Goal: Task Accomplishment & Management: Complete application form

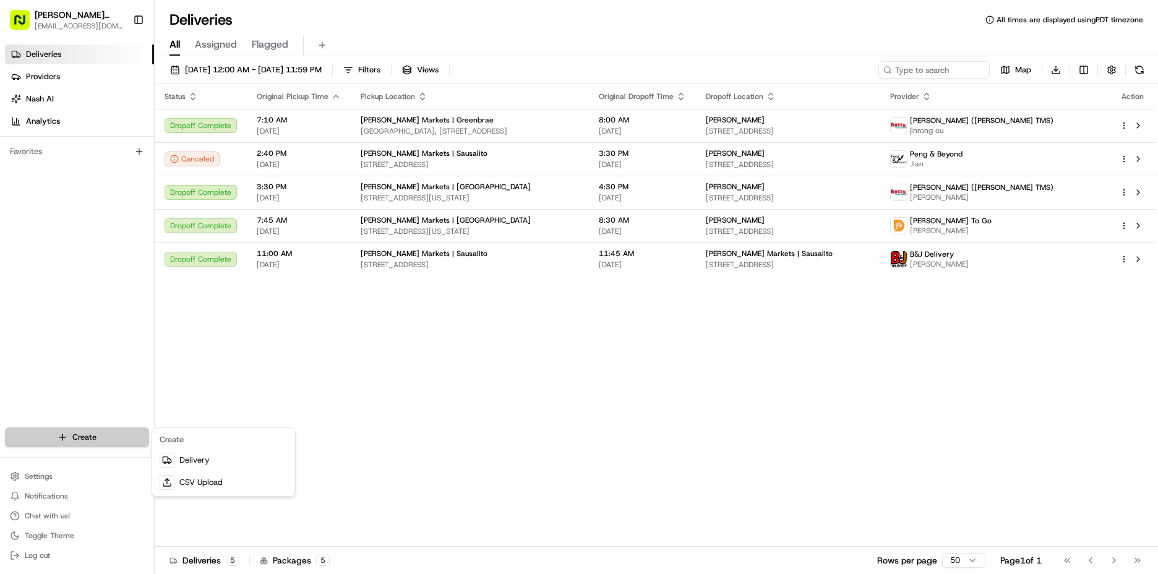
click at [52, 440] on html "[PERSON_NAME] Markets [EMAIL_ADDRESS][DOMAIN_NAME] Toggle Sidebar Deliveries Pr…" at bounding box center [579, 287] width 1158 height 574
click at [213, 458] on link "Delivery" at bounding box center [224, 460] width 138 height 22
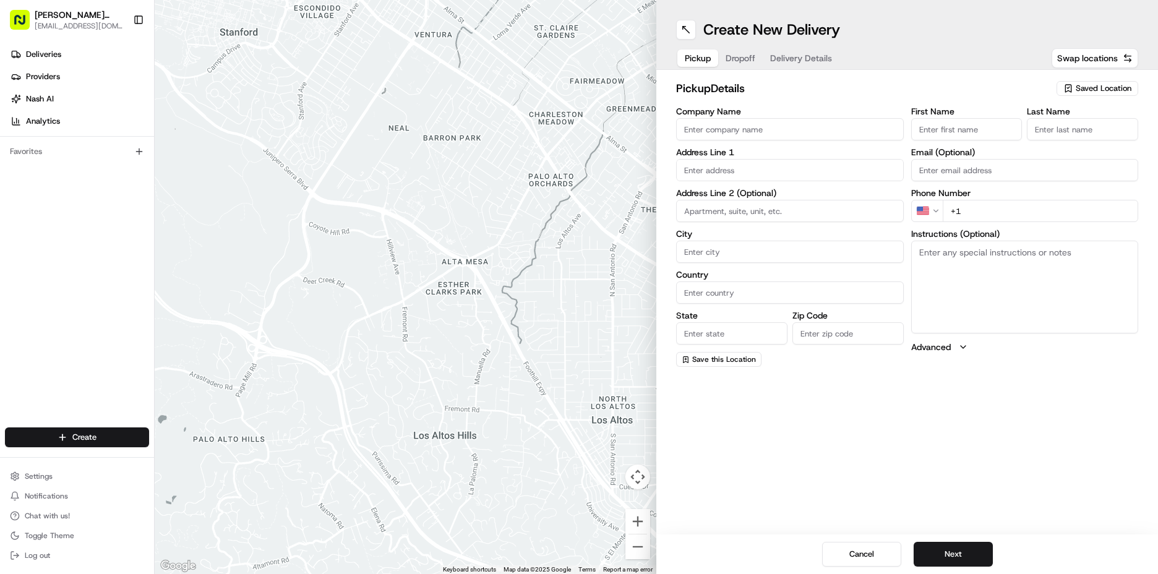
click at [1120, 92] on span "Saved Location" at bounding box center [1104, 88] width 56 height 11
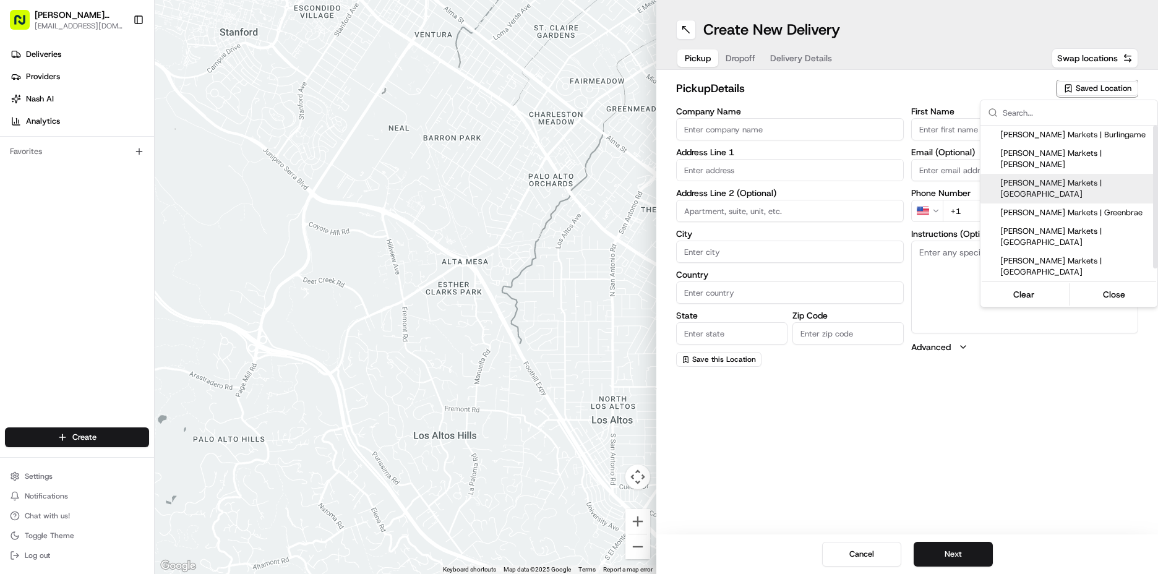
click at [1095, 178] on span "[PERSON_NAME] Markets | [GEOGRAPHIC_DATA]" at bounding box center [1076, 189] width 152 height 22
type input "[PERSON_NAME] Markets | [GEOGRAPHIC_DATA]"
type input "[STREET_ADDRESS][US_STATE]"
type input "[GEOGRAPHIC_DATA]"
type input "US"
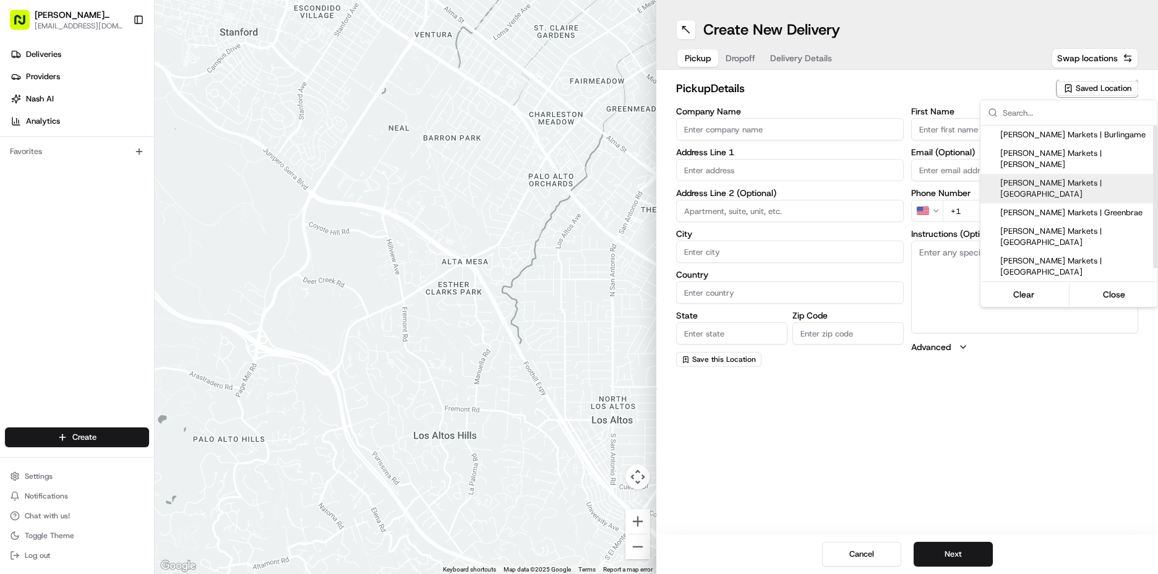
type input "CA"
type input "94115"
type input "Manager"
type input "[EMAIL_ADDRESS][DOMAIN_NAME]"
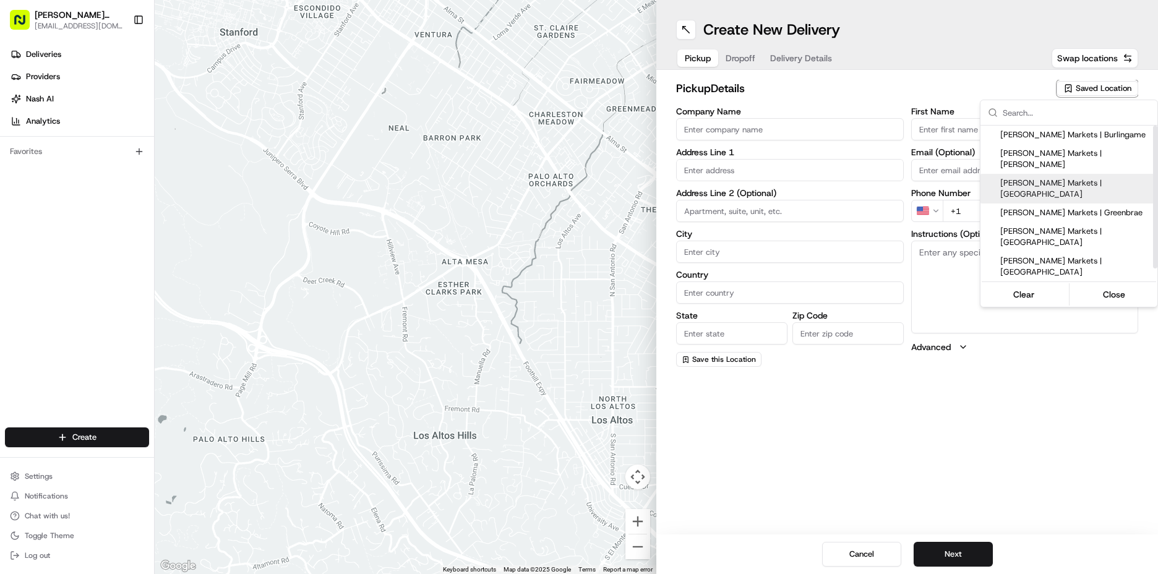
type input "[PHONE_NUMBER]"
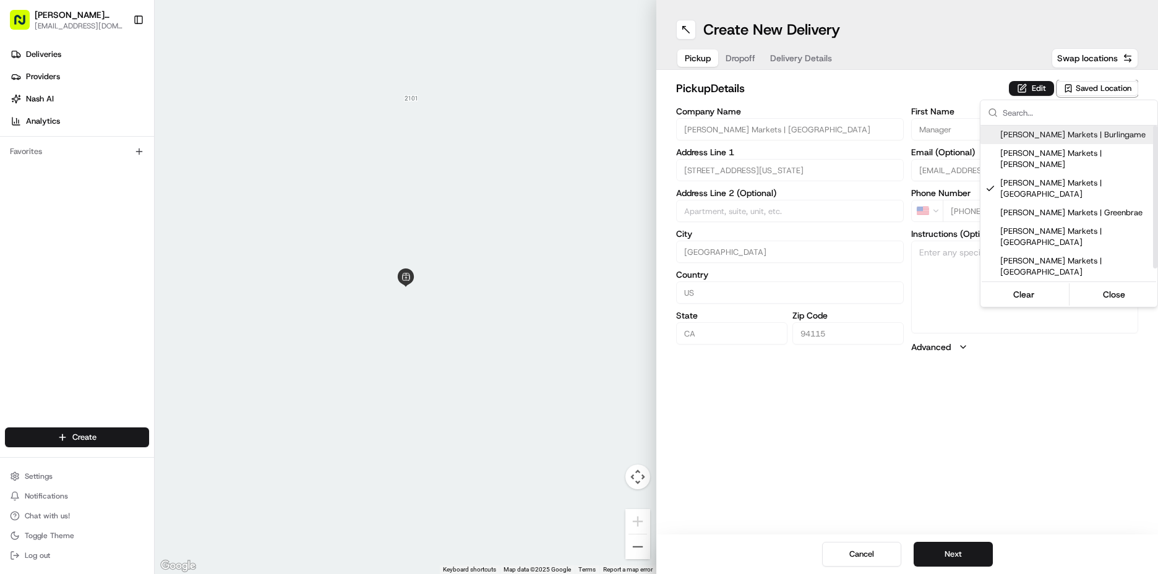
click at [1032, 92] on html "[PERSON_NAME] Markets [EMAIL_ADDRESS][DOMAIN_NAME] Toggle Sidebar Deliveries Pr…" at bounding box center [579, 287] width 1158 height 574
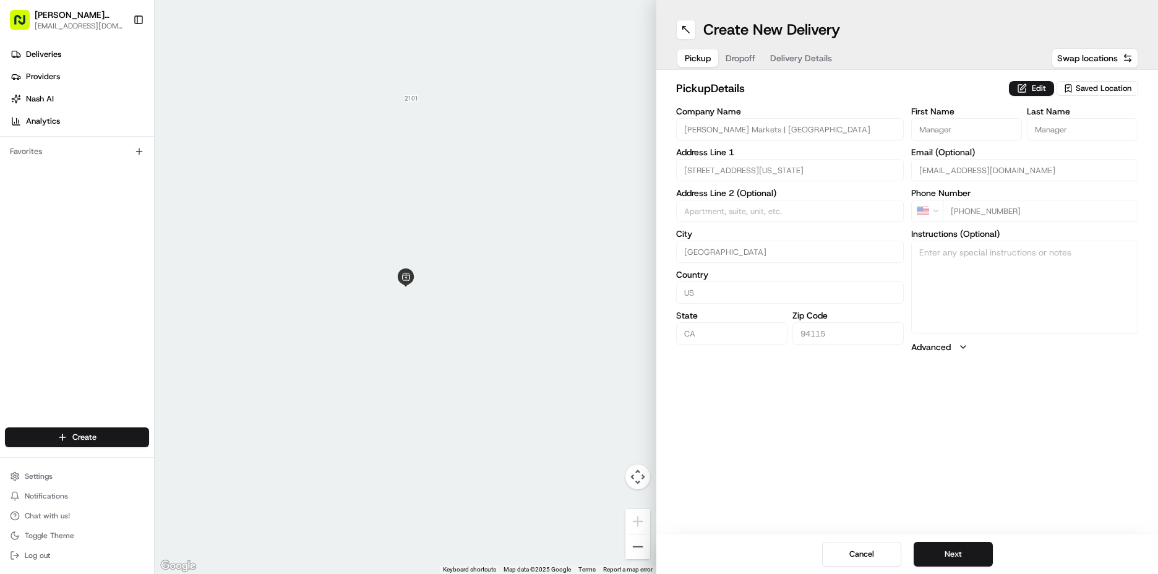
click at [1032, 92] on button "Edit" at bounding box center [1031, 88] width 45 height 15
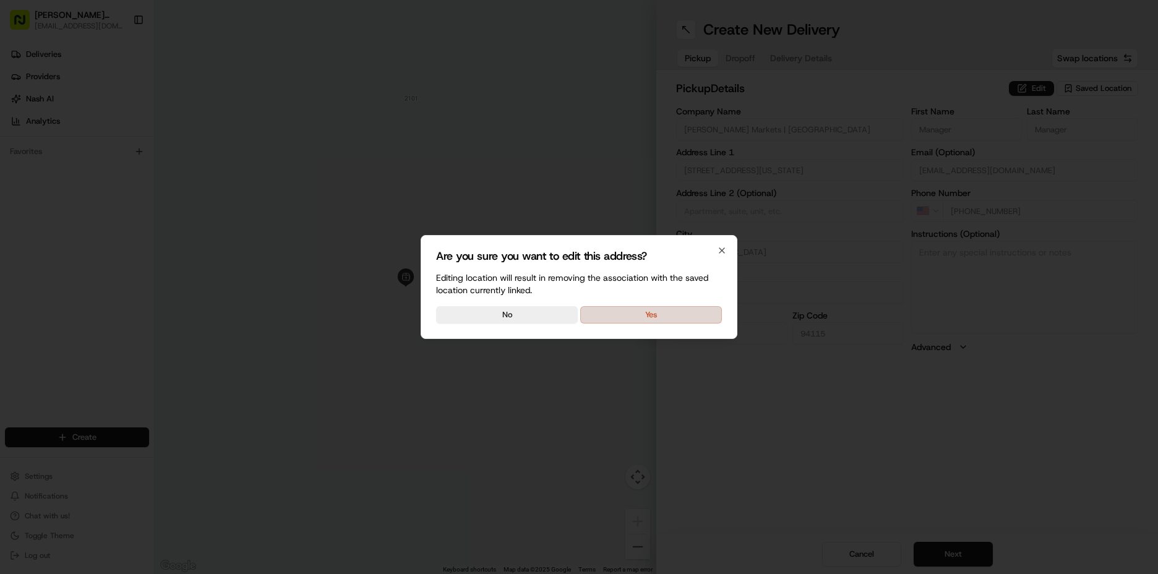
click at [602, 311] on button "Yes" at bounding box center [651, 314] width 142 height 17
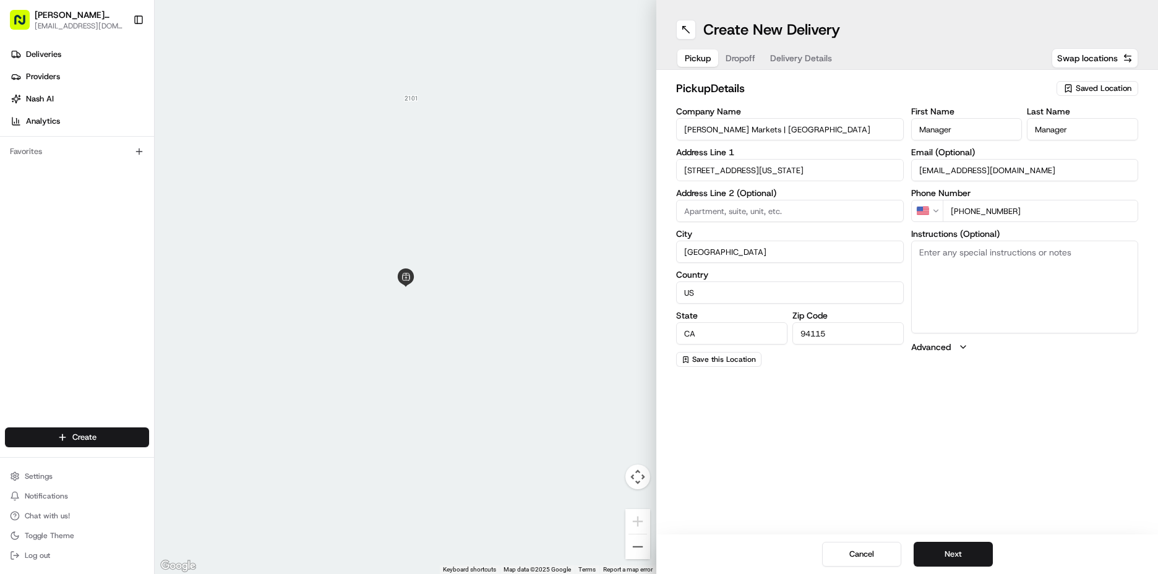
click at [951, 260] on textarea "Instructions (Optional)" at bounding box center [1025, 287] width 228 height 93
type textarea "go to deli order #19 [PERSON_NAME]"
click at [967, 547] on button "Next" at bounding box center [953, 554] width 79 height 25
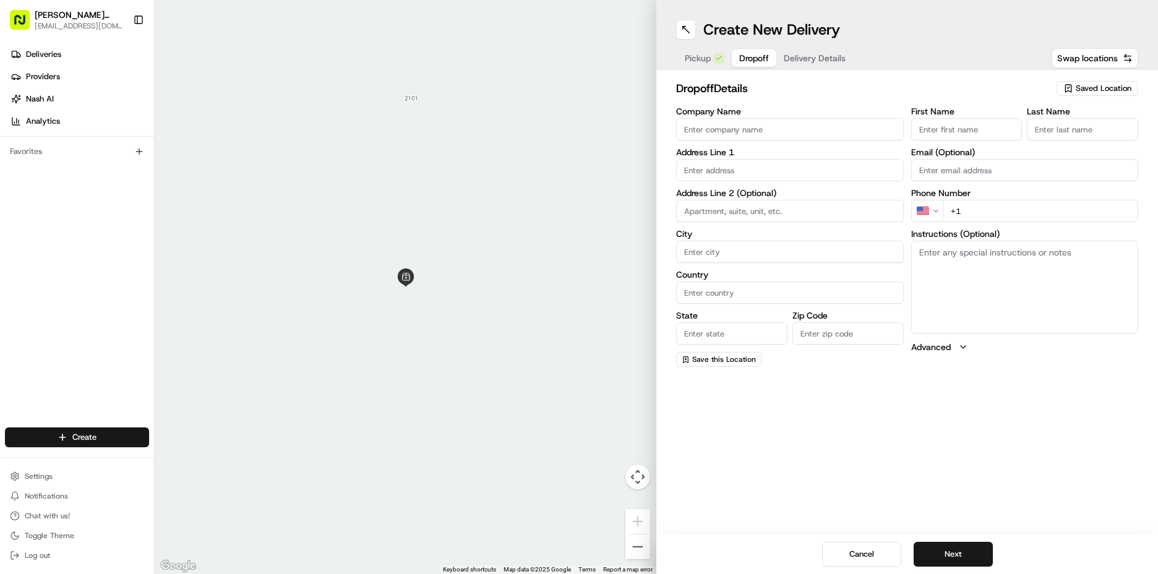
click at [938, 114] on label "First Name" at bounding box center [966, 111] width 111 height 9
click at [938, 118] on input "First Name" at bounding box center [966, 129] width 111 height 22
type input "[PERSON_NAME]"
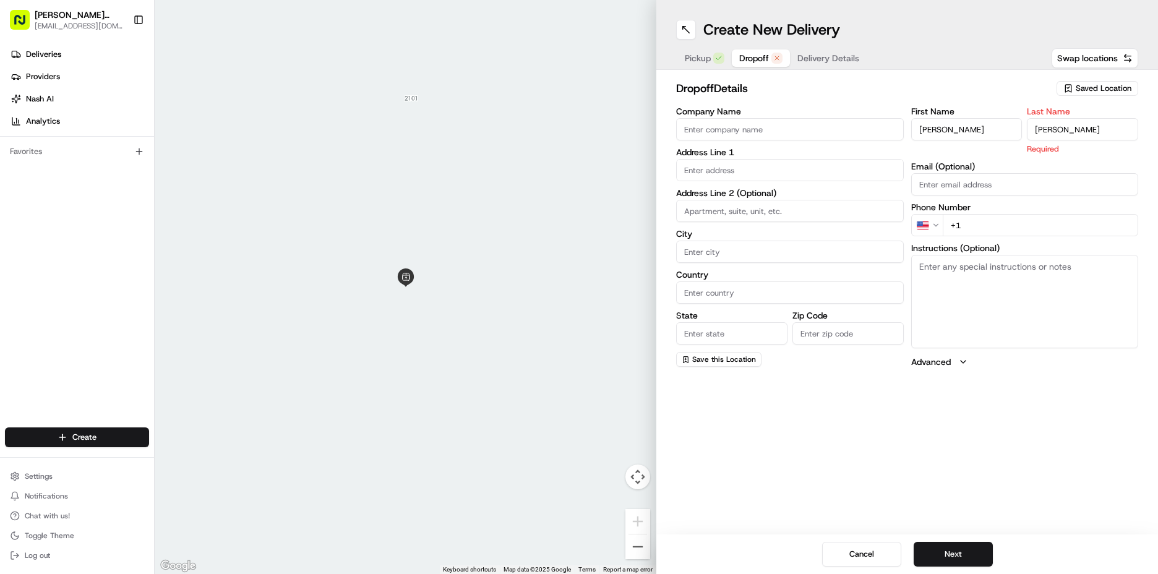
type input "[PERSON_NAME]"
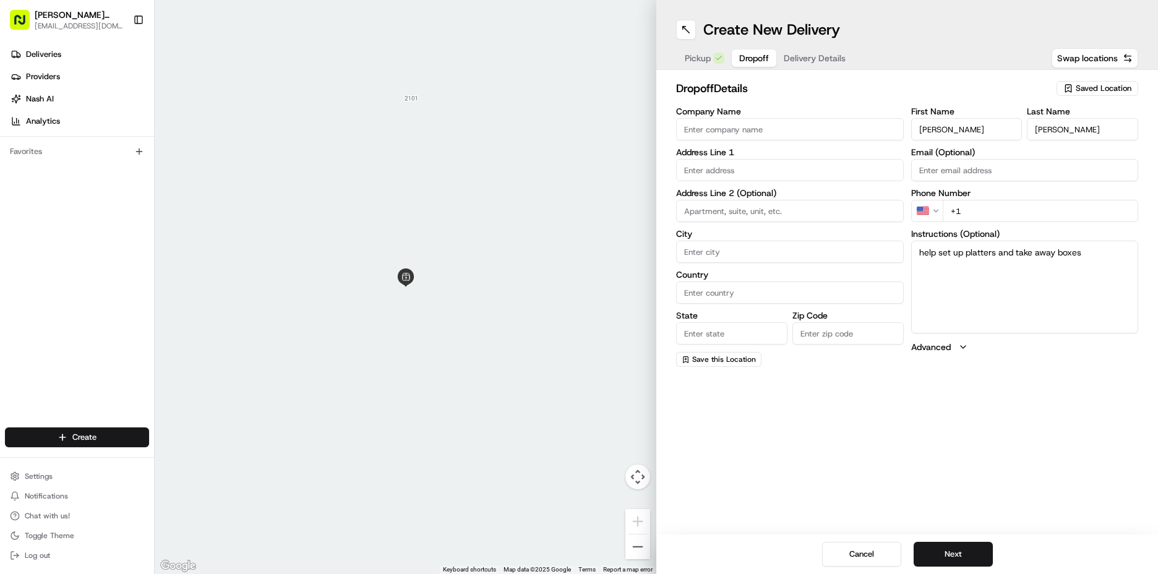
type textarea "help set up platters and take away boxes"
click at [724, 173] on input "text" at bounding box center [790, 170] width 228 height 22
click at [718, 175] on input "text" at bounding box center [790, 170] width 228 height 22
click at [753, 200] on div "[STREET_ADDRESS]" at bounding box center [789, 196] width 221 height 19
type input "[STREET_ADDRESS]"
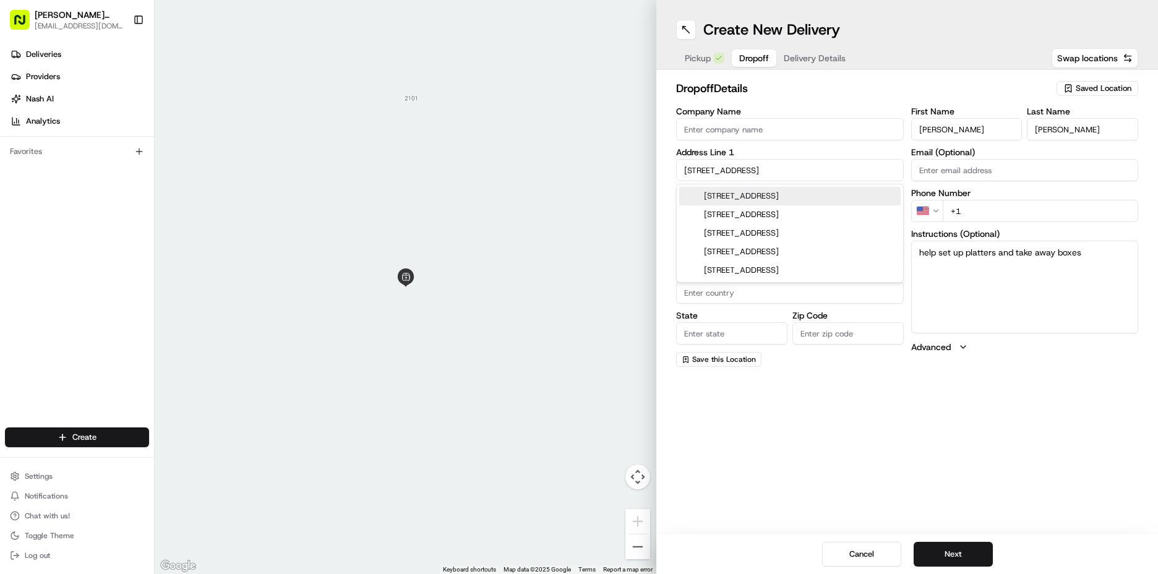
type input "[GEOGRAPHIC_DATA]"
type input "CA"
type input "94123"
type input "[STREET_ADDRESS]"
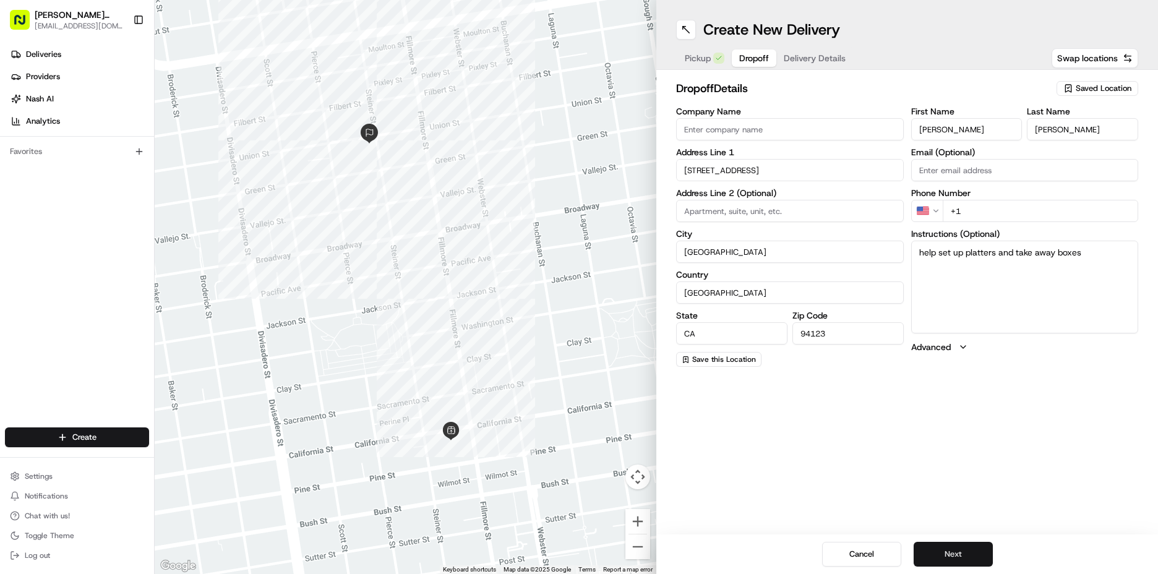
click at [946, 552] on button "Next" at bounding box center [953, 554] width 79 height 25
click at [993, 210] on input "+1" at bounding box center [1041, 211] width 196 height 22
click at [983, 211] on input "+1" at bounding box center [1041, 211] width 196 height 22
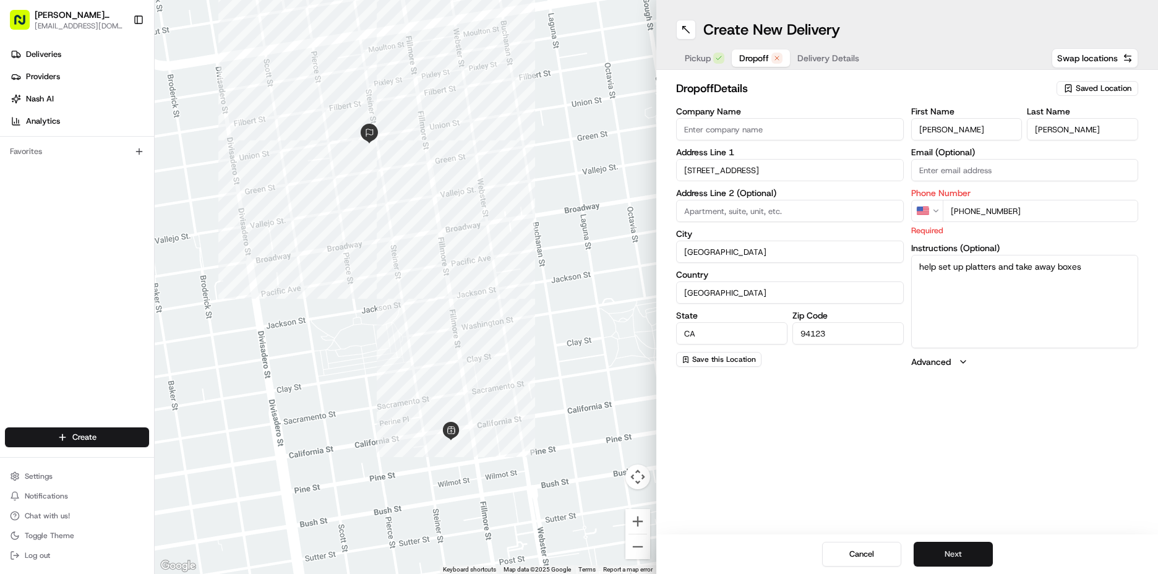
type input "[PHONE_NUMBER]"
click at [957, 552] on button "Next" at bounding box center [953, 554] width 79 height 25
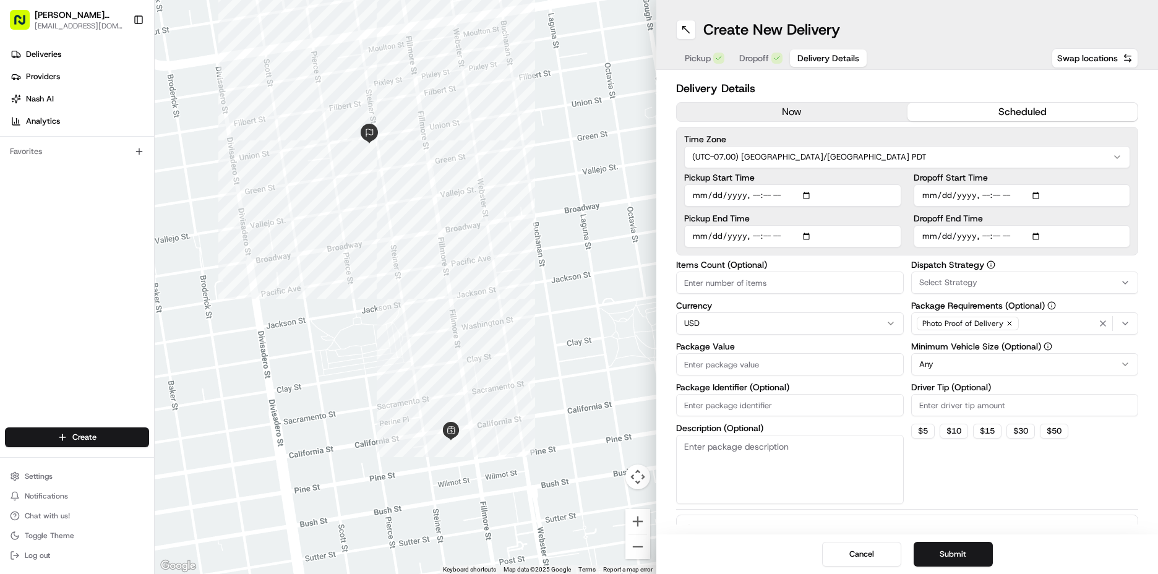
click at [918, 108] on button "scheduled" at bounding box center [1022, 112] width 231 height 19
click at [702, 192] on input "Pickup Start Time" at bounding box center [792, 195] width 217 height 22
click at [698, 202] on input "Pickup Start Time" at bounding box center [792, 195] width 217 height 22
click at [700, 197] on input "Pickup Start Time" at bounding box center [792, 195] width 217 height 22
click at [750, 194] on input "Pickup Start Time" at bounding box center [792, 195] width 217 height 22
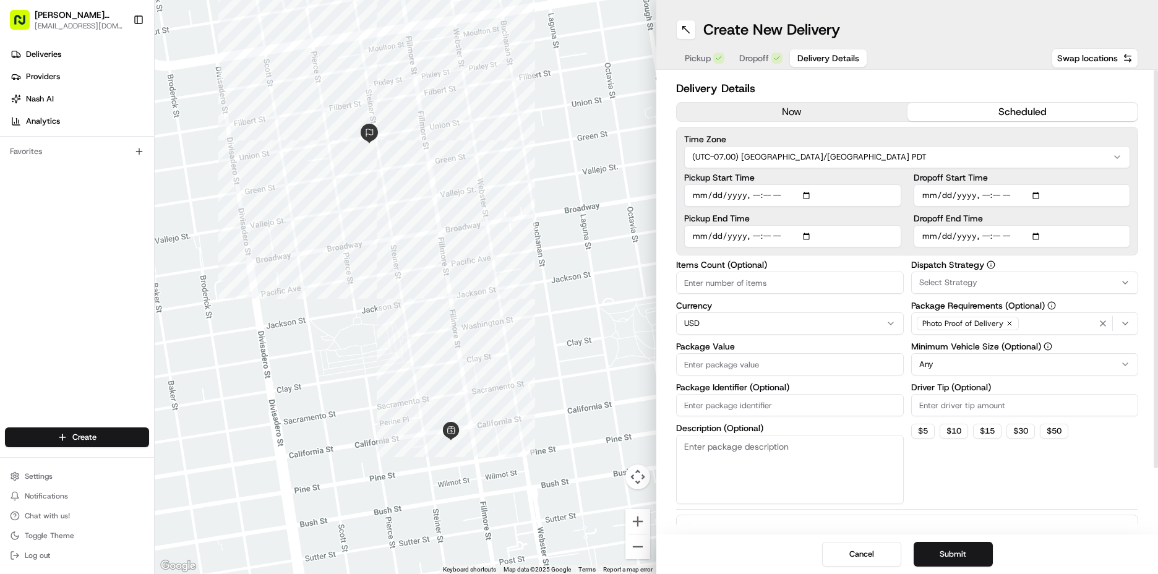
type input "[DATE]T08:40"
click at [706, 236] on input "Pickup End Time" at bounding box center [792, 236] width 217 height 22
click at [753, 239] on input "Pickup End Time" at bounding box center [792, 236] width 217 height 22
type input "[DATE]T09:10"
click at [929, 195] on input "Dropoff Start Time" at bounding box center [1022, 195] width 217 height 22
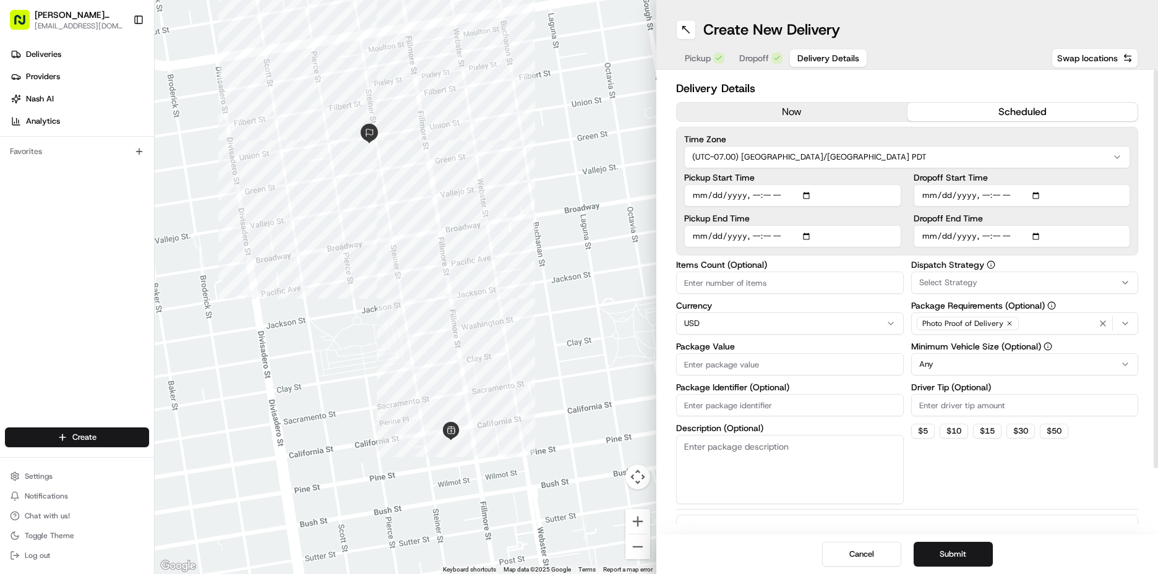
click at [976, 194] on input "Dropoff Start Time" at bounding box center [1022, 195] width 217 height 22
click at [978, 194] on input "Dropoff Start Time" at bounding box center [1022, 195] width 217 height 22
type input "[DATE]T09:00"
click at [928, 240] on input "Dropoff End Time" at bounding box center [1022, 236] width 217 height 22
click at [979, 241] on input "Dropoff End Time" at bounding box center [1022, 236] width 217 height 22
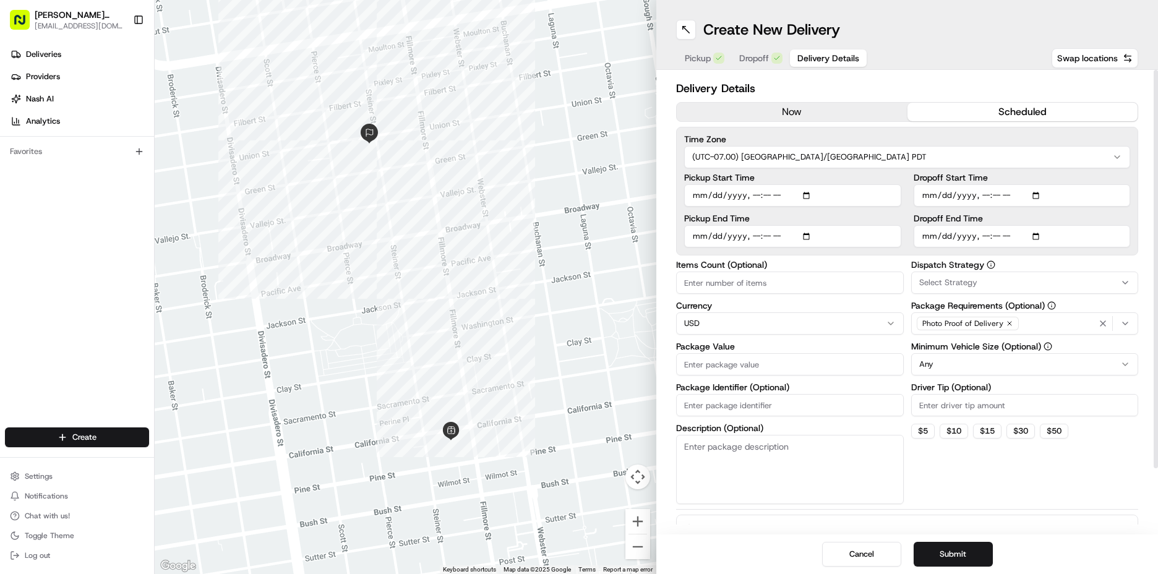
type input "[DATE]T09:30"
click at [959, 280] on span "Select Strategy" at bounding box center [948, 282] width 58 height 11
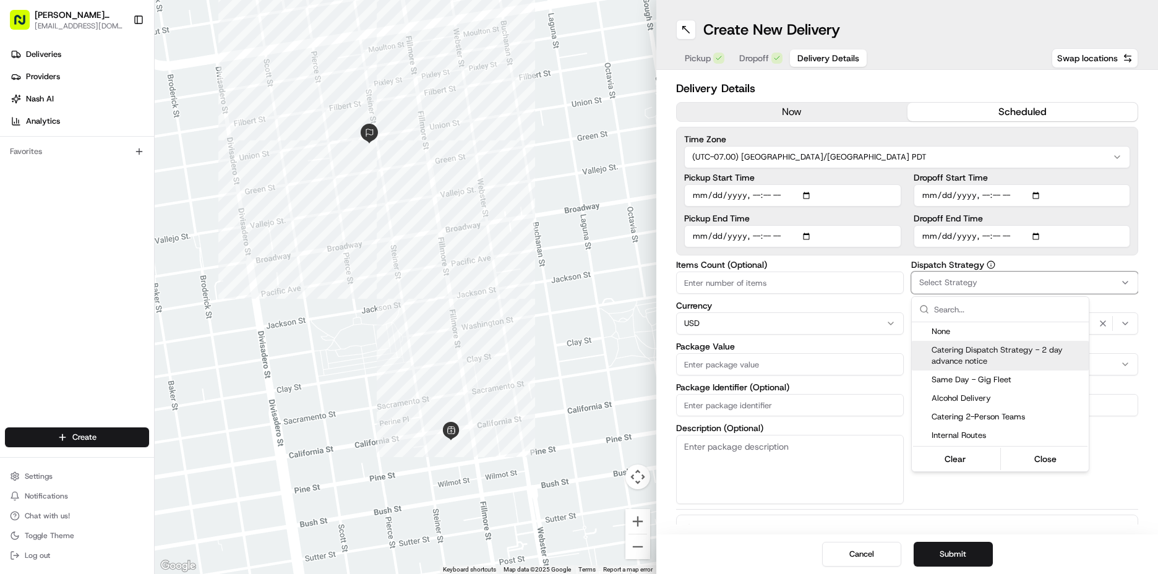
click at [962, 350] on span "Catering Dispatch Strategy - 2 day advance notice" at bounding box center [1007, 356] width 152 height 22
click at [1130, 443] on html "[PERSON_NAME] Markets [EMAIL_ADDRESS][DOMAIN_NAME] Toggle Sidebar Deliveries Pr…" at bounding box center [579, 287] width 1158 height 574
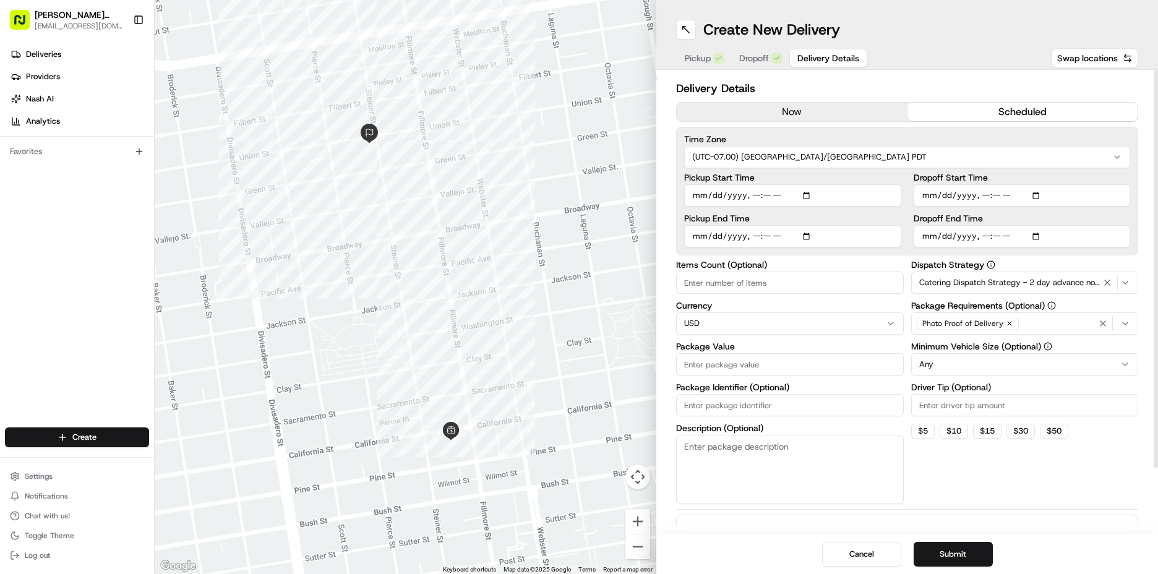
click at [1000, 409] on input "Driver Tip (Optional)" at bounding box center [1025, 405] width 228 height 22
type input "20"
click at [989, 363] on html "[PERSON_NAME] Markets [EMAIL_ADDRESS][DOMAIN_NAME] Toggle Sidebar Deliveries Pr…" at bounding box center [579, 287] width 1158 height 574
click at [737, 365] on input "Package Value" at bounding box center [790, 364] width 228 height 22
type input "959"
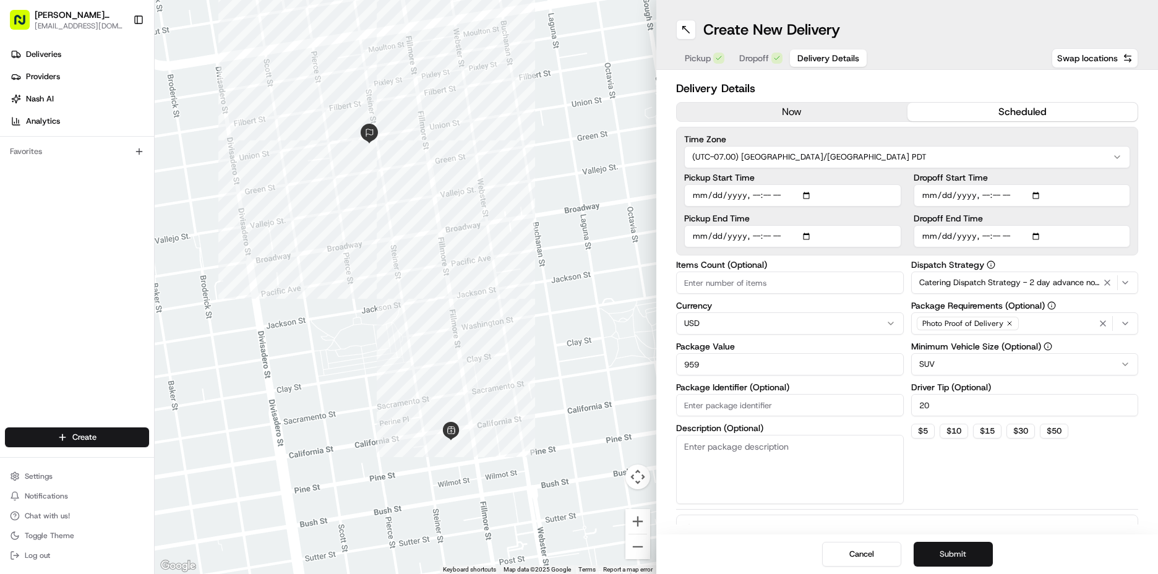
click at [930, 551] on button "Submit" at bounding box center [953, 554] width 79 height 25
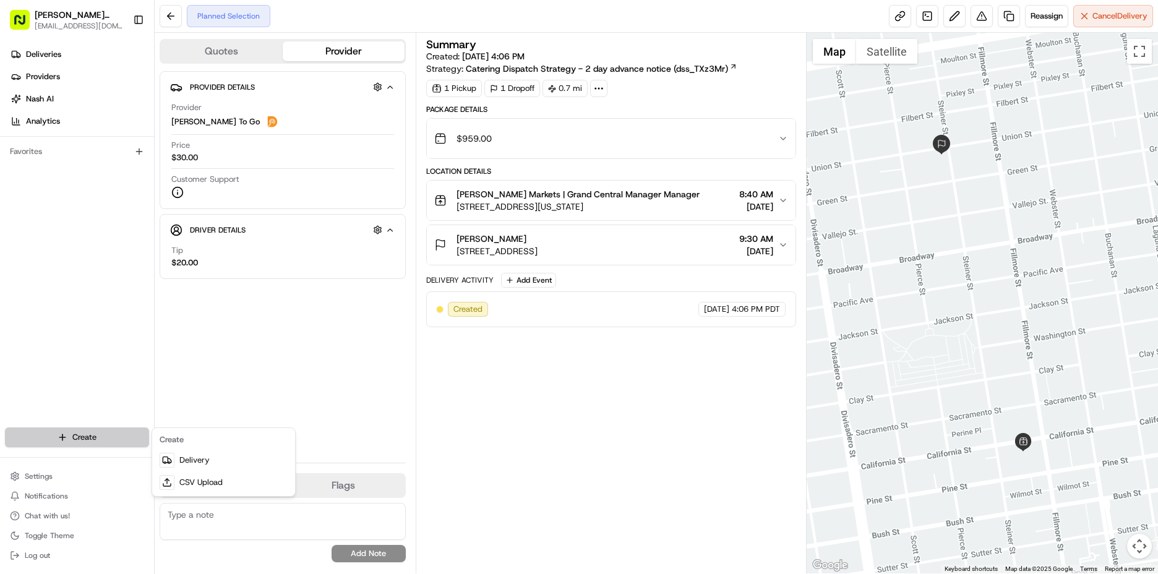
click at [69, 438] on html "[PERSON_NAME] Markets [EMAIL_ADDRESS][DOMAIN_NAME] Toggle Sidebar Deliveries Pr…" at bounding box center [579, 287] width 1158 height 574
click at [210, 465] on link "Delivery" at bounding box center [224, 460] width 138 height 22
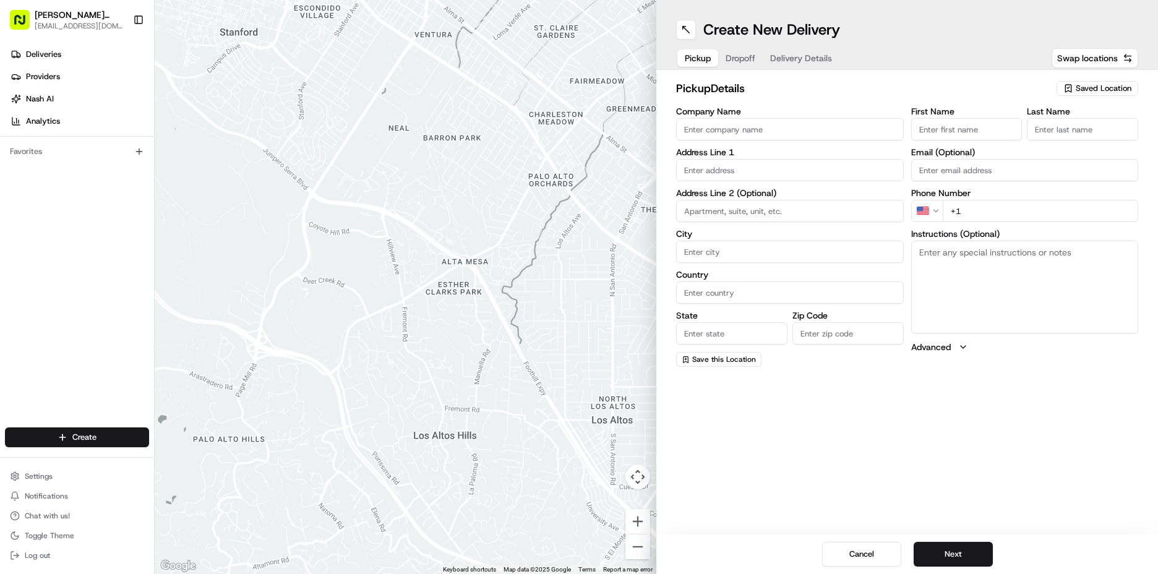
click at [1095, 90] on span "Saved Location" at bounding box center [1104, 88] width 56 height 11
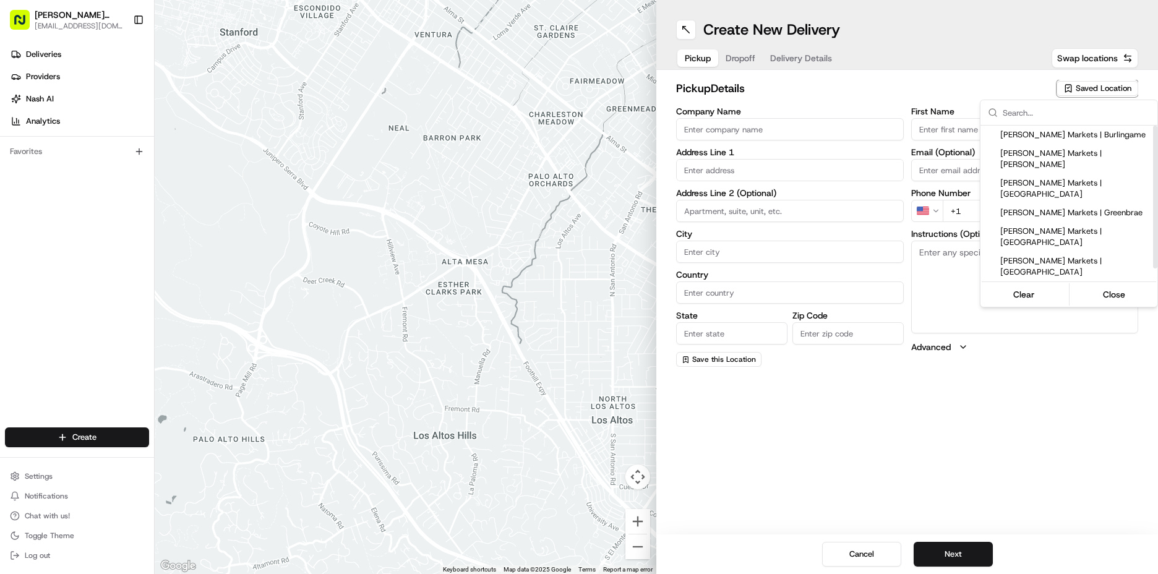
click at [1085, 315] on span "[PERSON_NAME] Markets | Sausalito" at bounding box center [1076, 320] width 152 height 11
type input "[PERSON_NAME] Markets | Sausalito"
type input "[STREET_ADDRESS]"
type input "Sausalito"
type input "US"
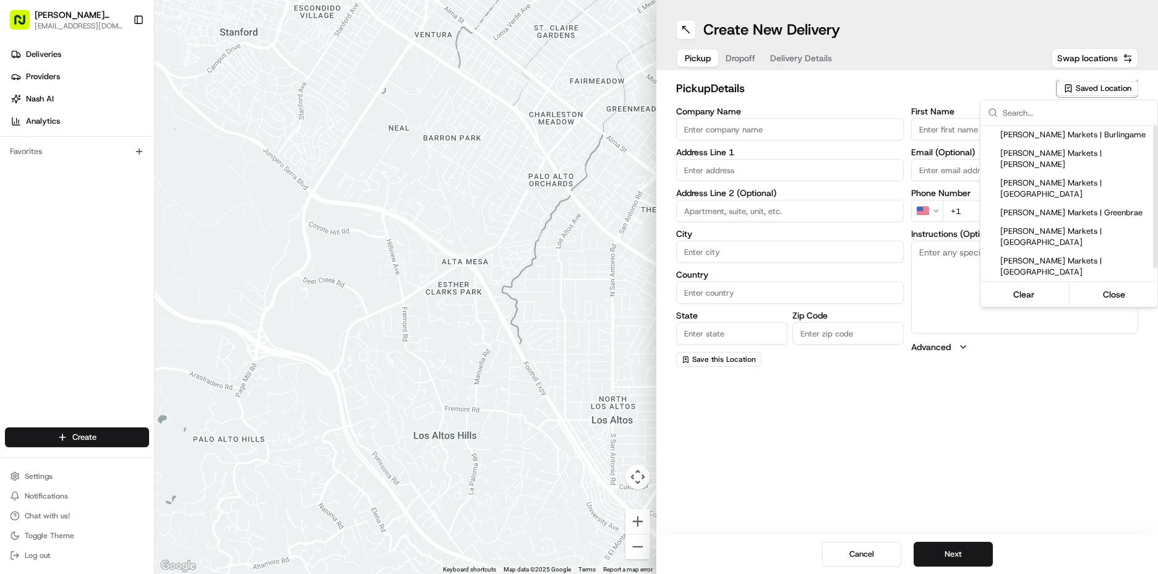
type input "CA"
type input "94965"
type input "Manager"
type input "[EMAIL_ADDRESS][DOMAIN_NAME]"
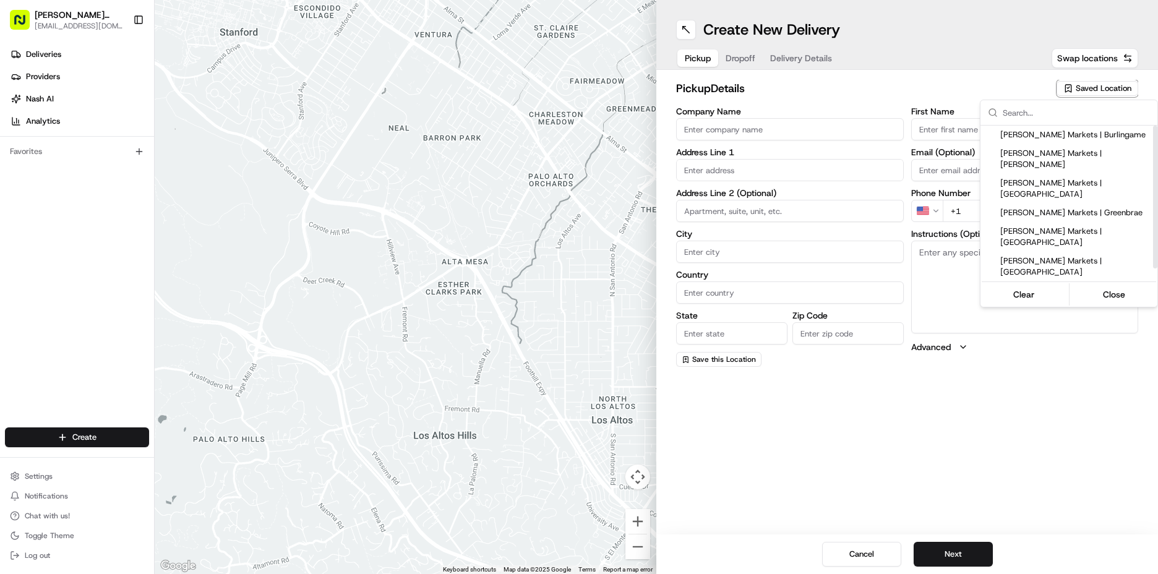
type input "[PHONE_NUMBER]"
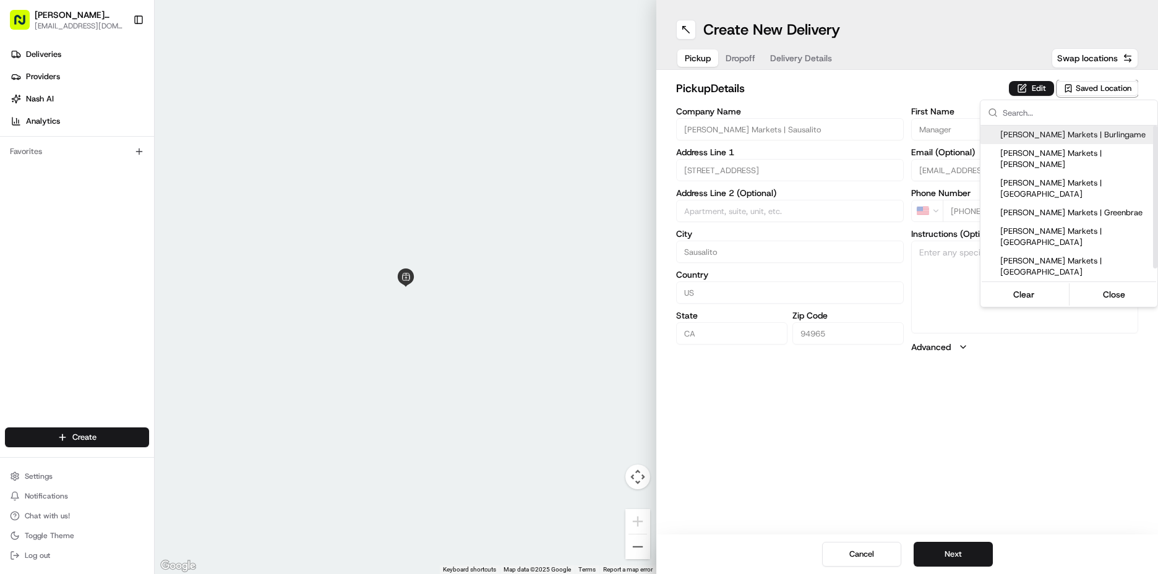
click at [1043, 85] on html "[PERSON_NAME] Markets [EMAIL_ADDRESS][DOMAIN_NAME] Toggle Sidebar Deliveries Pr…" at bounding box center [579, 287] width 1158 height 574
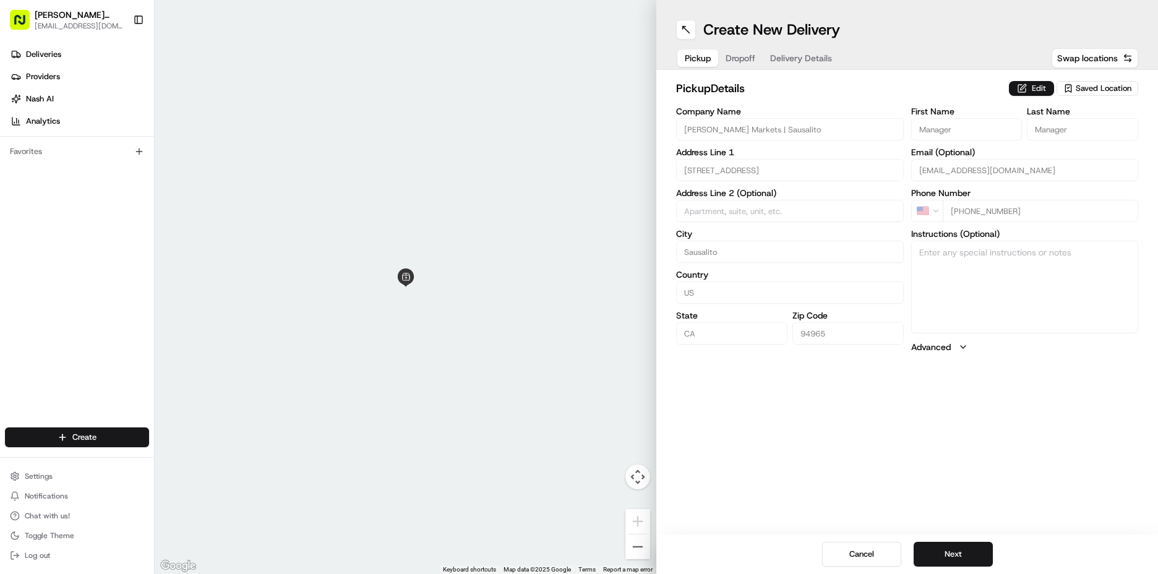
click at [1030, 90] on button "Edit" at bounding box center [1031, 88] width 45 height 15
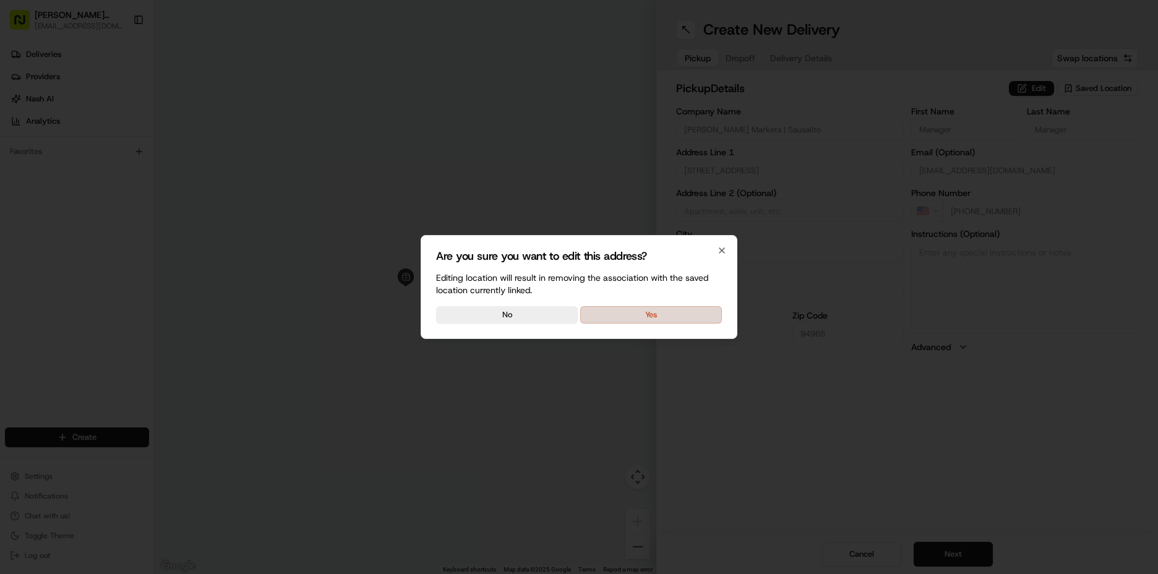
click at [643, 319] on button "Yes" at bounding box center [651, 314] width 142 height 17
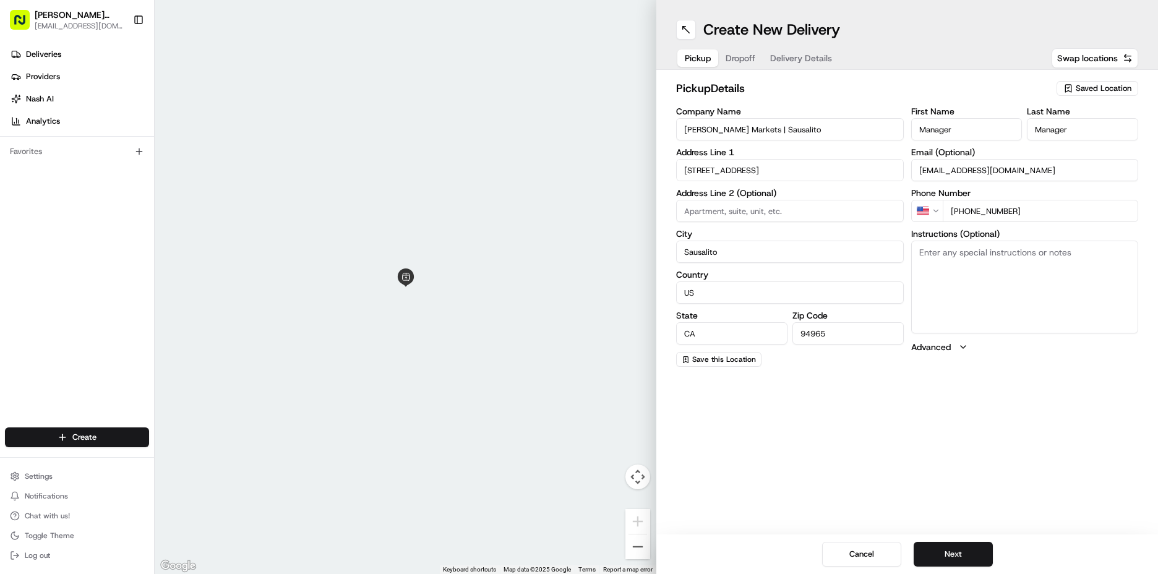
click at [966, 262] on textarea "Instructions (Optional)" at bounding box center [1025, 287] width 228 height 93
type textarea "go to deli order #278 [PERSON_NAME]"
click at [942, 559] on button "Next" at bounding box center [953, 554] width 79 height 25
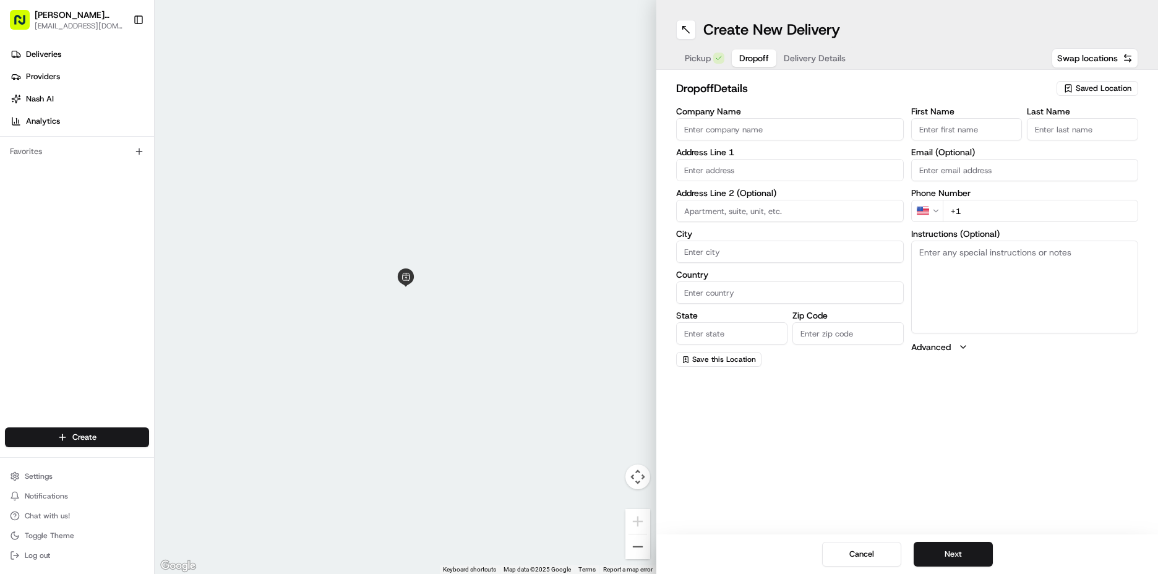
click at [946, 129] on input "First Name" at bounding box center [966, 129] width 111 height 22
type input "[PERSON_NAME]"
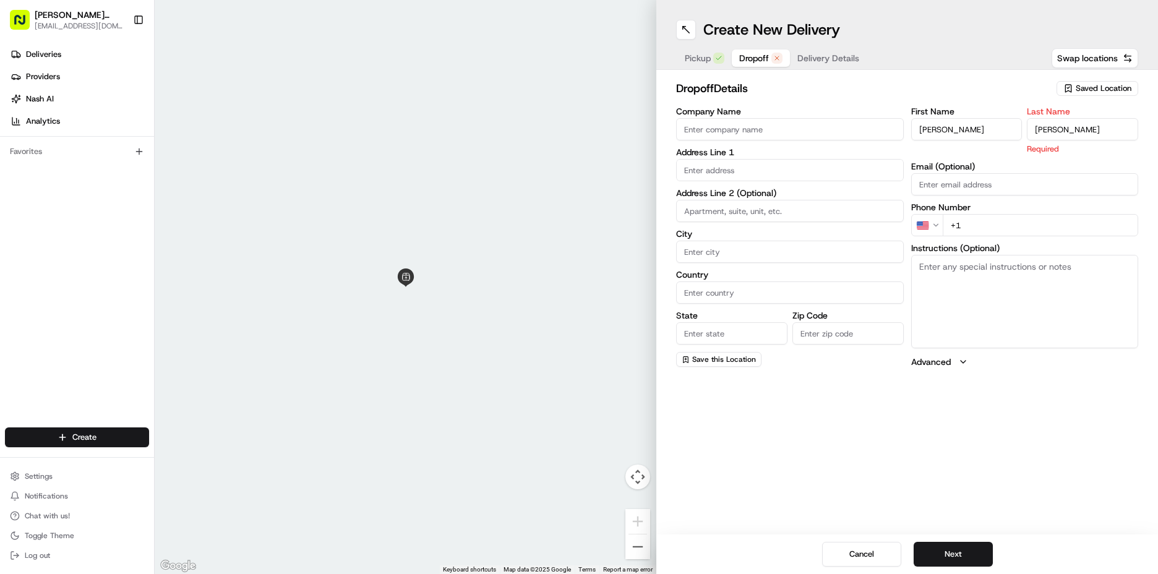
type input "[PERSON_NAME]"
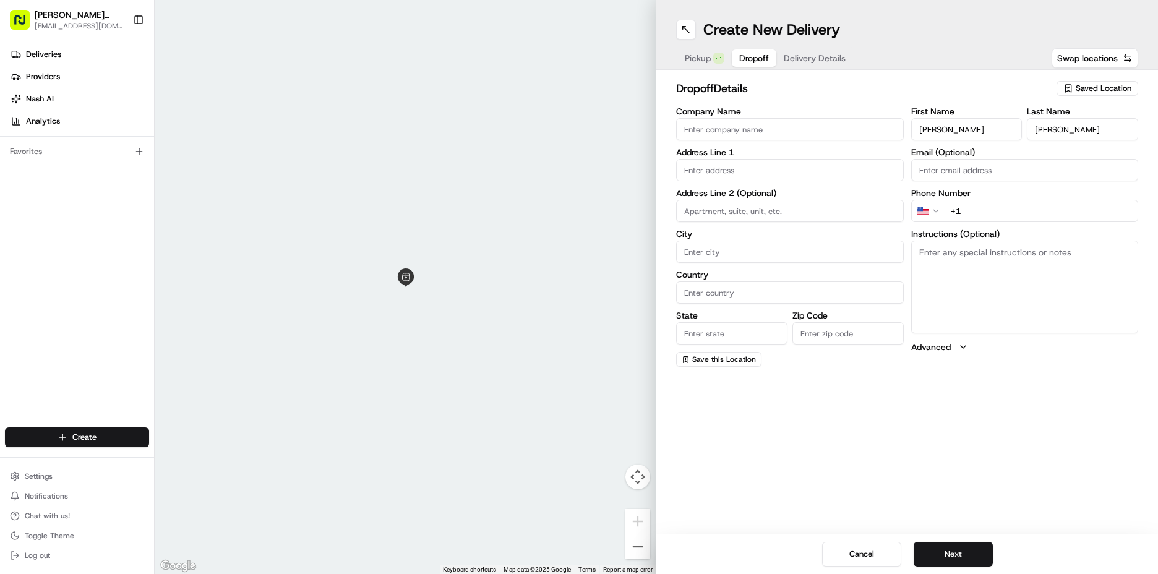
click at [990, 263] on textarea "Instructions (Optional)" at bounding box center [1025, 287] width 228 height 93
click at [993, 212] on input "+1" at bounding box center [1041, 211] width 196 height 22
click at [969, 264] on textarea "Instructions (Optional)" at bounding box center [1025, 287] width 228 height 93
paste textarea "deliver to Schooner [PERSON_NAME] B contact either number if having trouble fin…"
click at [1033, 249] on textarea "deliver to Schooner [PERSON_NAME] B contact either number if having trouble fin…" at bounding box center [1025, 287] width 228 height 93
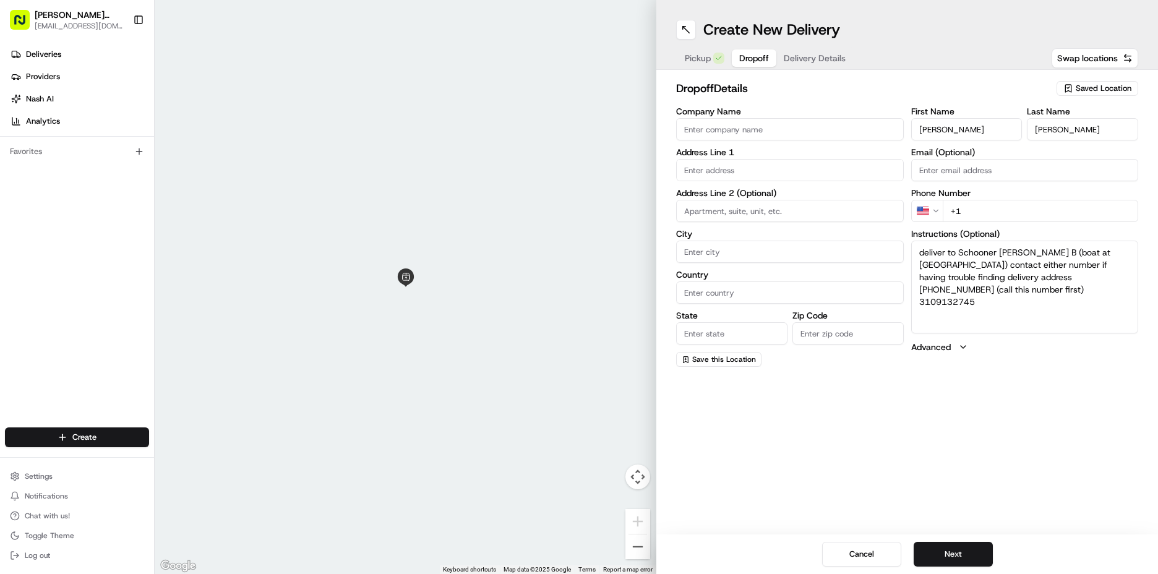
type textarea "deliver to Schooner [PERSON_NAME] B (boat at [GEOGRAPHIC_DATA]) contact either …"
click at [1011, 211] on input "+1" at bounding box center [1041, 211] width 196 height 22
type input "[PHONE_NUMBER]"
click at [701, 169] on input "text" at bounding box center [790, 170] width 228 height 22
type input "y"
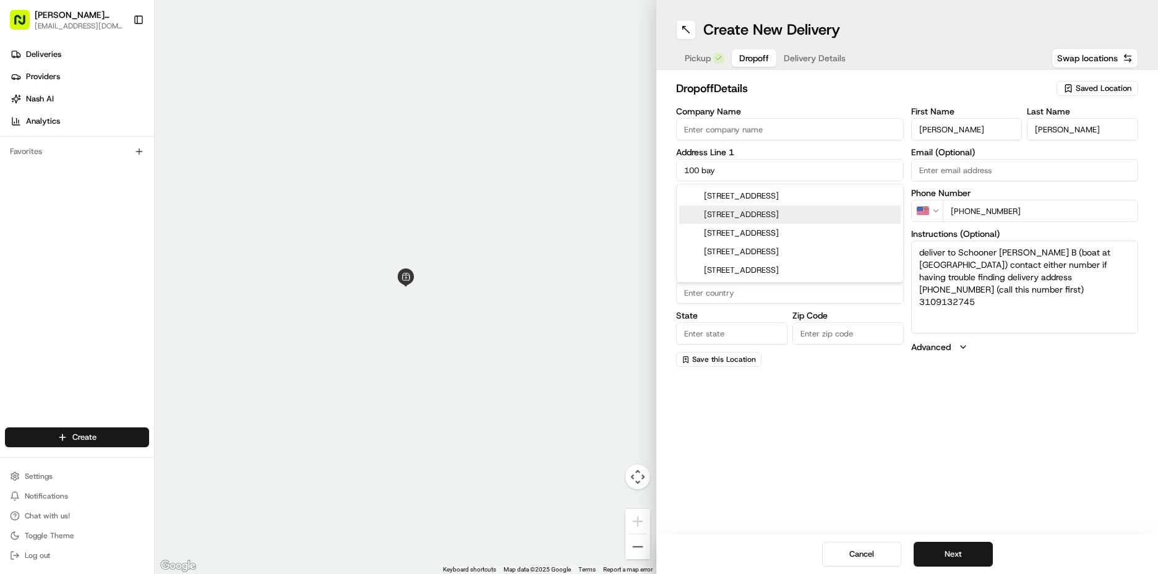
click at [726, 216] on div "[STREET_ADDRESS]" at bounding box center [789, 214] width 221 height 19
type input "[STREET_ADDRESS]"
type input "Sausalito"
type input "[GEOGRAPHIC_DATA]"
type input "CA"
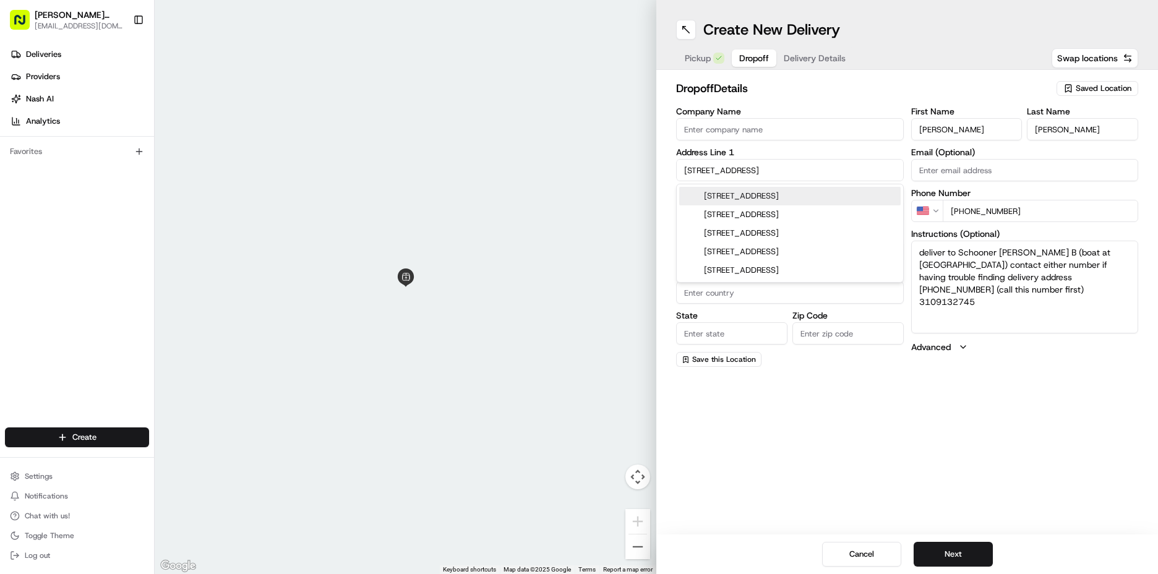
type input "94965"
type input "[STREET_ADDRESS]"
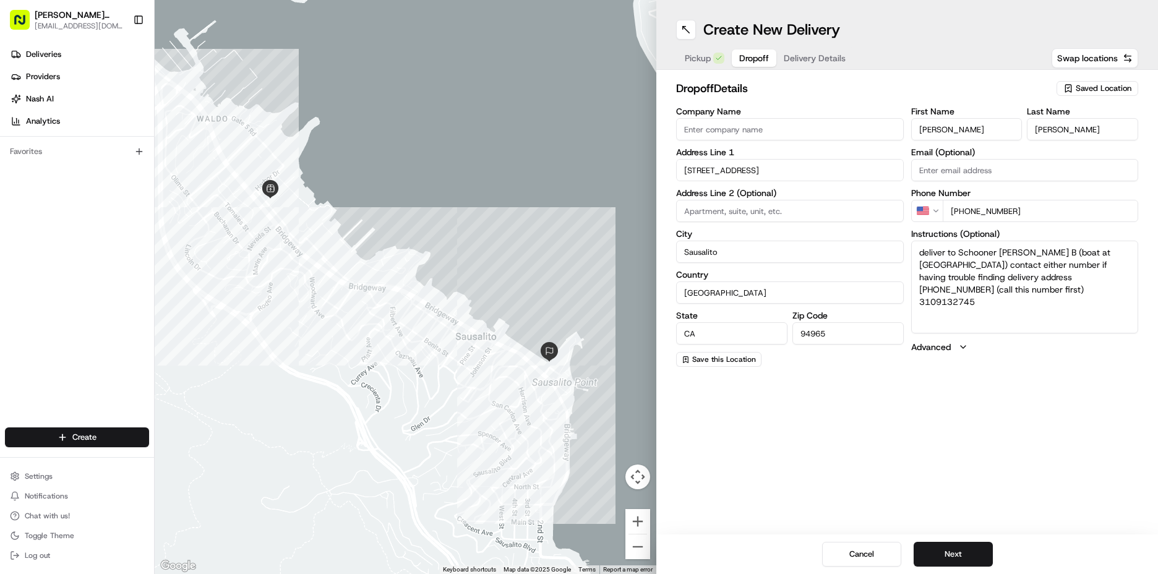
click at [1066, 293] on textarea "deliver to Schooner [PERSON_NAME] B (boat at [GEOGRAPHIC_DATA]) contact either …" at bounding box center [1025, 287] width 228 height 93
click at [1030, 256] on textarea "deliver to Schooner [PERSON_NAME] B (boat at [GEOGRAPHIC_DATA]) contact either …" at bounding box center [1025, 287] width 228 height 93
paste textarea "yacht harbor slip 456, [GEOGRAPHIC_DATA], [GEOGRAPHIC_DATA] 94965, [GEOGRAPHIC_…"
click at [1066, 322] on textarea "deliver to Schooner [PERSON_NAME] [STREET_ADDRESS](boat at [GEOGRAPHIC_DATA]) c…" at bounding box center [1025, 287] width 228 height 93
drag, startPoint x: 999, startPoint y: 263, endPoint x: 1017, endPoint y: 263, distance: 17.9
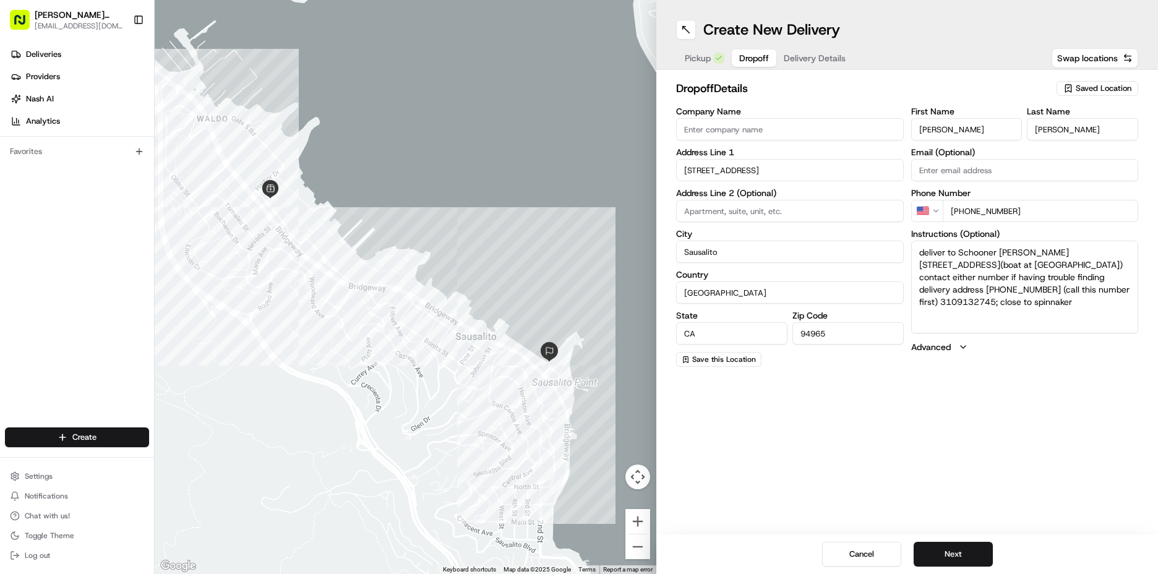
click at [1017, 263] on textarea "deliver to Schooner [PERSON_NAME] [STREET_ADDRESS](boat at [GEOGRAPHIC_DATA]) c…" at bounding box center [1025, 287] width 228 height 93
click at [1011, 327] on textarea "deliver to Schooner [PERSON_NAME] [STREET_ADDRESS] (boat at [GEOGRAPHIC_DATA]) …" at bounding box center [1025, 287] width 228 height 93
type textarea "deliver to Schooner [PERSON_NAME] [STREET_ADDRESS] (boat at [GEOGRAPHIC_DATA]) …"
click at [954, 553] on button "Next" at bounding box center [953, 554] width 79 height 25
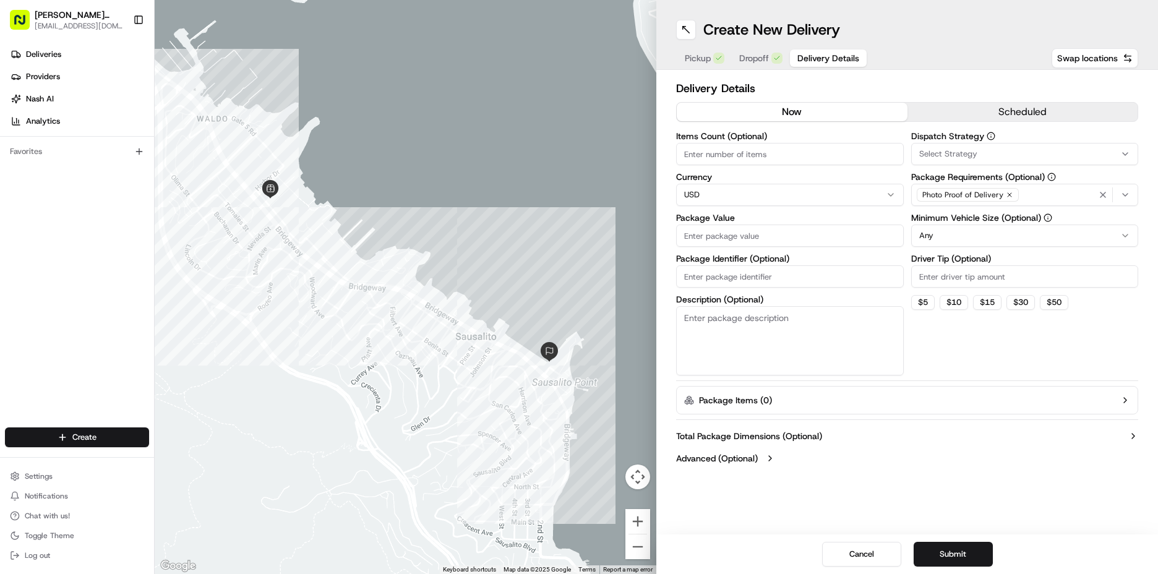
click at [935, 111] on button "scheduled" at bounding box center [1022, 112] width 231 height 19
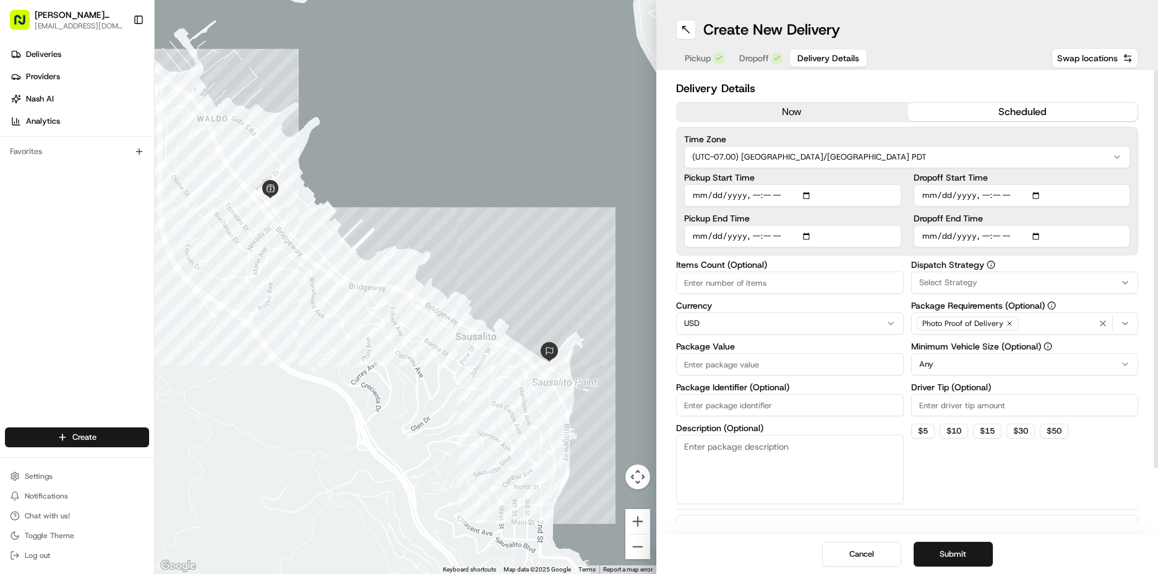
click at [702, 200] on input "Pickup Start Time" at bounding box center [792, 195] width 217 height 22
click at [749, 195] on input "Pickup Start Time" at bounding box center [792, 195] width 217 height 22
click at [766, 199] on input "Pickup Start Time" at bounding box center [792, 195] width 217 height 22
type input "[DATE]T08:10"
click at [701, 239] on input "Pickup End Time" at bounding box center [792, 236] width 217 height 22
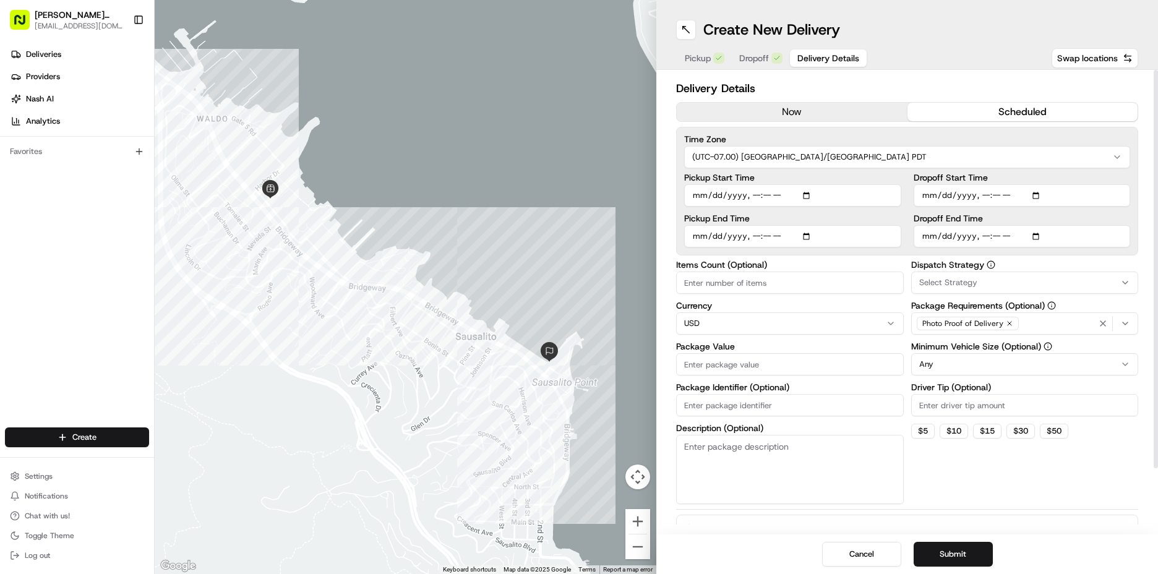
click at [754, 238] on input "Pickup End Time" at bounding box center [792, 236] width 217 height 22
type input "[DATE]T00:08"
click at [757, 236] on input "Pickup End Time" at bounding box center [792, 236] width 217 height 22
type input "[DATE]T08:40"
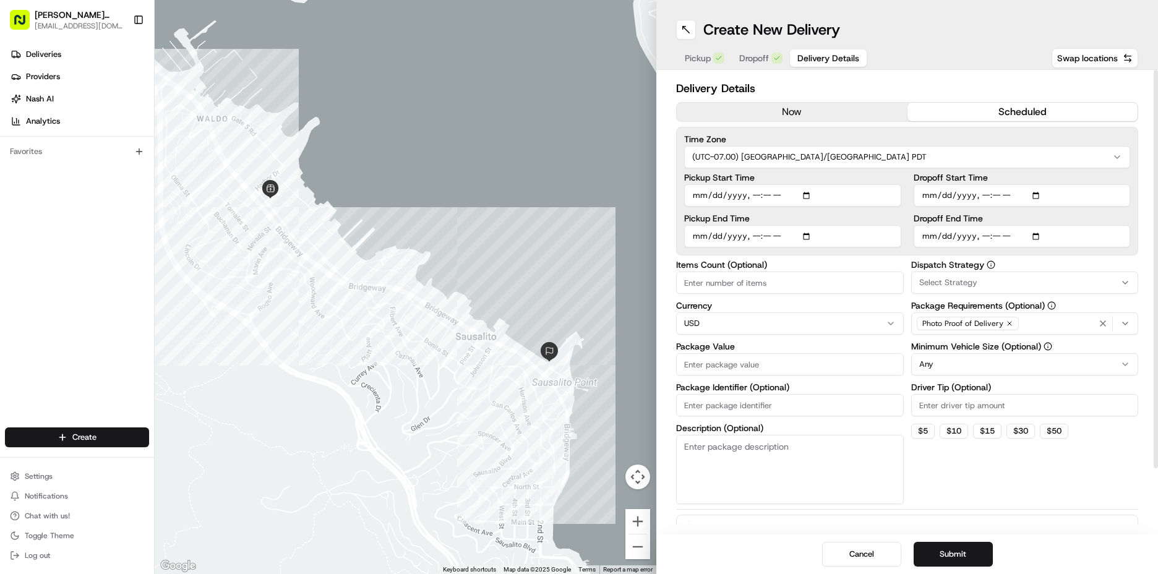
click at [930, 197] on input "Dropoff Start Time" at bounding box center [1022, 195] width 217 height 22
click at [943, 190] on input "Dropoff Start Time" at bounding box center [1022, 195] width 217 height 22
click at [716, 194] on input "Pickup Start Time" at bounding box center [792, 195] width 217 height 22
type input "[DATE]T08:10"
click at [712, 239] on input "Pickup End Time" at bounding box center [792, 236] width 217 height 22
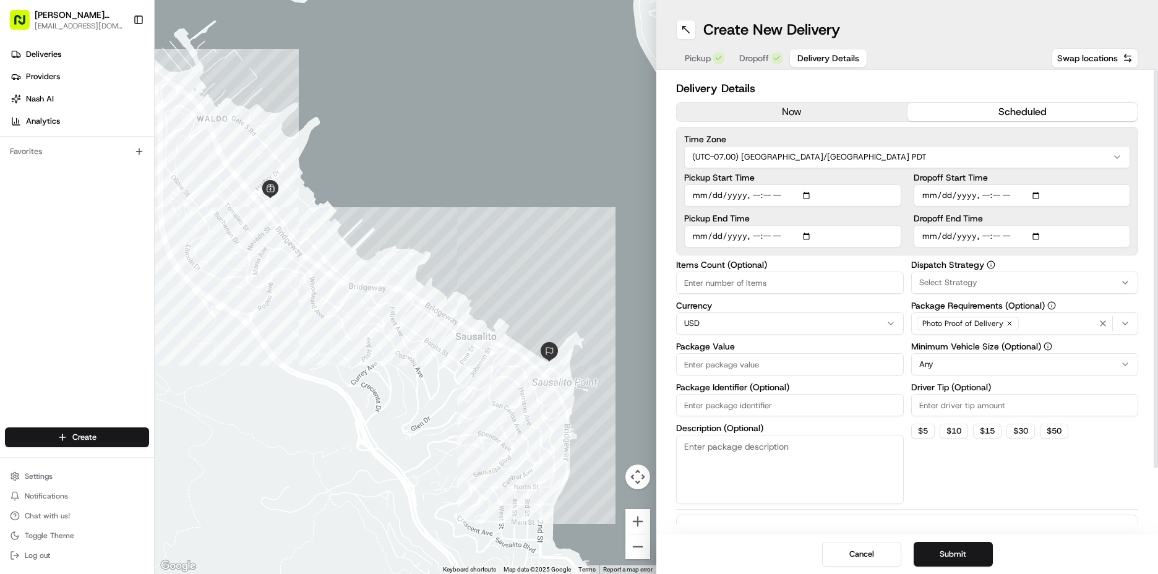
type input "[DATE]T08:40"
click at [924, 200] on input "Dropoff Start Time" at bounding box center [1022, 195] width 217 height 22
click at [982, 197] on input "Dropoff Start Time" at bounding box center [1022, 195] width 217 height 22
click at [983, 197] on input "Dropoff Start Time" at bounding box center [1022, 195] width 217 height 22
type input "[DATE]T08:30"
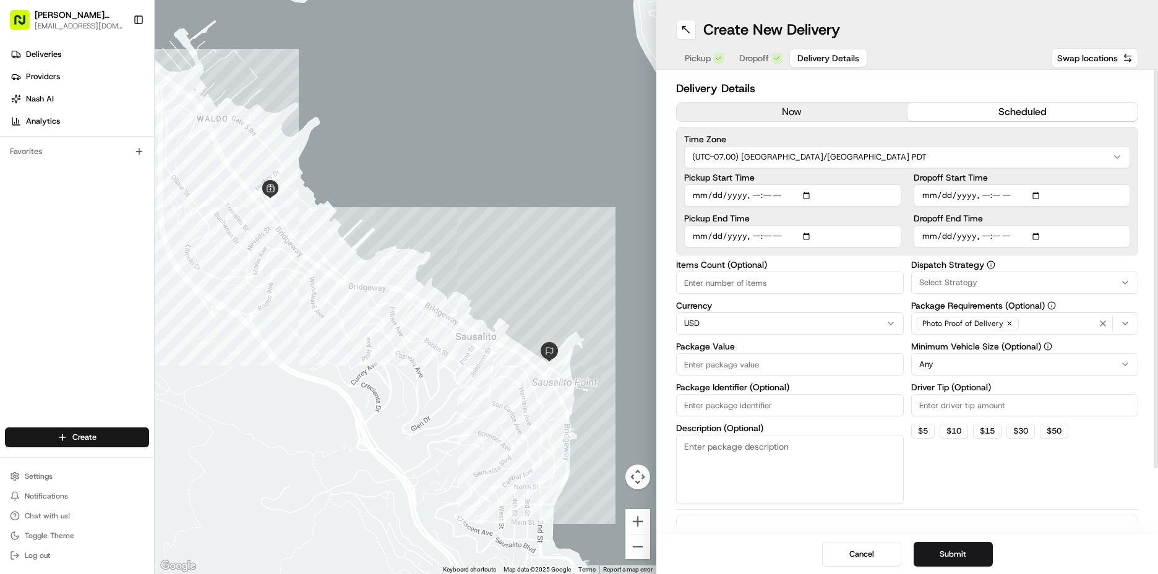
click at [923, 237] on input "Dropoff End Time" at bounding box center [1022, 236] width 217 height 22
click at [983, 232] on input "Dropoff End Time" at bounding box center [1022, 236] width 217 height 22
type input "[DATE]T09:10"
click at [1035, 266] on label "Dispatch Strategy" at bounding box center [1025, 264] width 228 height 9
click at [1030, 278] on div "Select Strategy" at bounding box center [1024, 282] width 221 height 11
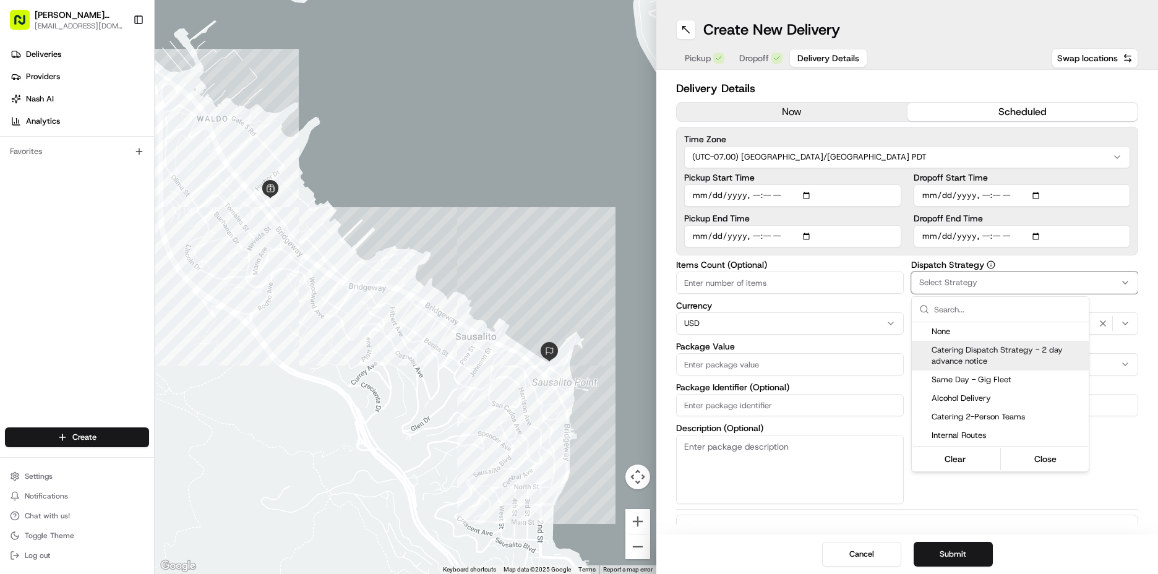
click at [981, 359] on span "Catering Dispatch Strategy - 2 day advance notice" at bounding box center [1007, 356] width 152 height 22
click at [1107, 479] on html "[PERSON_NAME] Markets [EMAIL_ADDRESS][DOMAIN_NAME] Toggle Sidebar Deliveries Pr…" at bounding box center [579, 287] width 1158 height 574
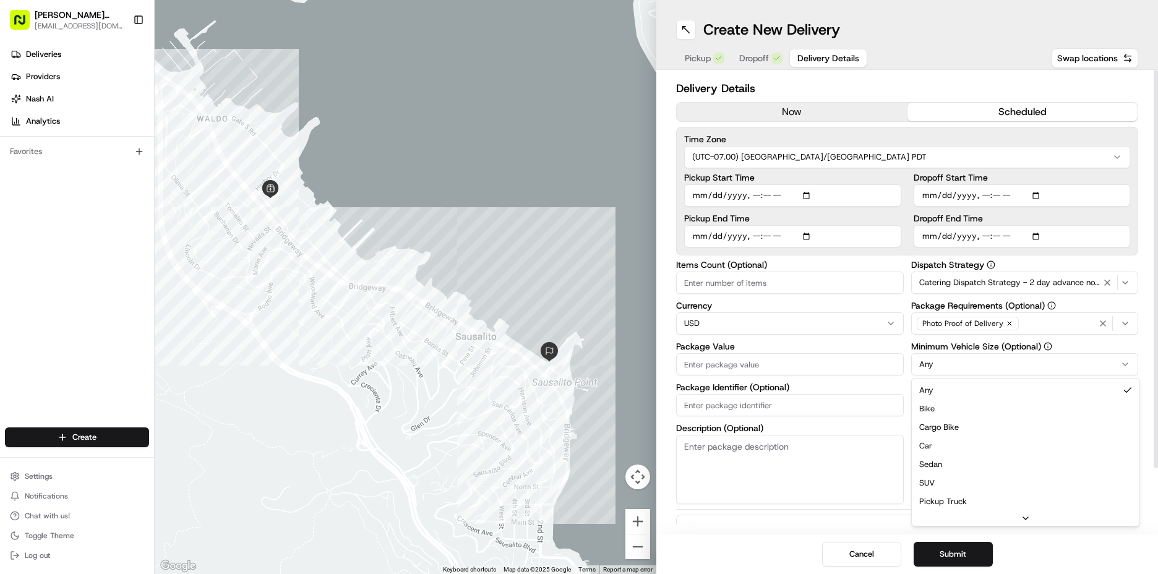
click at [983, 355] on html "[PERSON_NAME] Markets [EMAIL_ADDRESS][DOMAIN_NAME] Toggle Sidebar Deliveries Pr…" at bounding box center [579, 287] width 1158 height 574
click at [987, 401] on input "Driver Tip (Optional)" at bounding box center [1025, 405] width 228 height 22
type input "41.90"
click at [782, 370] on input "Package Value" at bounding box center [790, 364] width 228 height 22
type input "379"
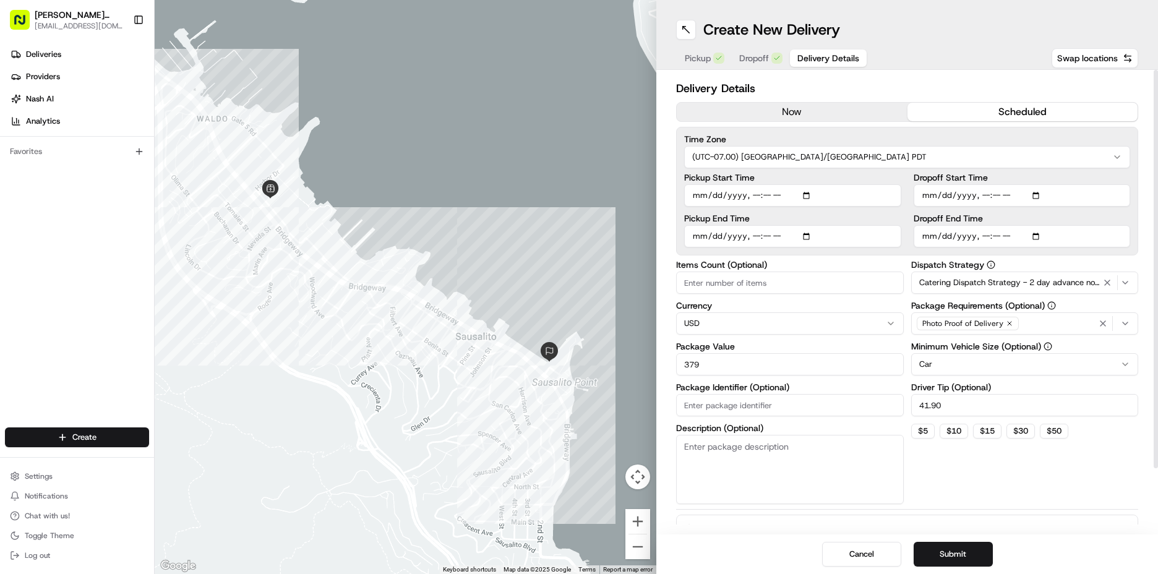
click at [1017, 490] on div "Dispatch Strategy Catering Dispatch Strategy - 2 day advance notice Package Req…" at bounding box center [1025, 382] width 228 height 244
click at [961, 541] on div "Cancel Submit" at bounding box center [907, 554] width 502 height 40
click at [956, 557] on button "Submit" at bounding box center [953, 554] width 79 height 25
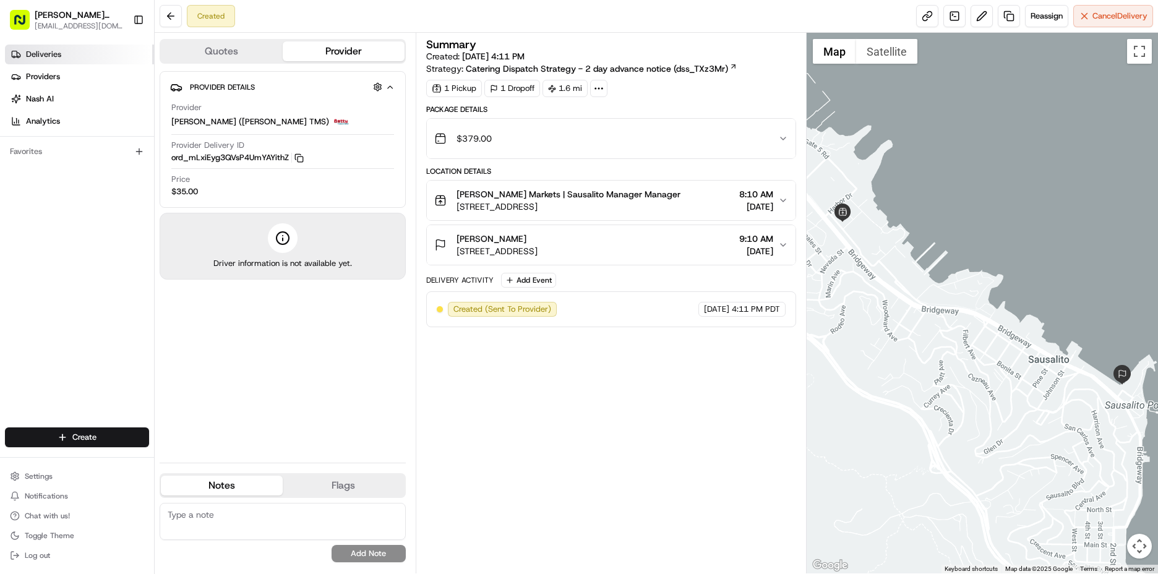
click at [50, 57] on span "Deliveries" at bounding box center [43, 54] width 35 height 11
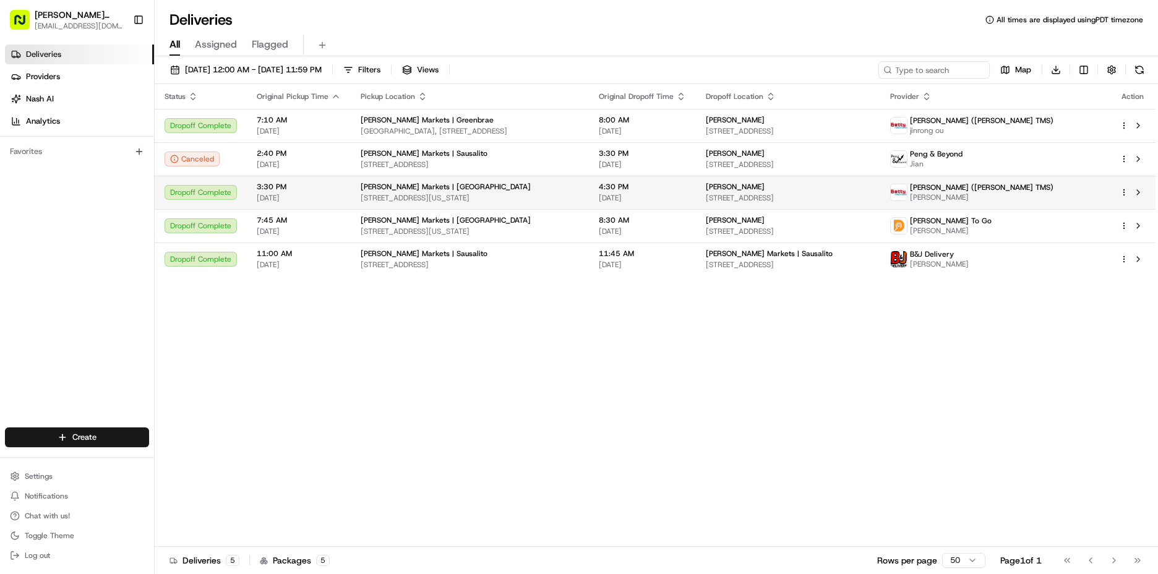
click at [229, 198] on div "Dropoff Complete" at bounding box center [201, 192] width 72 height 15
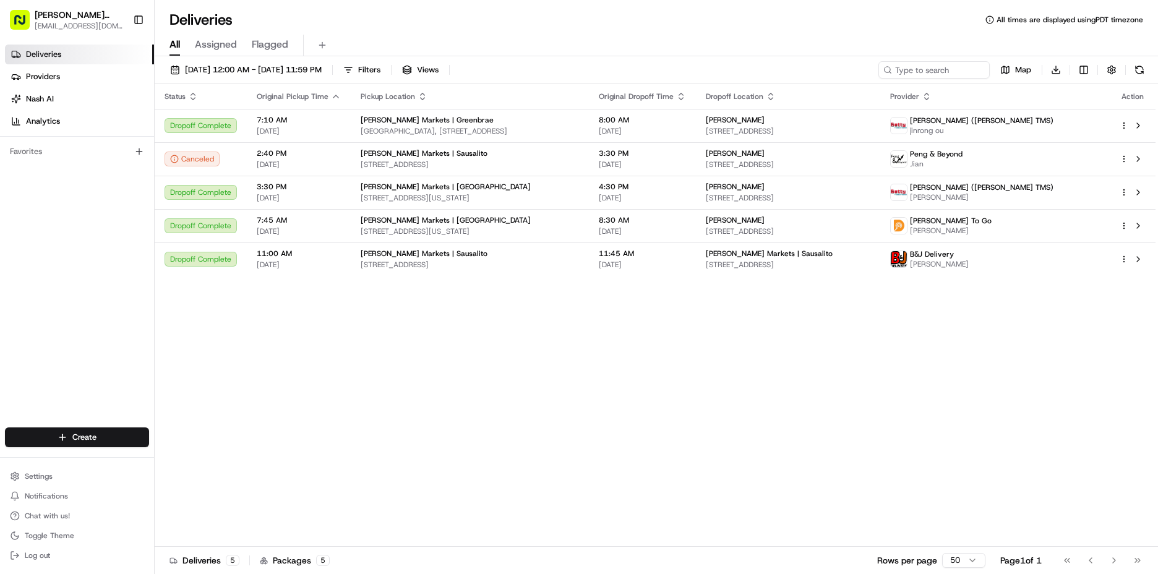
click at [246, 70] on span "[DATE] 12:00 AM - [DATE] 11:59 PM" at bounding box center [253, 69] width 137 height 11
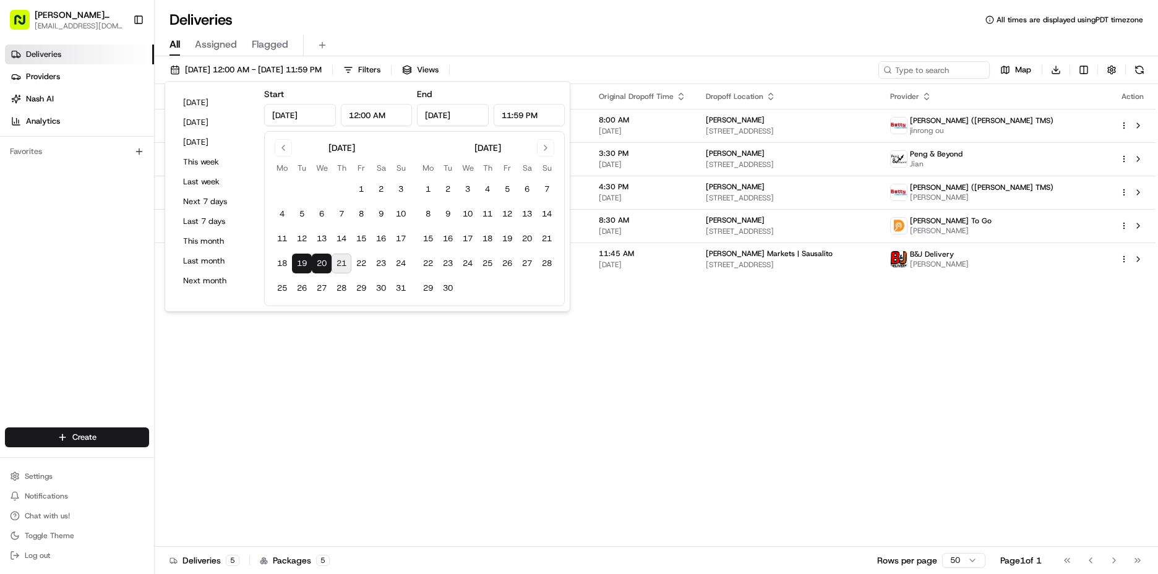
click at [342, 257] on button "21" at bounding box center [342, 264] width 20 height 20
type input "[DATE]"
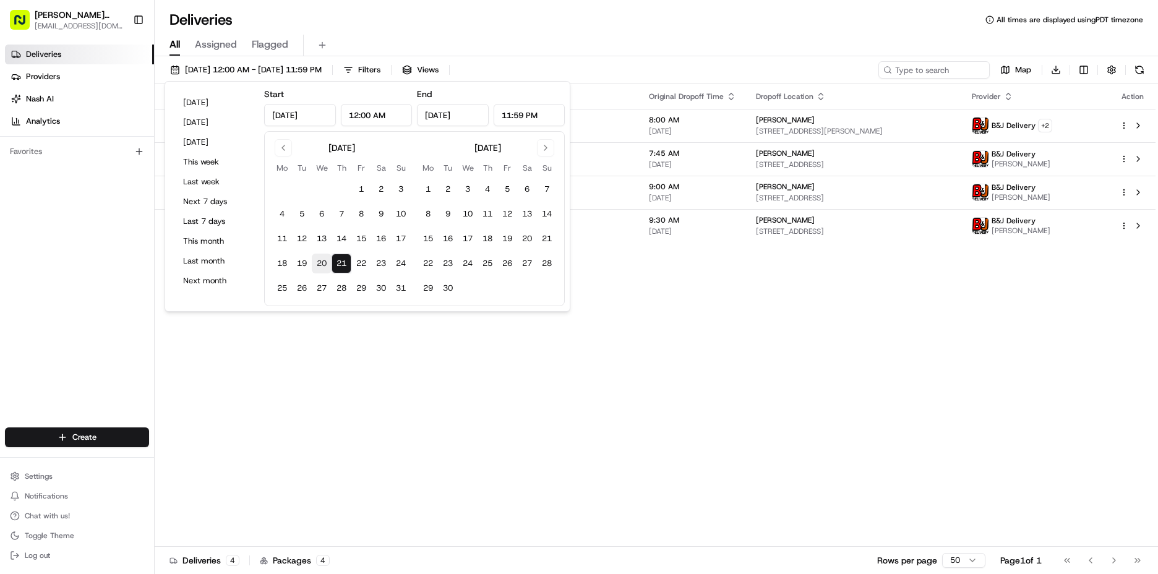
click at [328, 259] on button "20" at bounding box center [322, 264] width 20 height 20
type input "[DATE]"
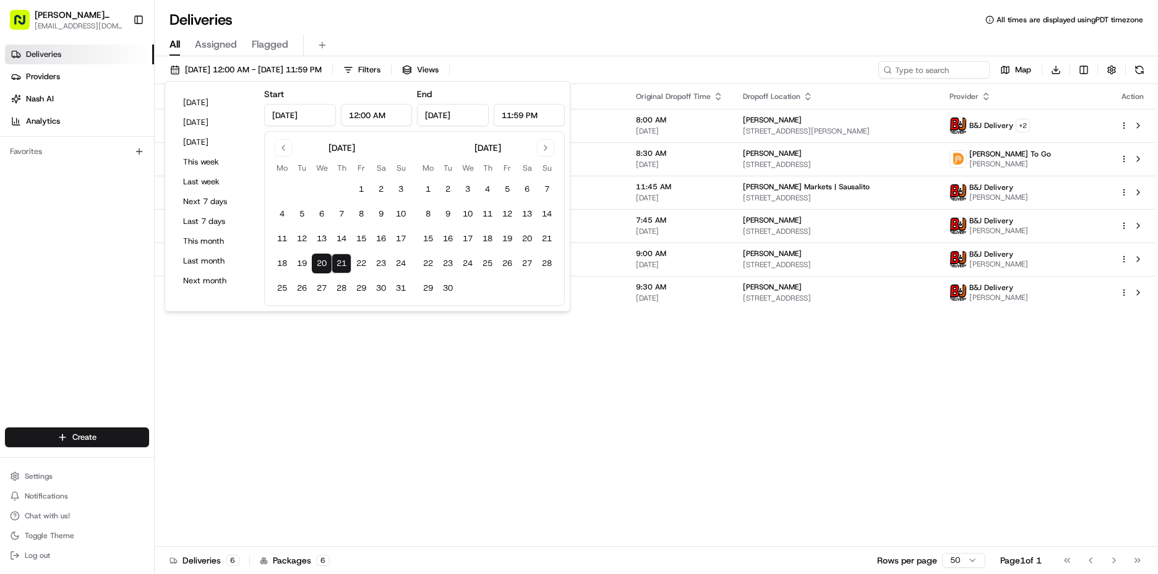
click at [328, 259] on button "20" at bounding box center [322, 264] width 20 height 20
type input "[DATE]"
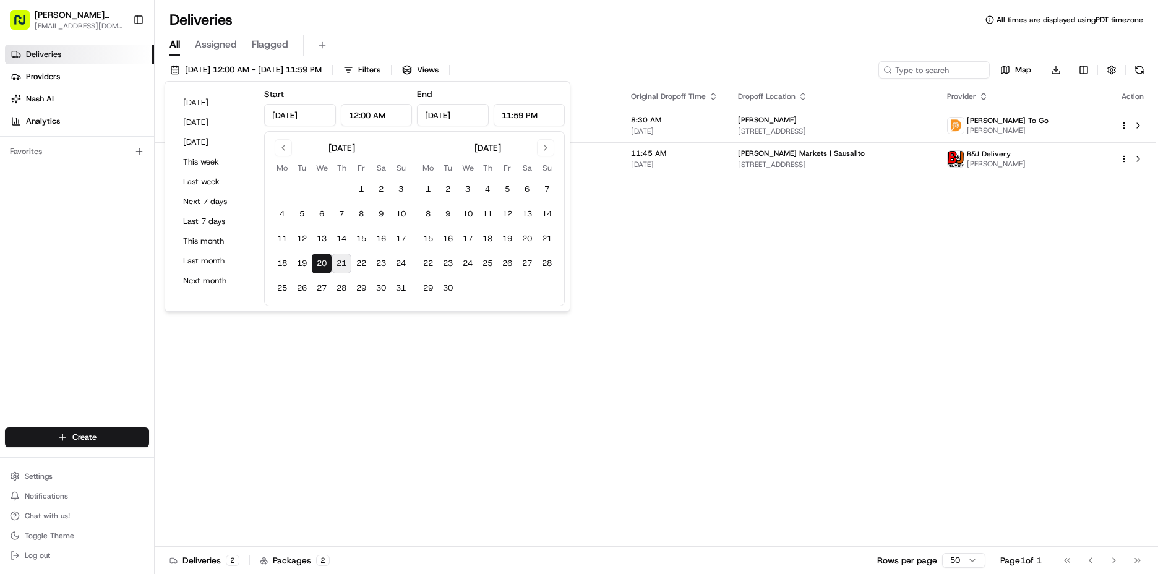
click at [834, 270] on div "Status Original Pickup Time Pickup Location Original Dropoff Time Dropoff Locat…" at bounding box center [655, 315] width 1001 height 463
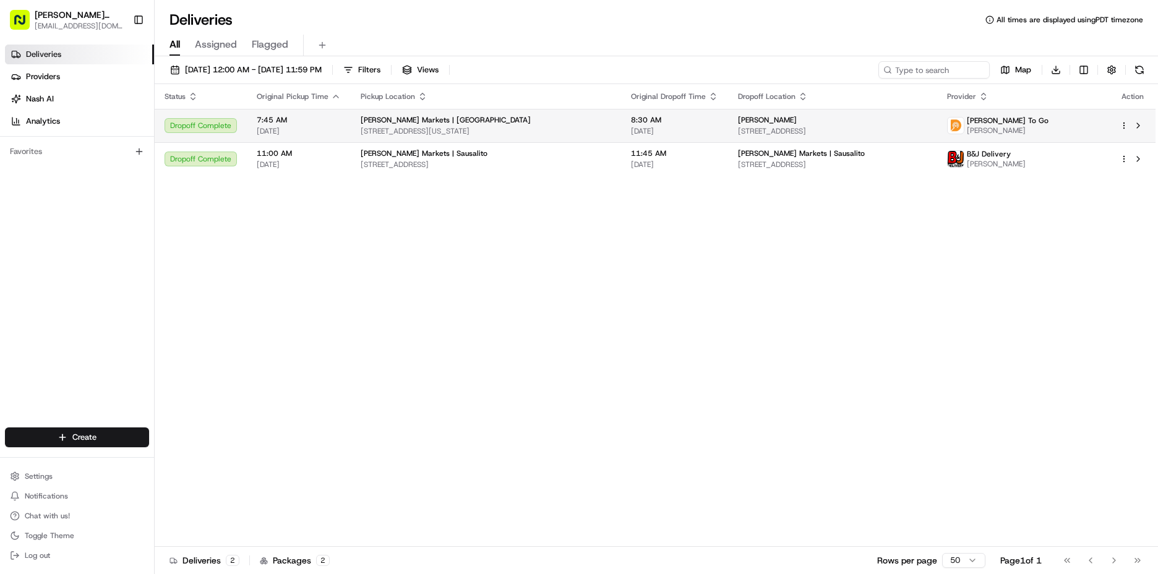
click at [665, 138] on td "8:30 AM [DATE]" at bounding box center [674, 125] width 107 height 33
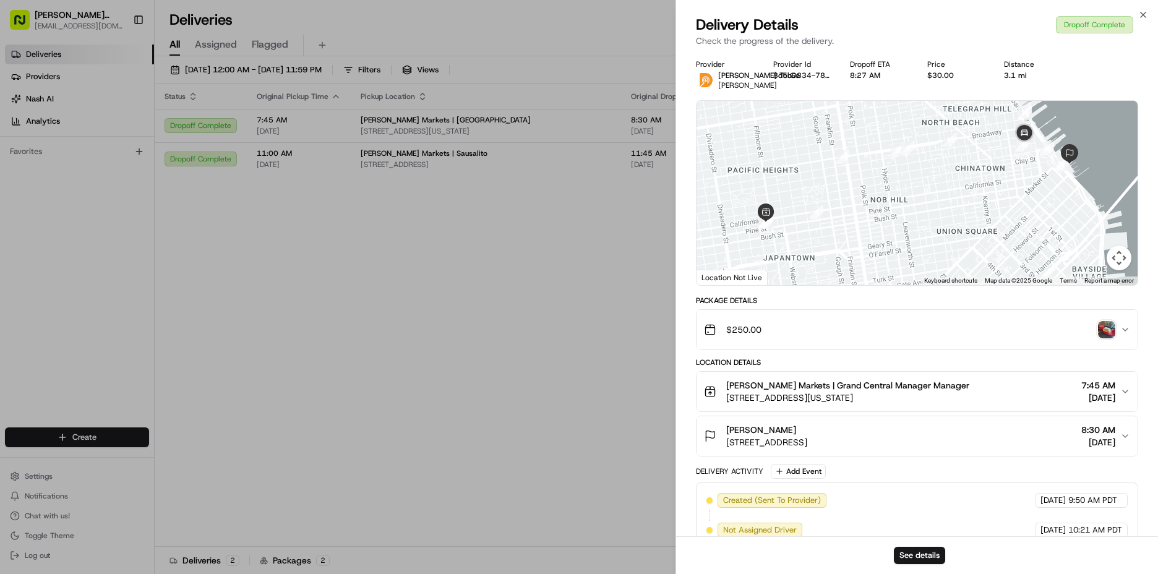
click at [1113, 338] on img "button" at bounding box center [1106, 329] width 17 height 17
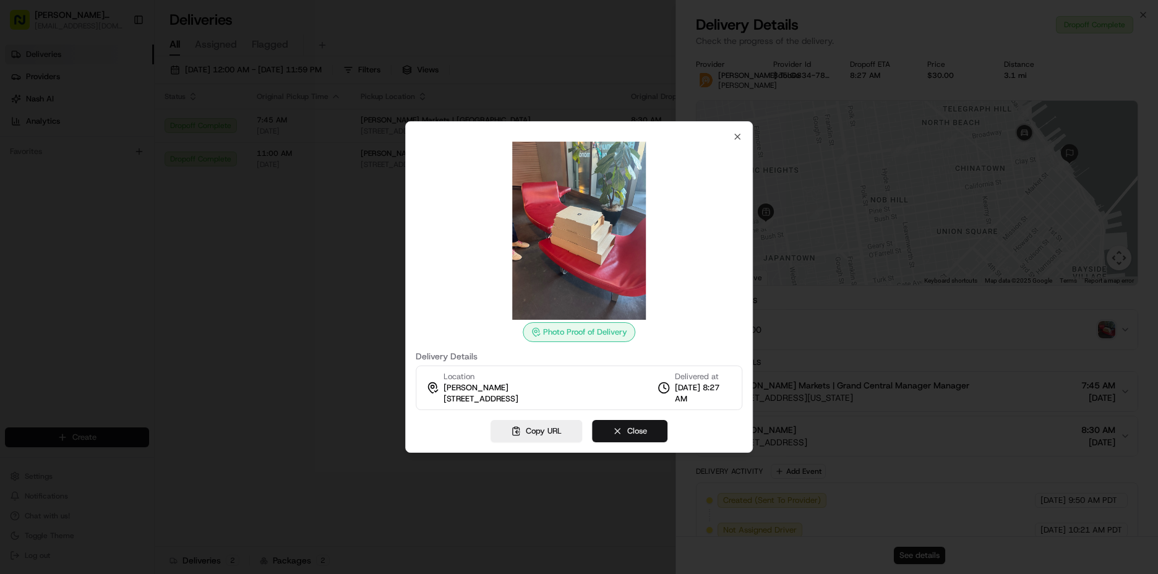
click at [642, 435] on button "Close" at bounding box center [629, 431] width 75 height 22
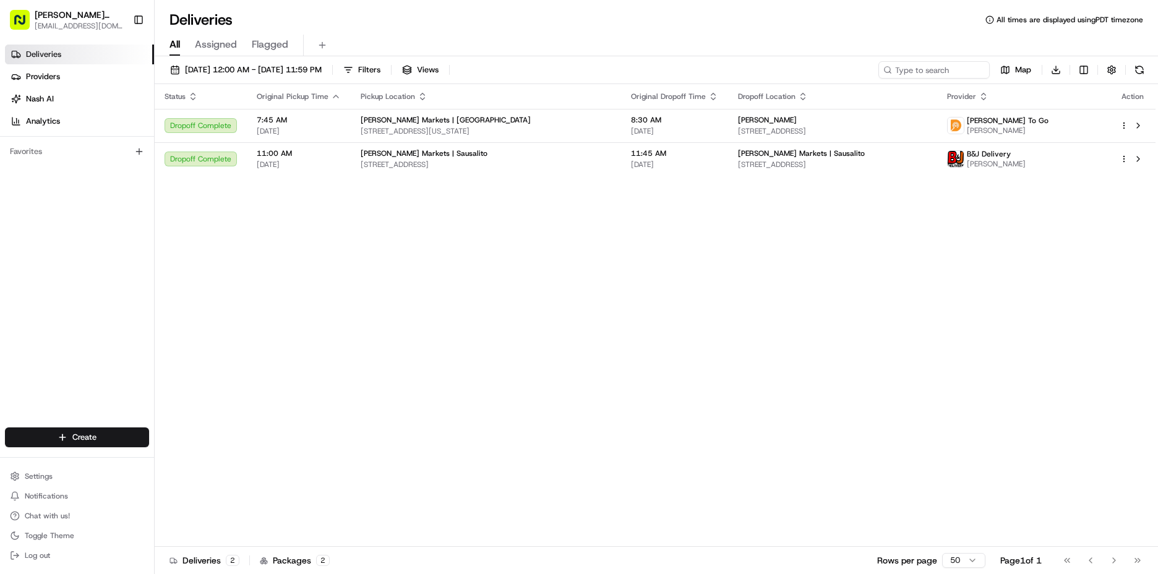
click at [770, 179] on div "Status Original Pickup Time Pickup Location Original Dropoff Time Dropoff Locat…" at bounding box center [655, 315] width 1001 height 463
click at [771, 167] on span "[STREET_ADDRESS]" at bounding box center [832, 165] width 189 height 10
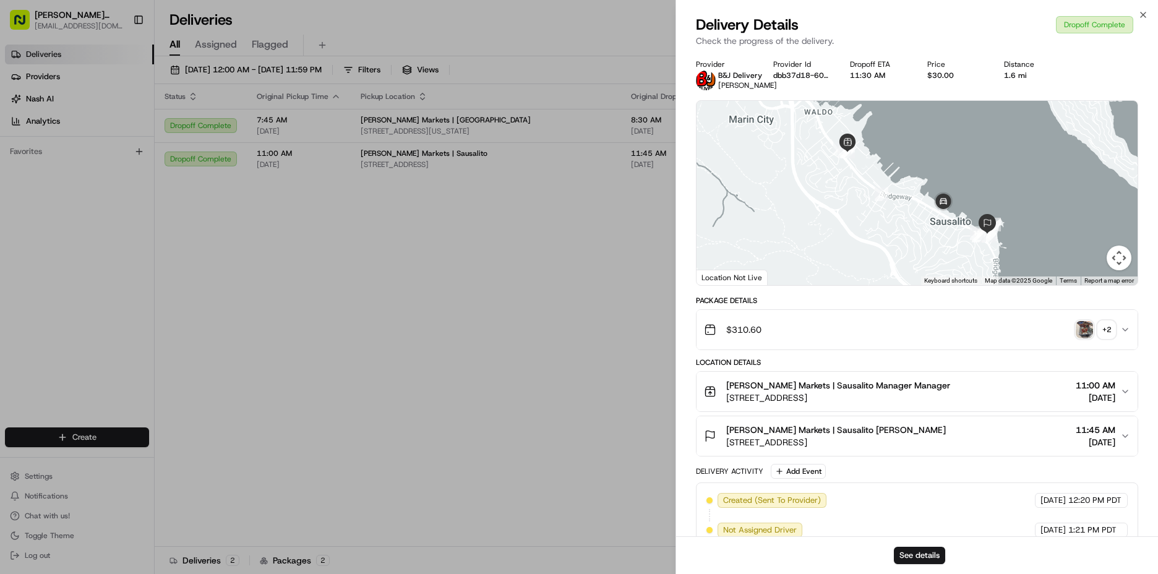
click at [1085, 328] on img "button" at bounding box center [1084, 329] width 17 height 17
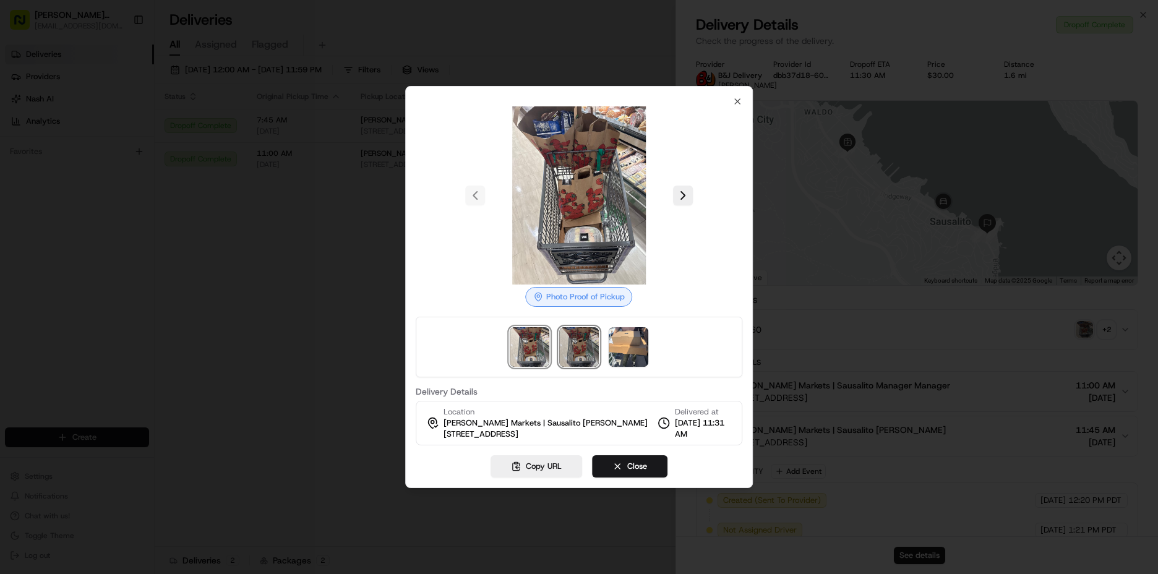
click at [589, 352] on img at bounding box center [579, 347] width 40 height 40
click at [633, 347] on img at bounding box center [629, 347] width 40 height 40
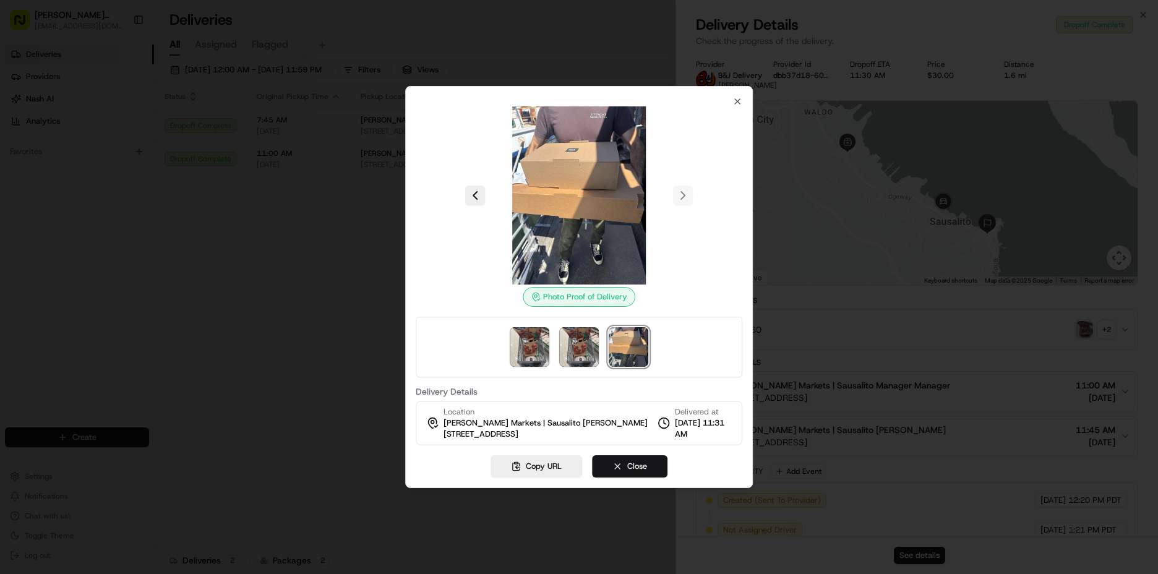
click at [649, 463] on button "Close" at bounding box center [629, 466] width 75 height 22
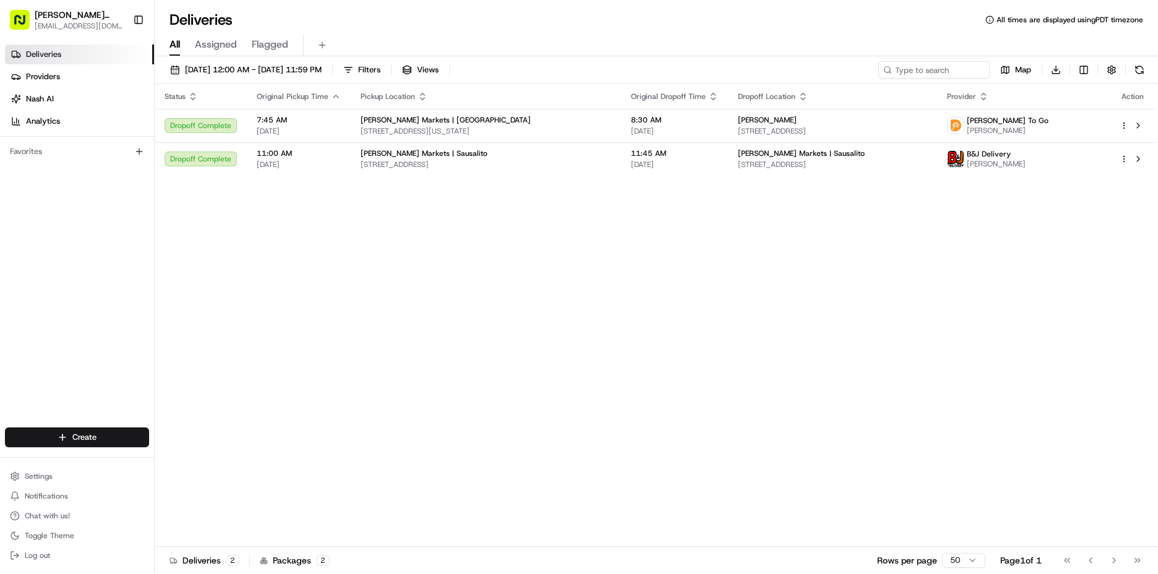
click at [206, 79] on div "[DATE] 12:00 AM - [DATE] 11:59 PM Filters Views Map Download" at bounding box center [656, 72] width 1003 height 23
click at [216, 68] on span "[DATE] 12:00 AM - [DATE] 11:59 PM" at bounding box center [253, 69] width 137 height 11
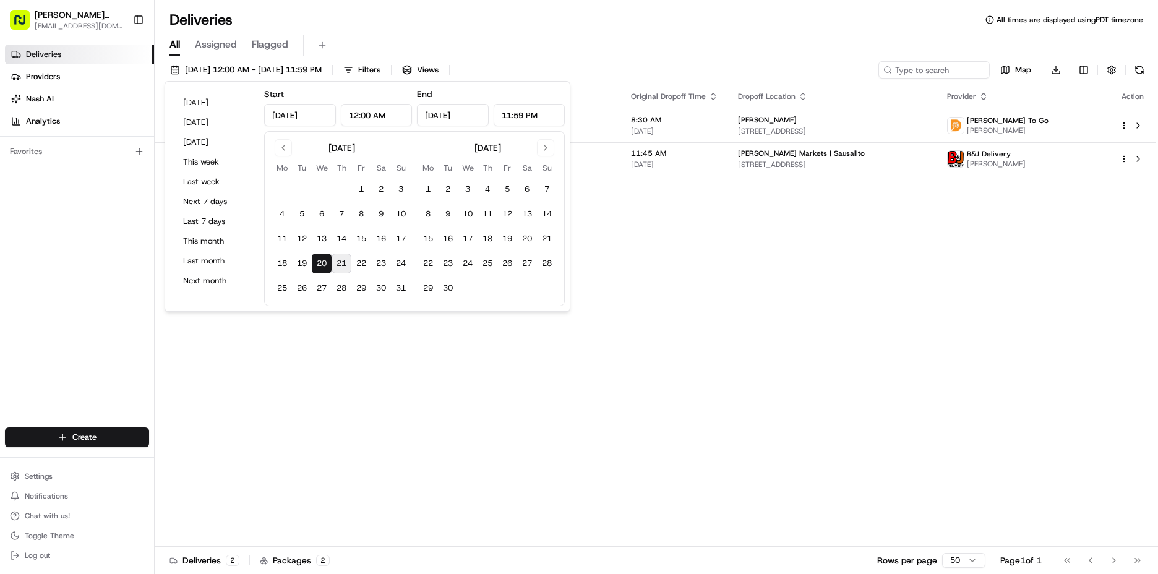
click at [345, 263] on button "21" at bounding box center [342, 264] width 20 height 20
type input "[DATE]"
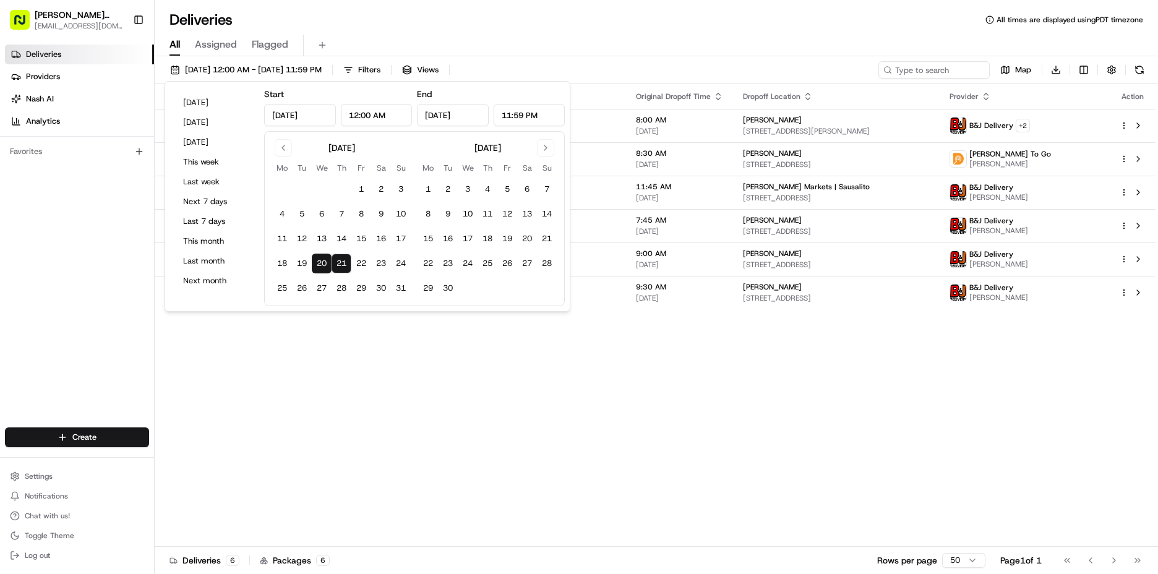
click at [345, 263] on button "21" at bounding box center [342, 264] width 20 height 20
type input "[DATE]"
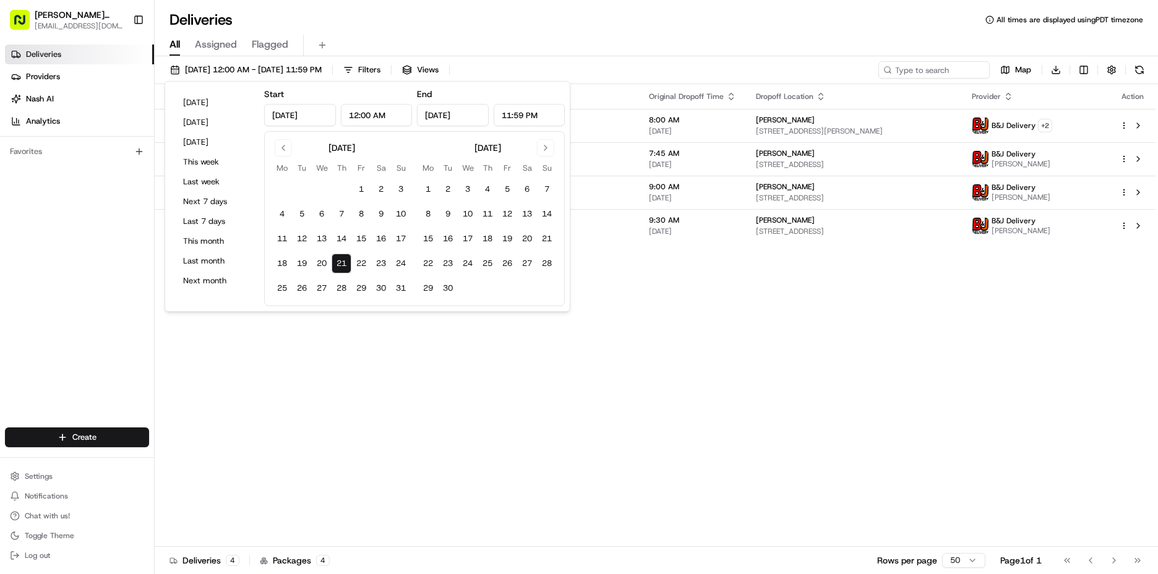
click at [751, 295] on div "Status Original Pickup Time Pickup Location Original Dropoff Time Dropoff Locat…" at bounding box center [655, 315] width 1001 height 463
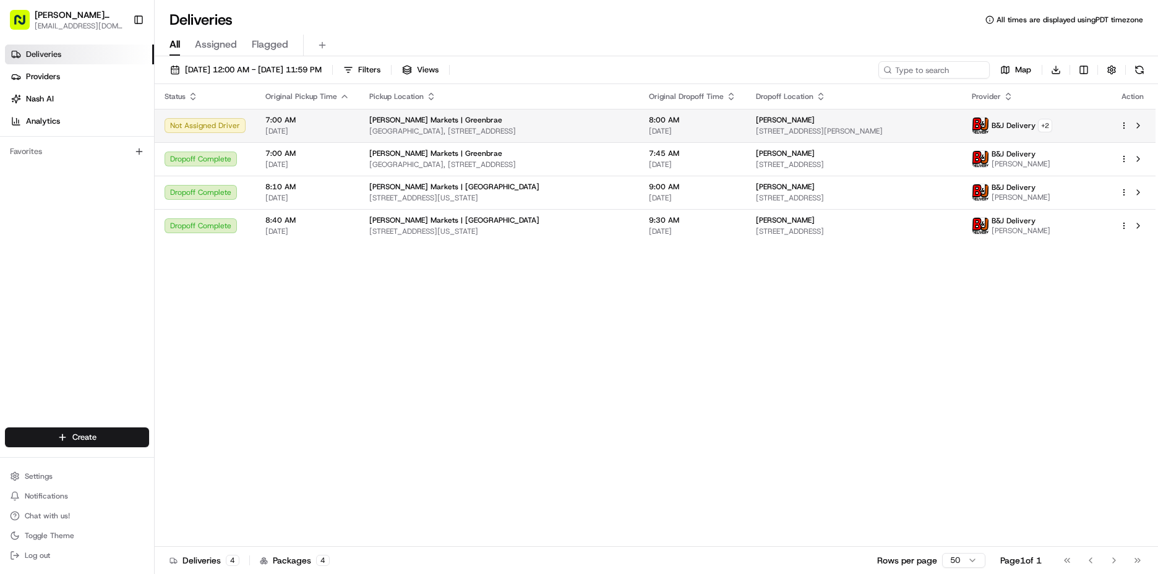
click at [455, 138] on td "[PERSON_NAME] Markets | [GEOGRAPHIC_DATA], [STREET_ADDRESS]" at bounding box center [499, 125] width 280 height 33
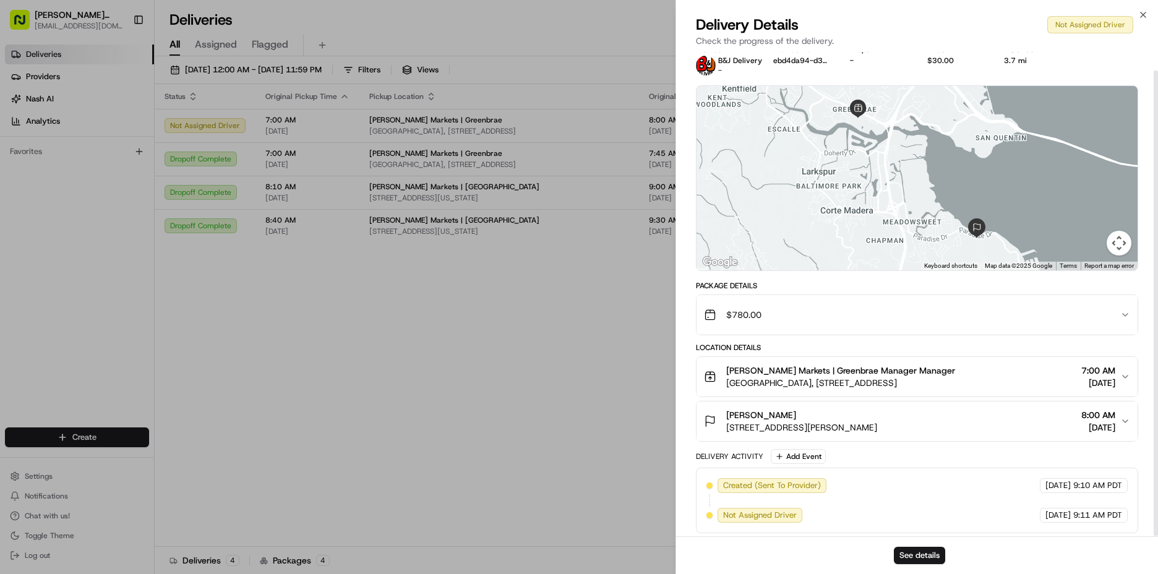
scroll to position [19, 0]
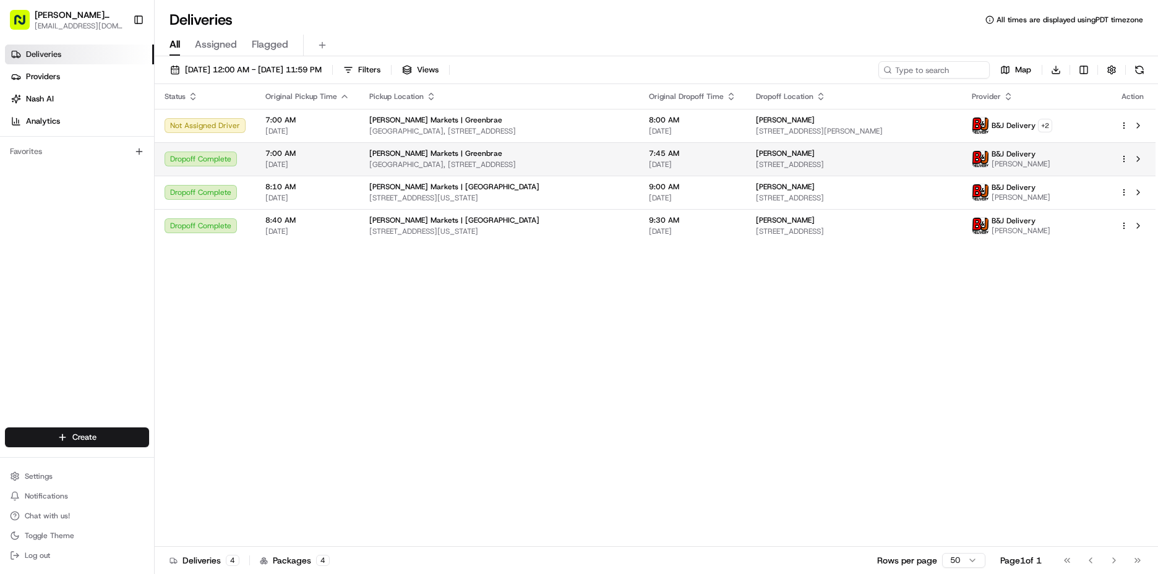
click at [186, 153] on div "Dropoff Complete" at bounding box center [205, 159] width 81 height 15
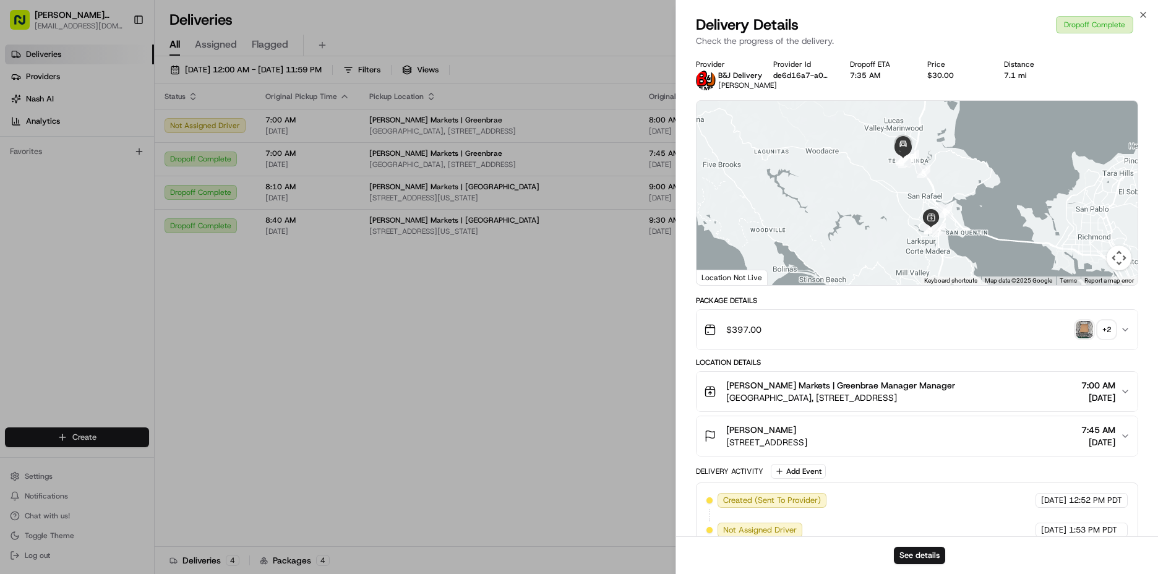
click at [1087, 322] on img "button" at bounding box center [1084, 329] width 17 height 17
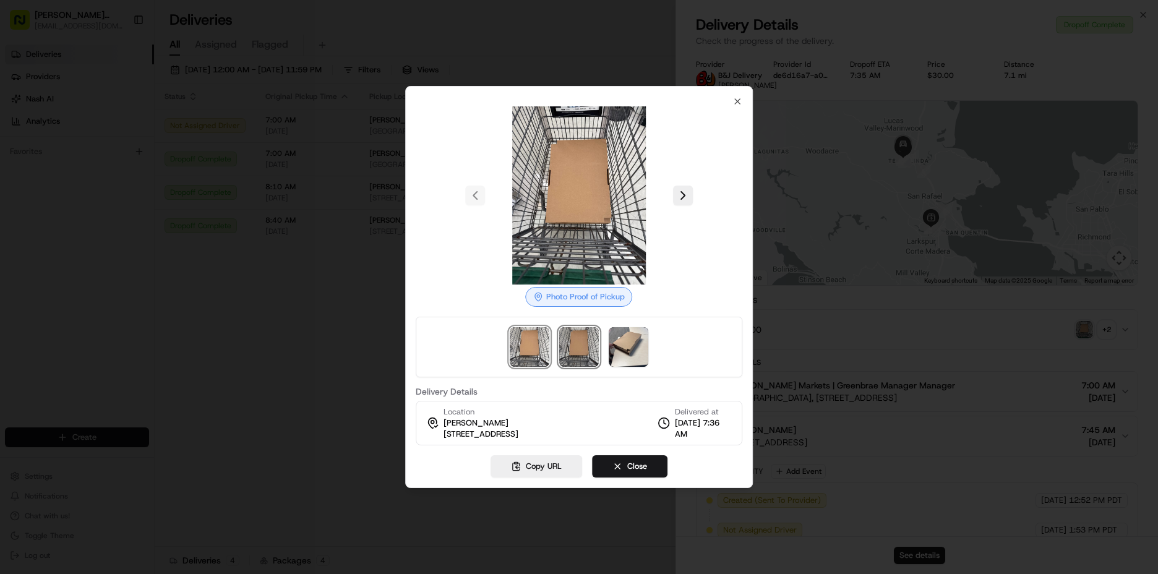
click at [574, 354] on img at bounding box center [579, 347] width 40 height 40
click at [624, 348] on img at bounding box center [629, 347] width 40 height 40
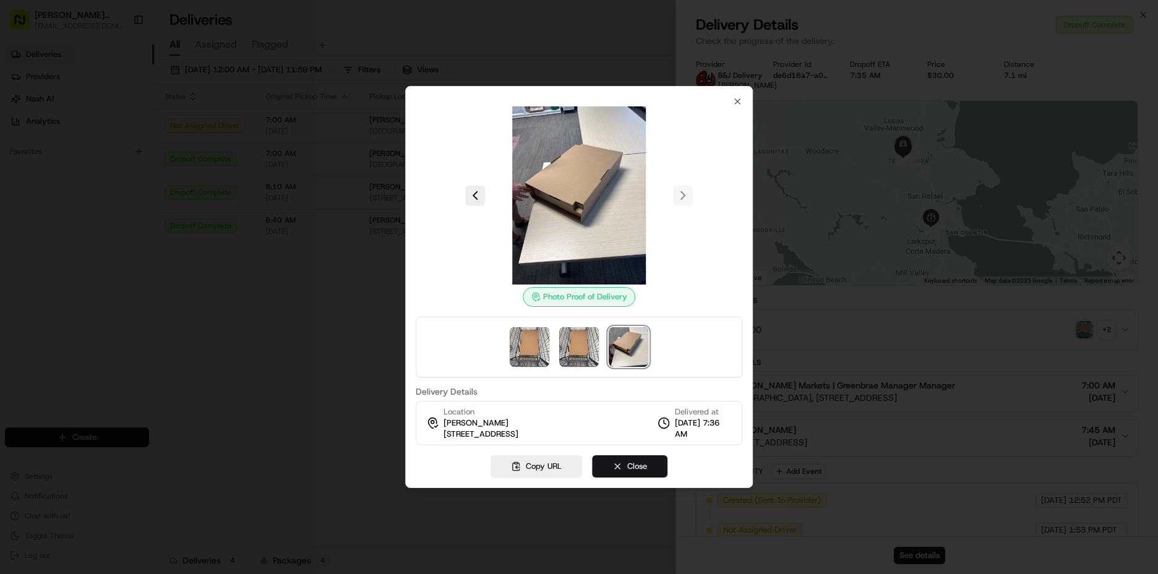
click at [642, 466] on button "Close" at bounding box center [629, 466] width 75 height 22
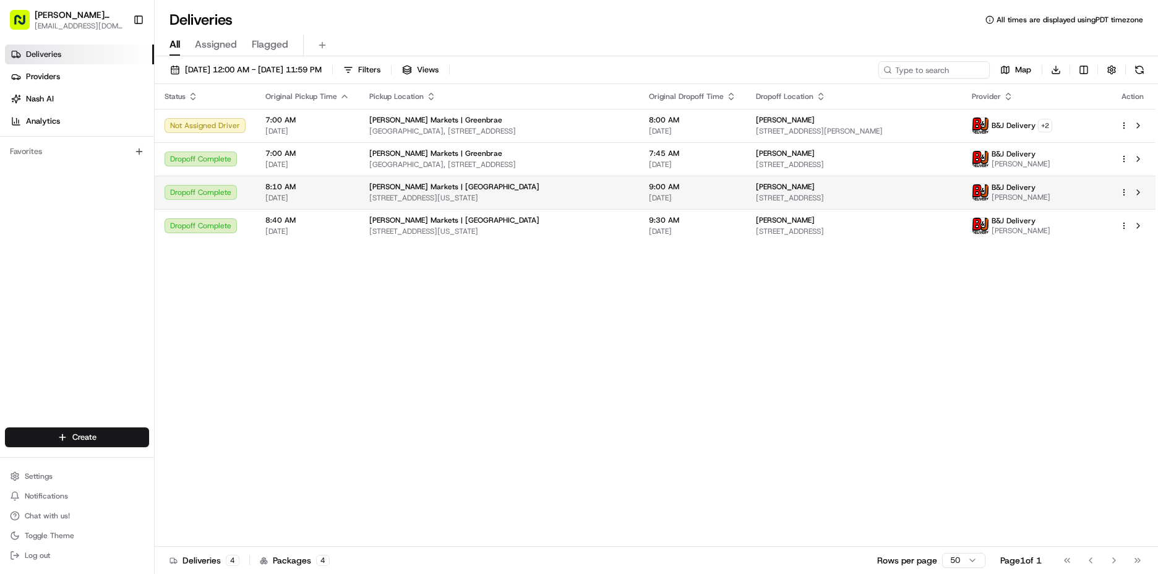
click at [405, 194] on span "[STREET_ADDRESS][US_STATE]" at bounding box center [499, 198] width 260 height 10
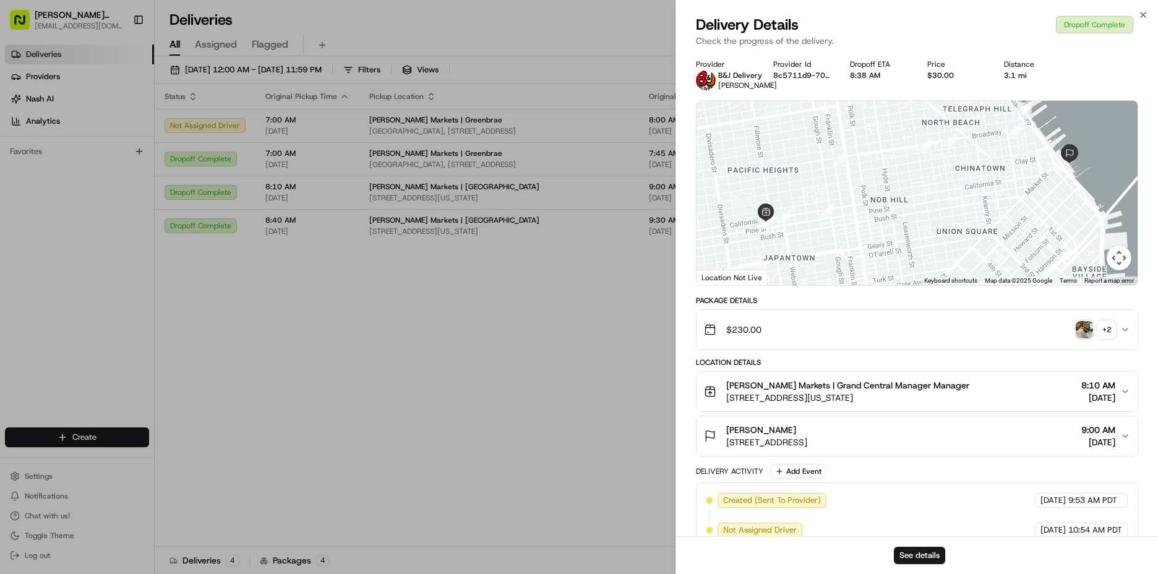
click at [1078, 337] on img "button" at bounding box center [1084, 329] width 17 height 17
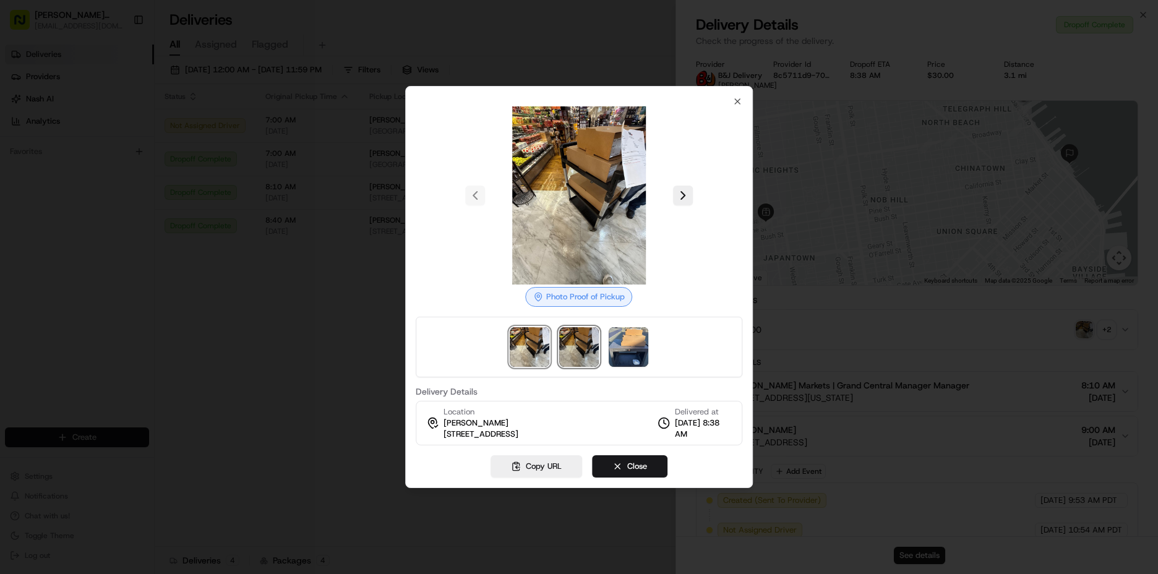
click at [594, 345] on img at bounding box center [579, 347] width 40 height 40
click at [623, 344] on img at bounding box center [629, 347] width 40 height 40
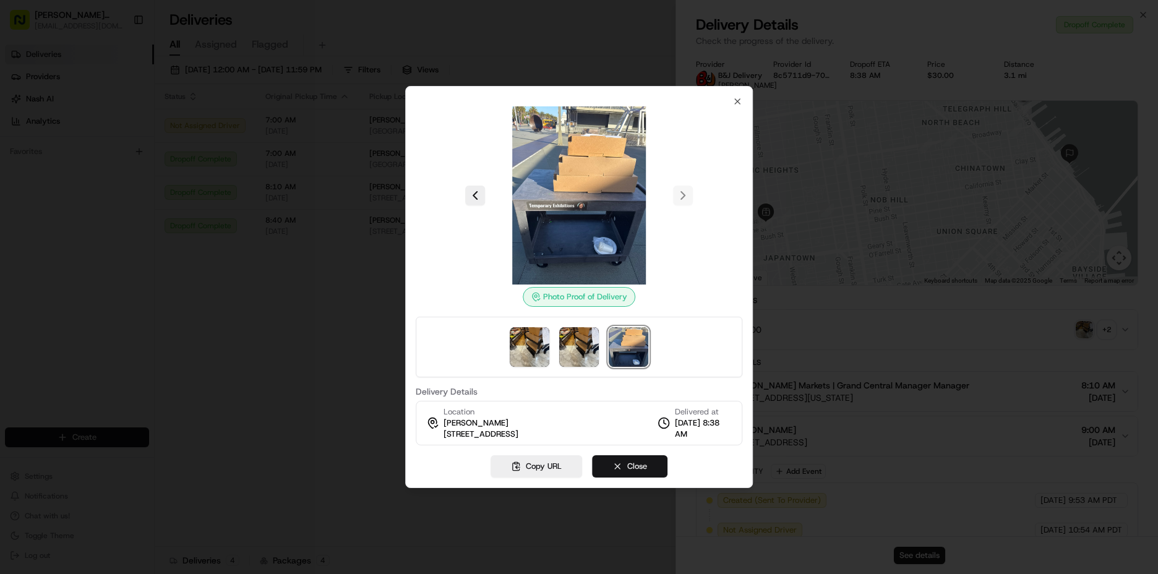
click at [647, 465] on button "Close" at bounding box center [629, 466] width 75 height 22
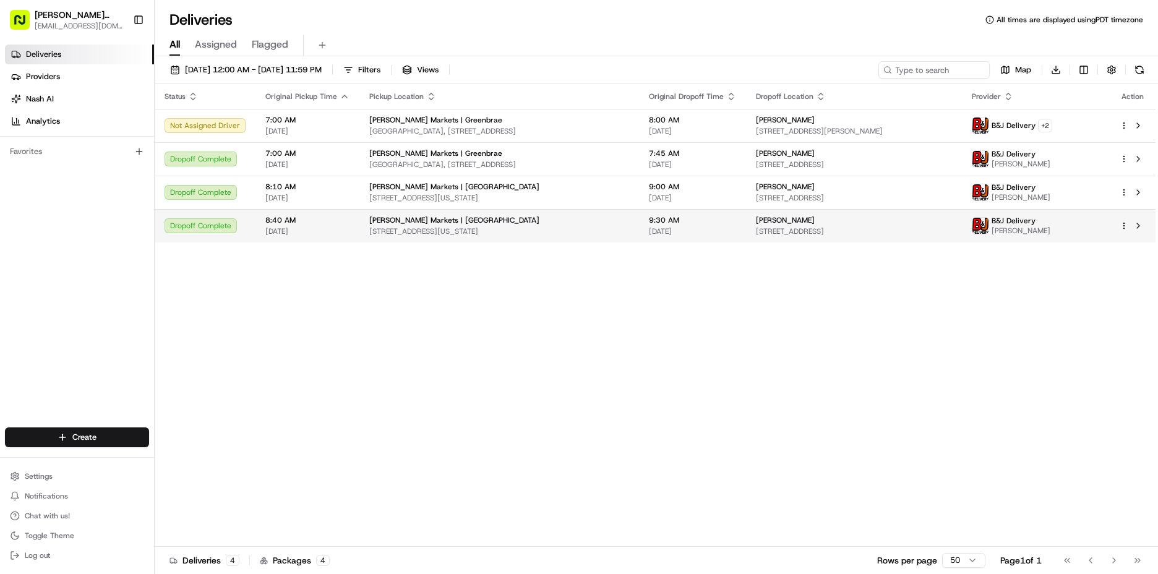
click at [473, 228] on span "[STREET_ADDRESS][US_STATE]" at bounding box center [499, 231] width 260 height 10
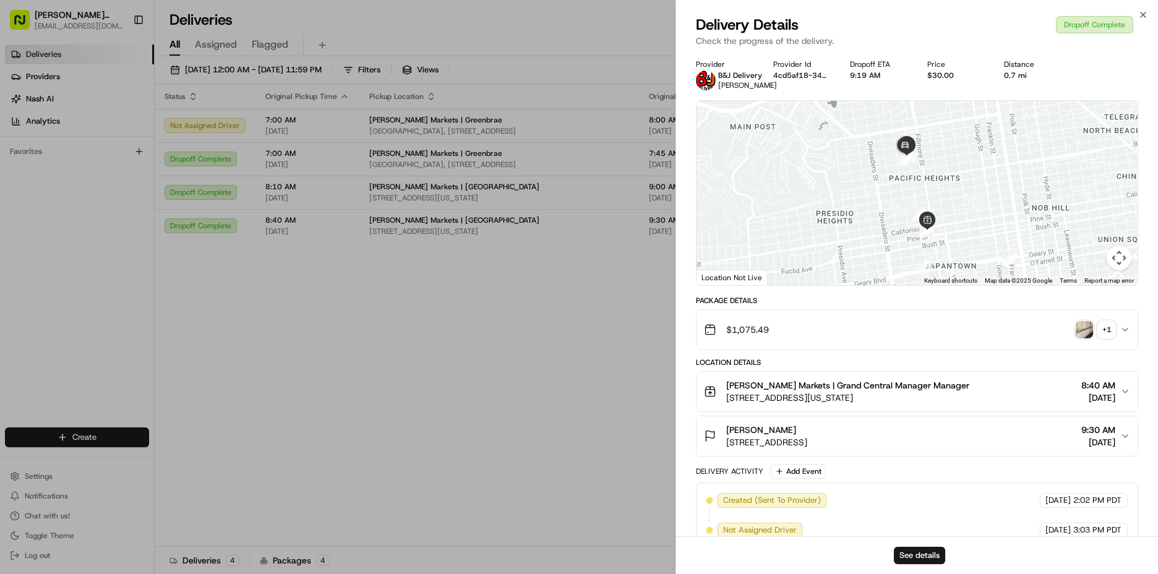
click at [1082, 325] on img "button" at bounding box center [1084, 329] width 17 height 17
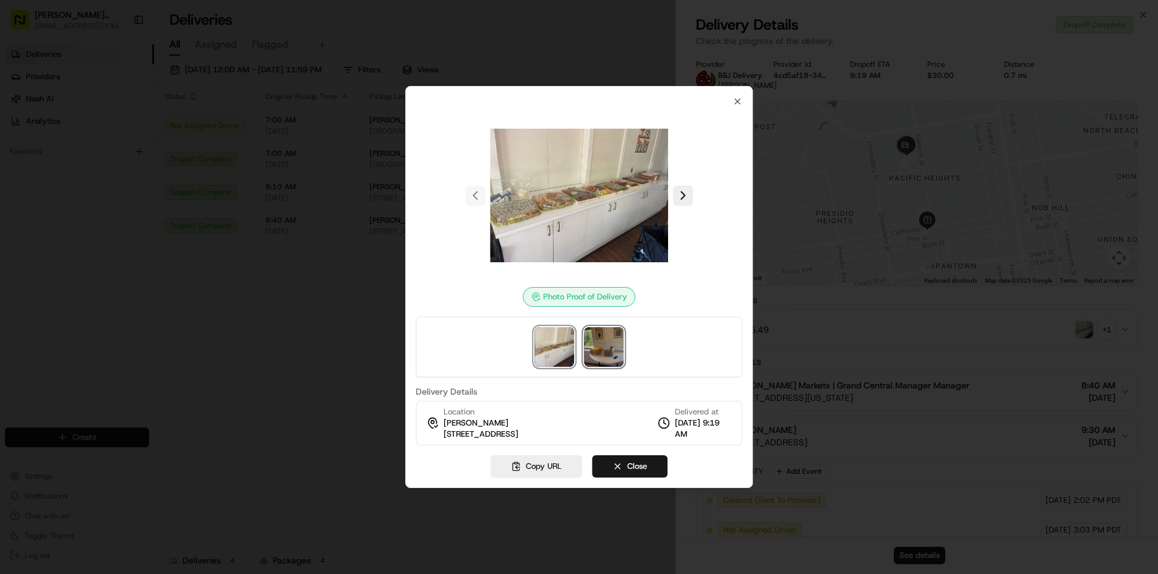
click at [601, 351] on img at bounding box center [604, 347] width 40 height 40
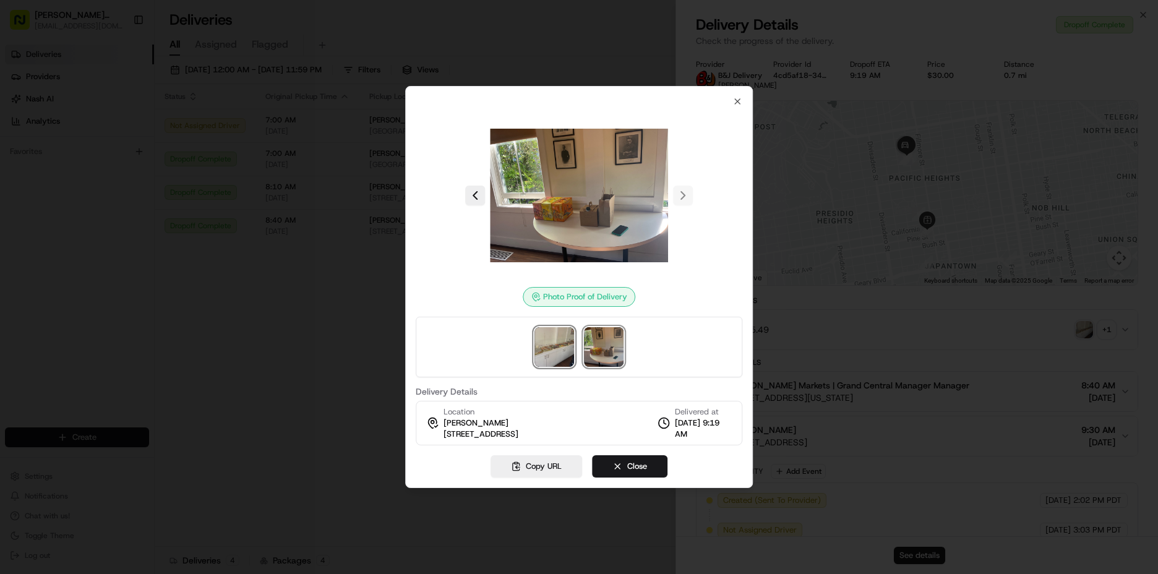
click at [559, 356] on img at bounding box center [554, 347] width 40 height 40
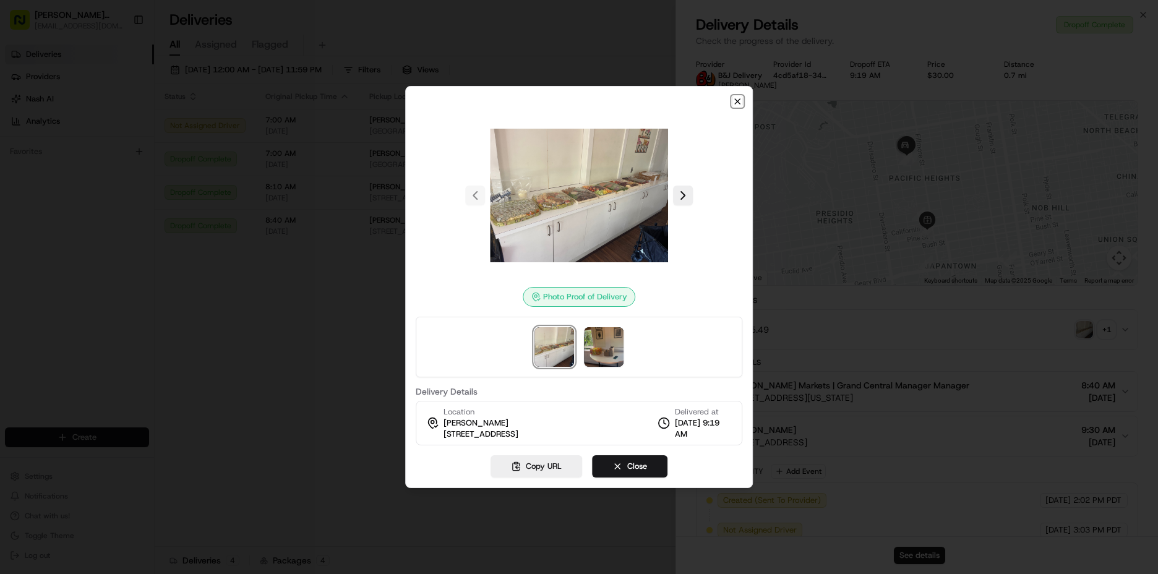
click at [732, 100] on icon "button" at bounding box center [737, 101] width 10 height 10
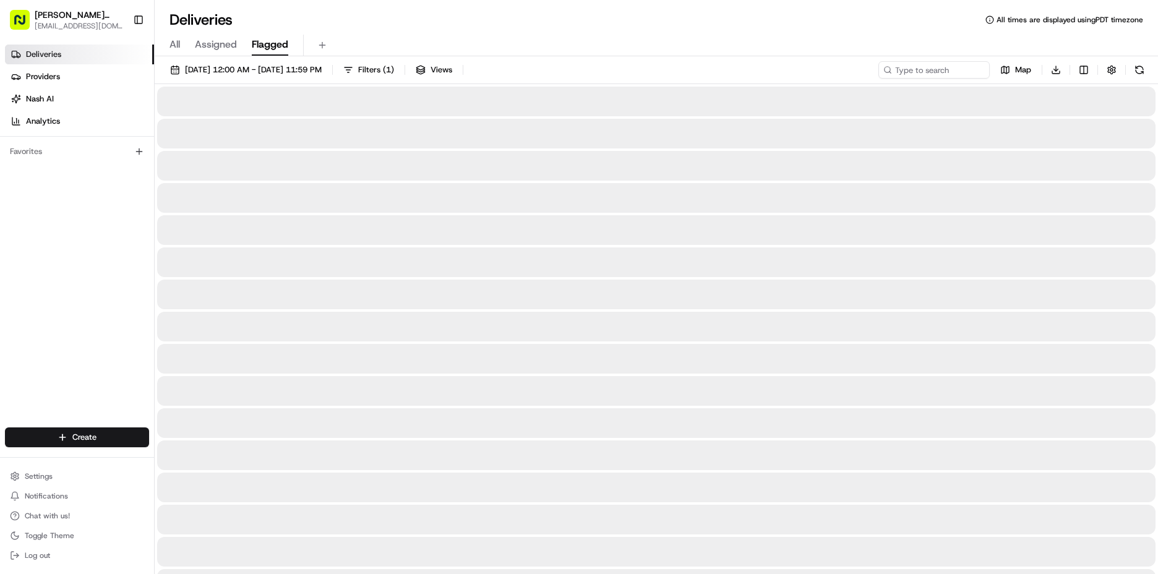
click at [267, 54] on button "Flagged" at bounding box center [270, 45] width 36 height 21
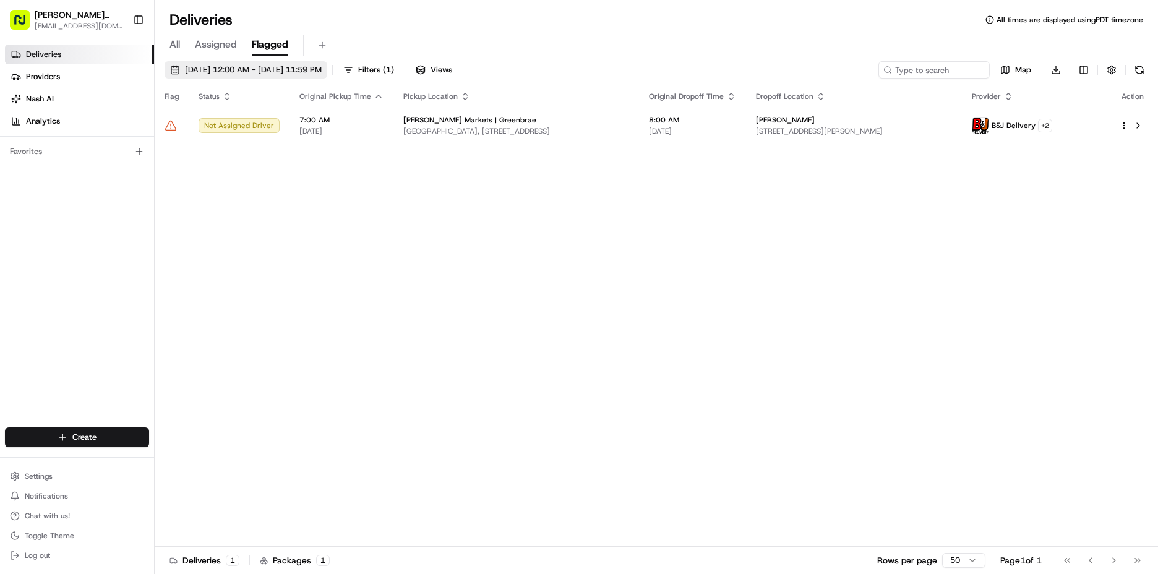
click at [263, 67] on span "[DATE] 12:00 AM - [DATE] 11:59 PM" at bounding box center [253, 69] width 137 height 11
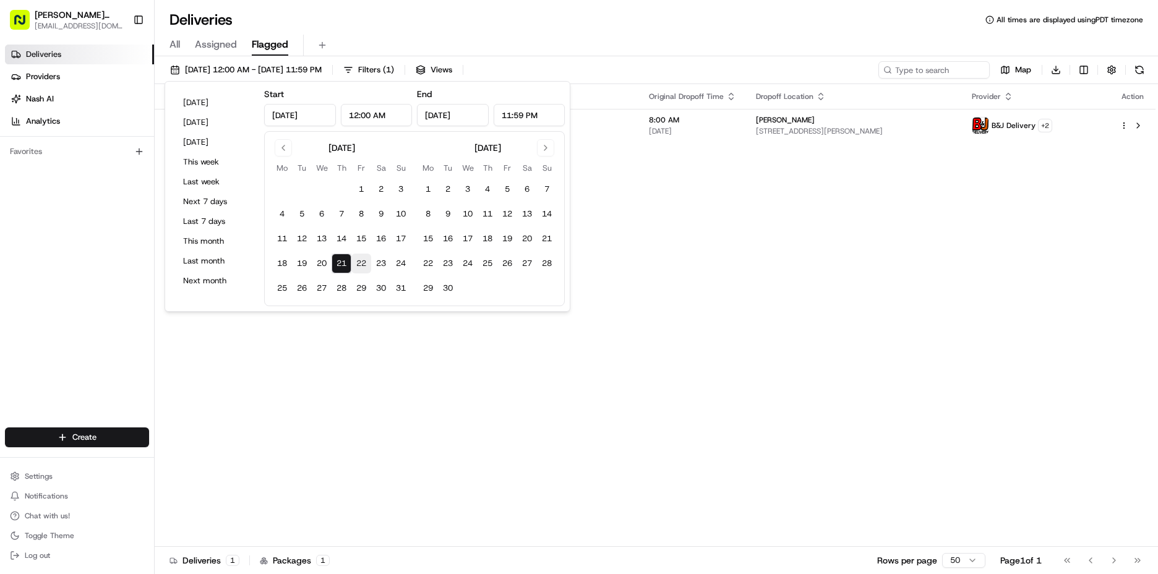
click at [358, 263] on button "22" at bounding box center [361, 264] width 20 height 20
type input "[DATE]"
click at [176, 46] on span "All" at bounding box center [174, 44] width 11 height 15
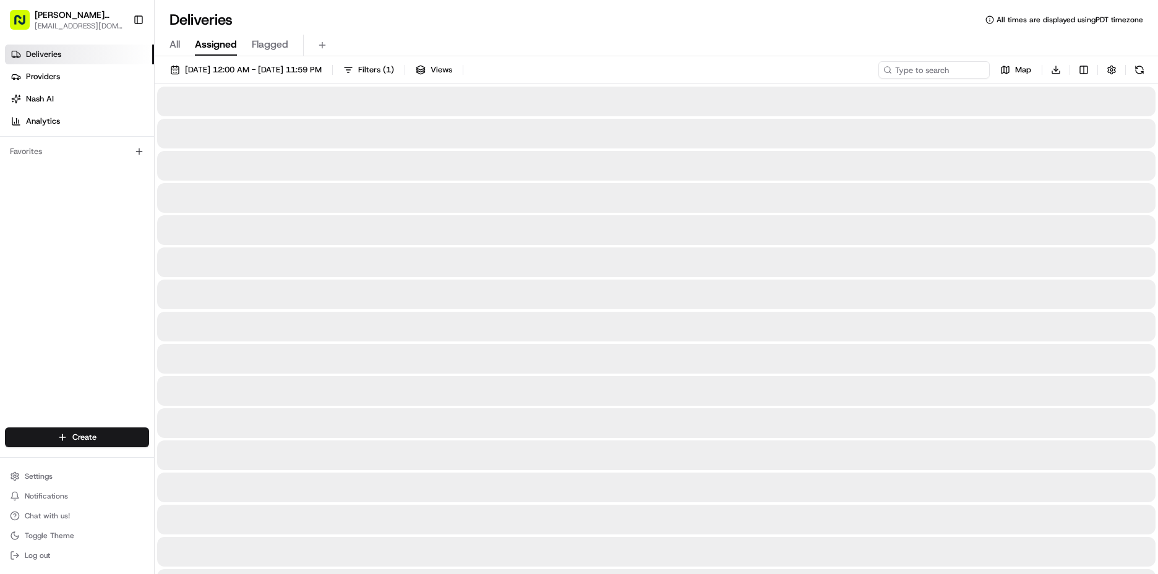
click at [218, 49] on span "Assigned" at bounding box center [216, 44] width 42 height 15
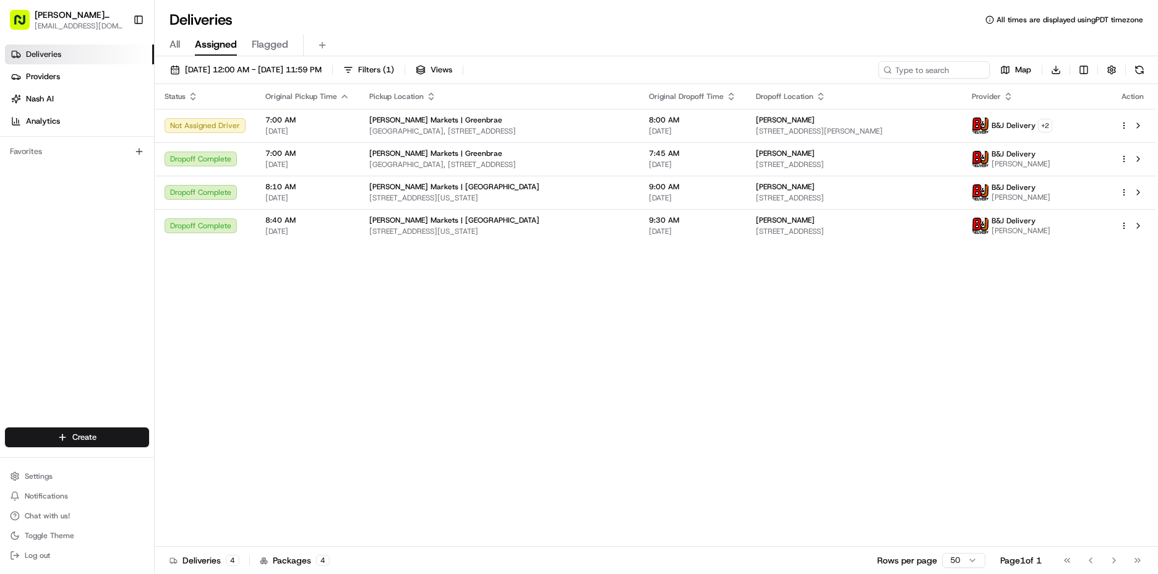
click at [168, 46] on div "All Assigned Flagged" at bounding box center [656, 46] width 1003 height 22
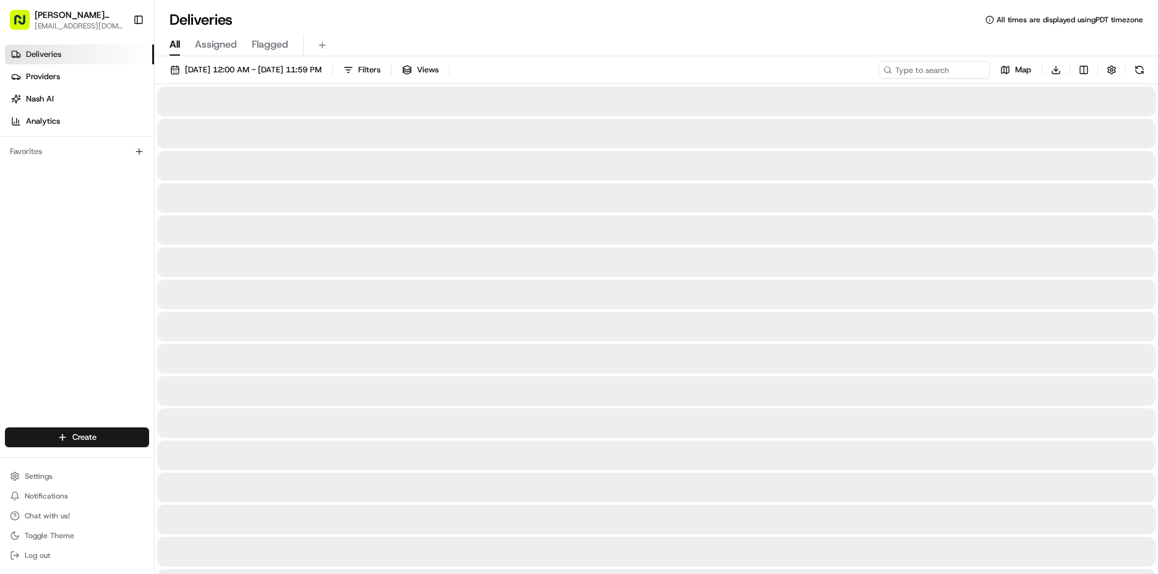
click at [178, 46] on span "All" at bounding box center [174, 44] width 11 height 15
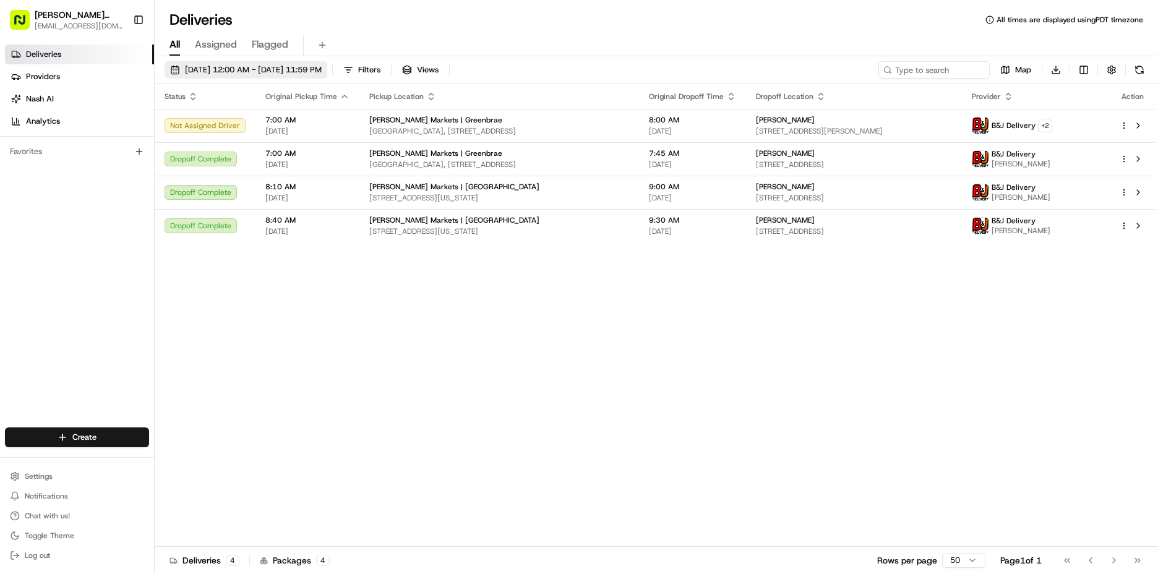
click at [213, 74] on span "[DATE] 12:00 AM - [DATE] 11:59 PM" at bounding box center [253, 69] width 137 height 11
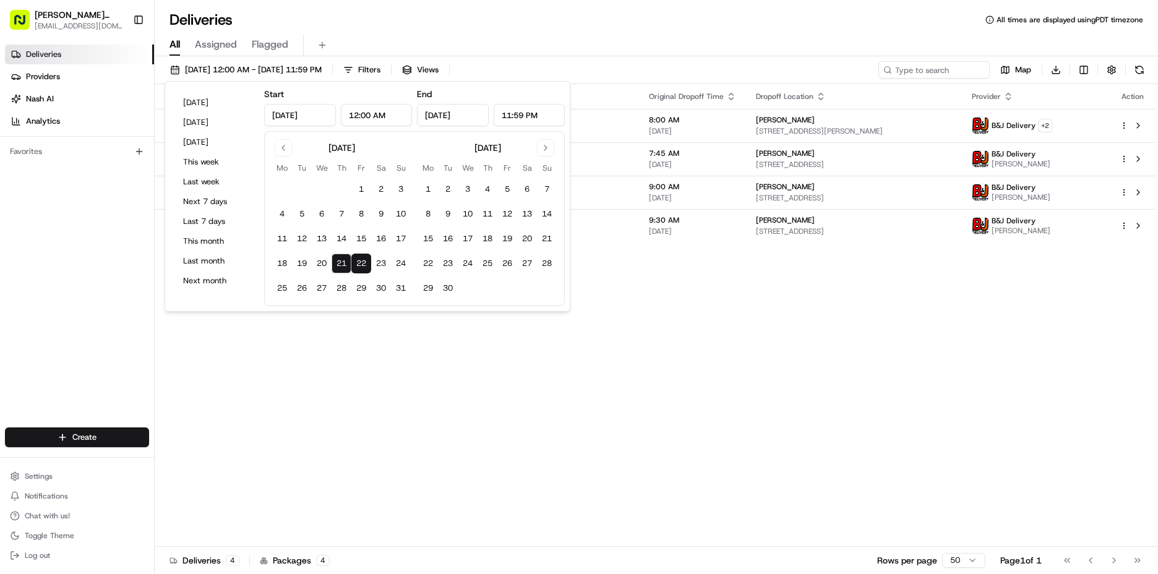
click at [364, 263] on button "22" at bounding box center [361, 264] width 20 height 20
type input "[DATE]"
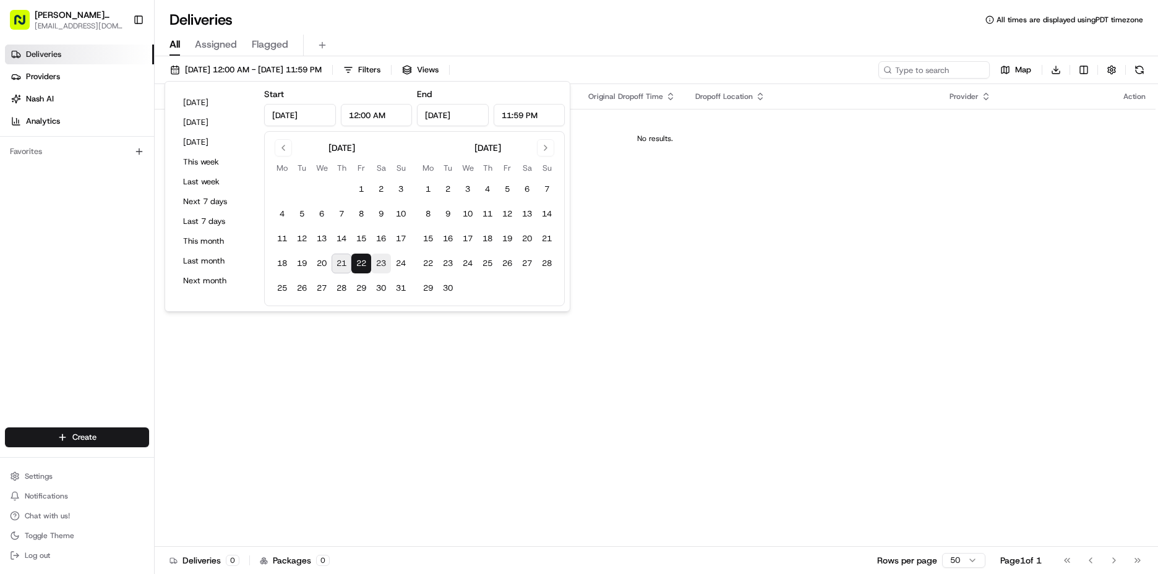
click at [384, 260] on button "23" at bounding box center [381, 264] width 20 height 20
type input "[DATE]"
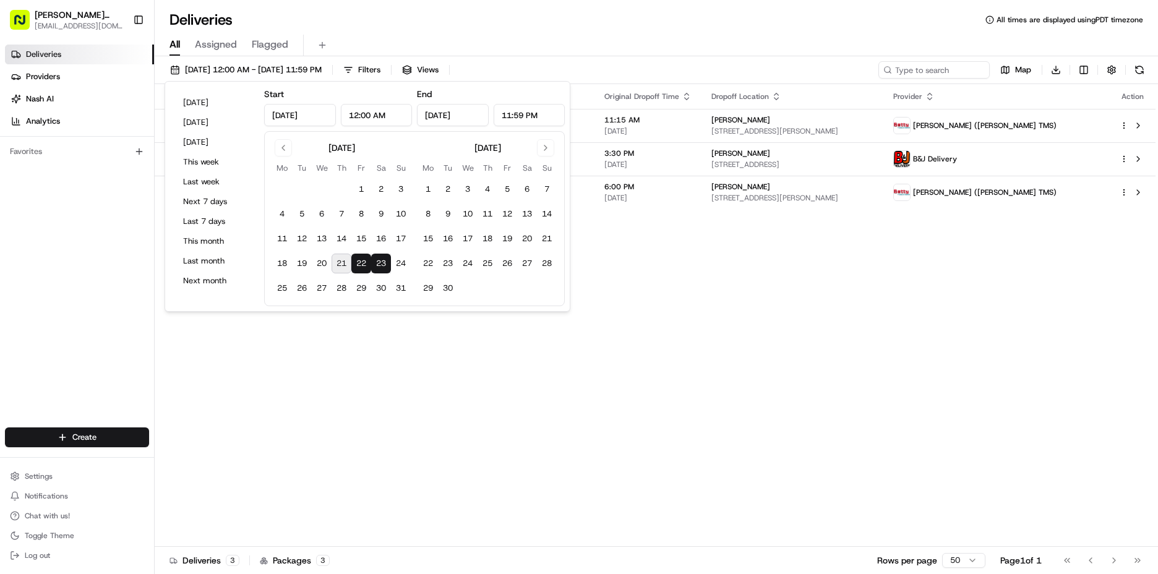
click at [762, 377] on div "Status Original Pickup Time Pickup Location Original Dropoff Time Dropoff Locat…" at bounding box center [655, 315] width 1001 height 463
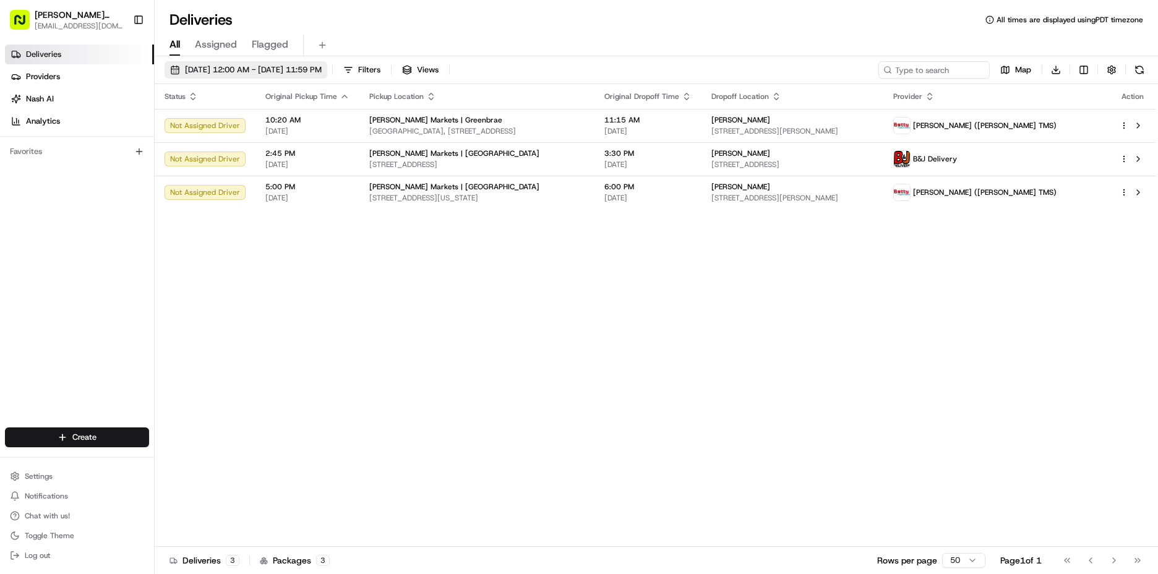
click at [272, 64] on button "[DATE] 12:00 AM - [DATE] 11:59 PM" at bounding box center [246, 69] width 163 height 17
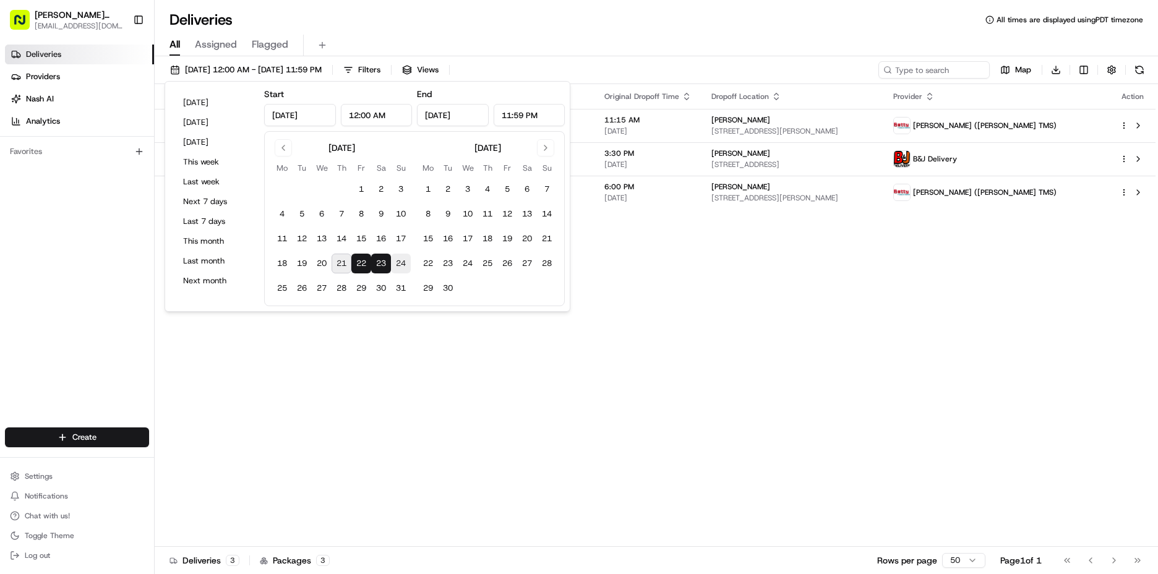
click at [403, 269] on button "24" at bounding box center [401, 264] width 20 height 20
type input "[DATE]"
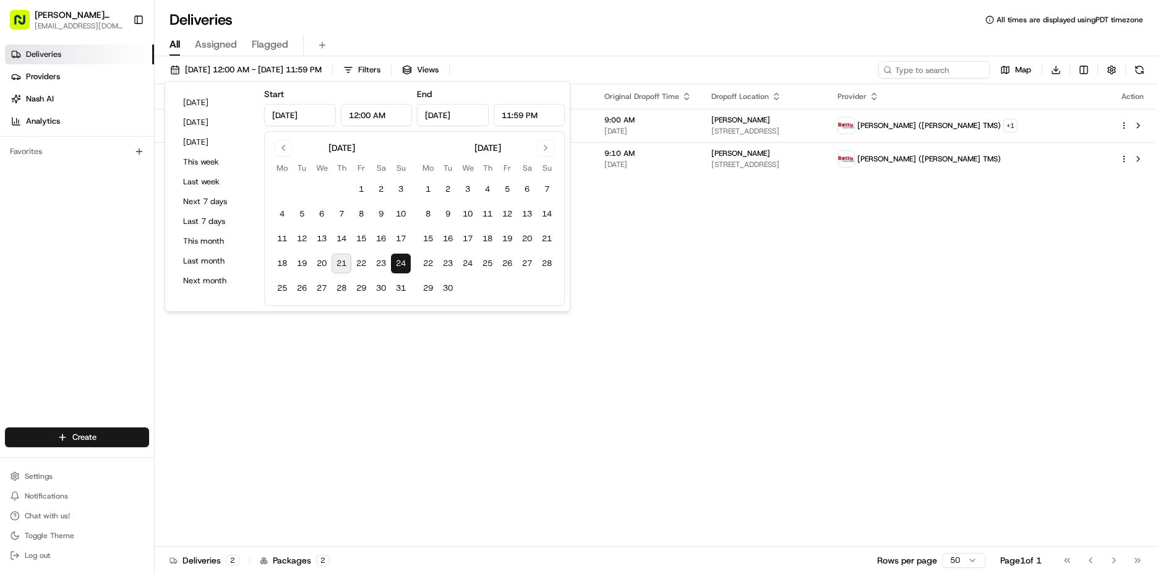
click at [403, 269] on button "24" at bounding box center [401, 264] width 20 height 20
click at [865, 281] on div "Status Original Pickup Time Pickup Location Original Dropoff Time Dropoff Locat…" at bounding box center [655, 315] width 1001 height 463
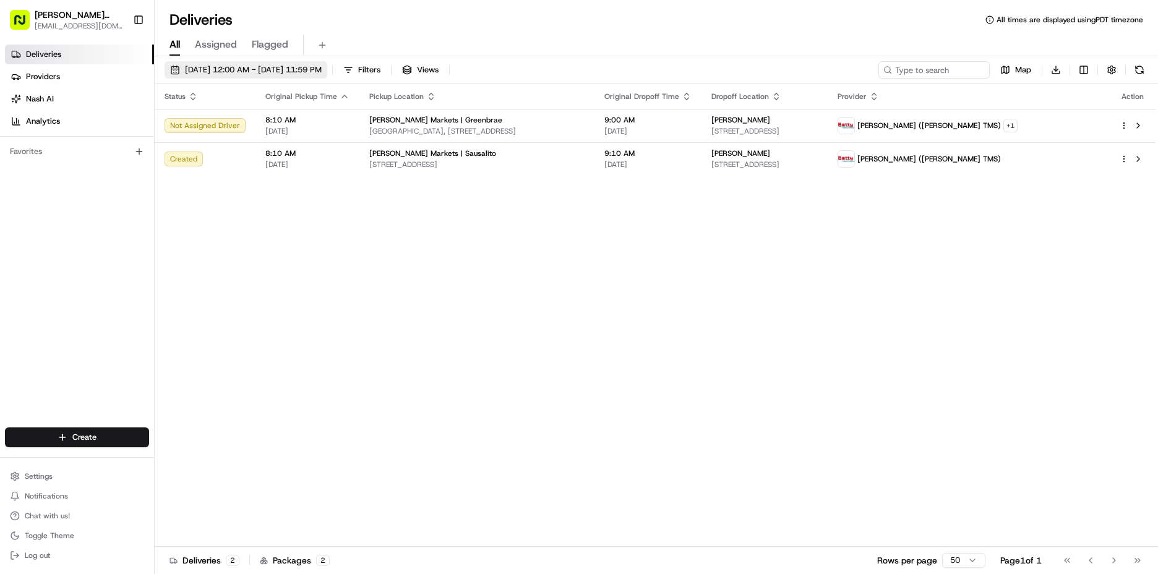
click at [205, 69] on span "[DATE] 12:00 AM - [DATE] 11:59 PM" at bounding box center [253, 69] width 137 height 11
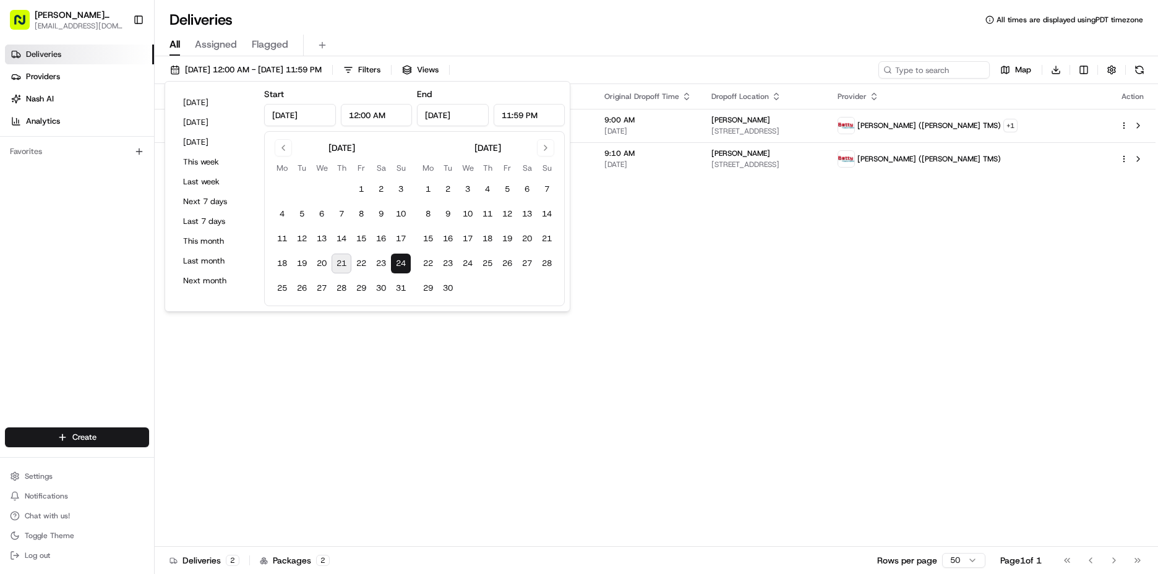
click at [341, 260] on button "21" at bounding box center [342, 264] width 20 height 20
type input "[DATE]"
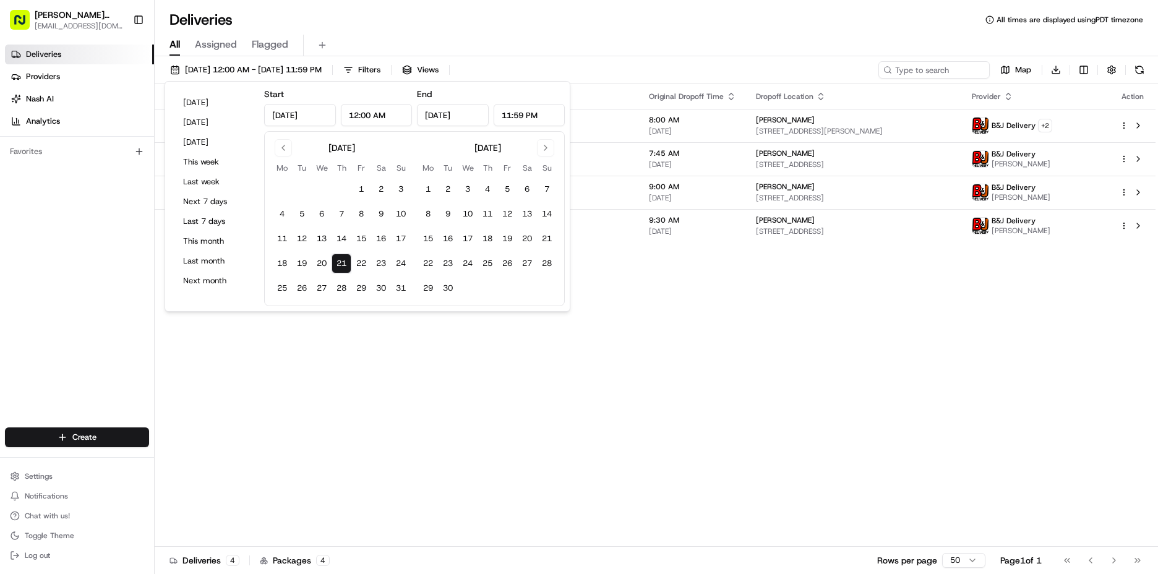
click at [811, 326] on div "Status Original Pickup Time Pickup Location Original Dropoff Time Dropoff Locat…" at bounding box center [655, 315] width 1001 height 463
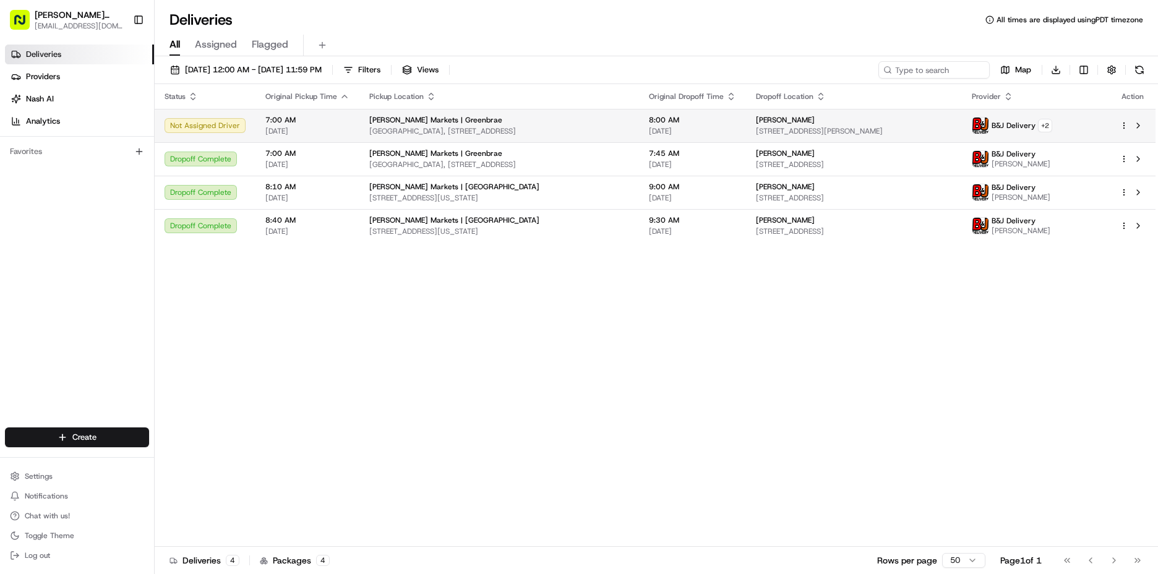
click at [474, 119] on span "[PERSON_NAME] Markets | Greenbrae" at bounding box center [435, 120] width 133 height 10
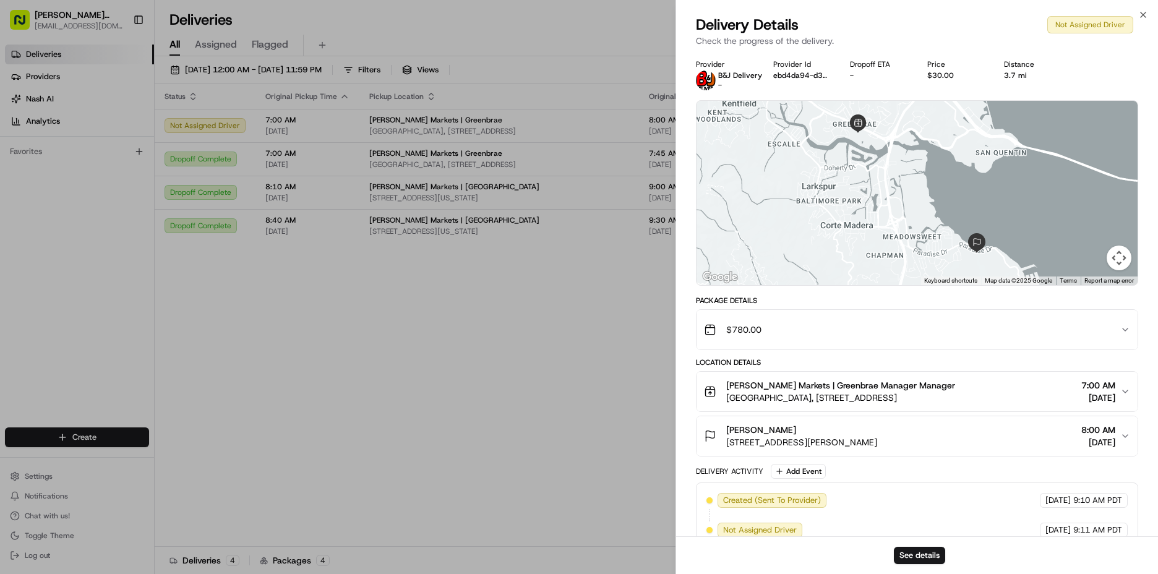
click at [1104, 403] on span "[DATE]" at bounding box center [1098, 398] width 34 height 12
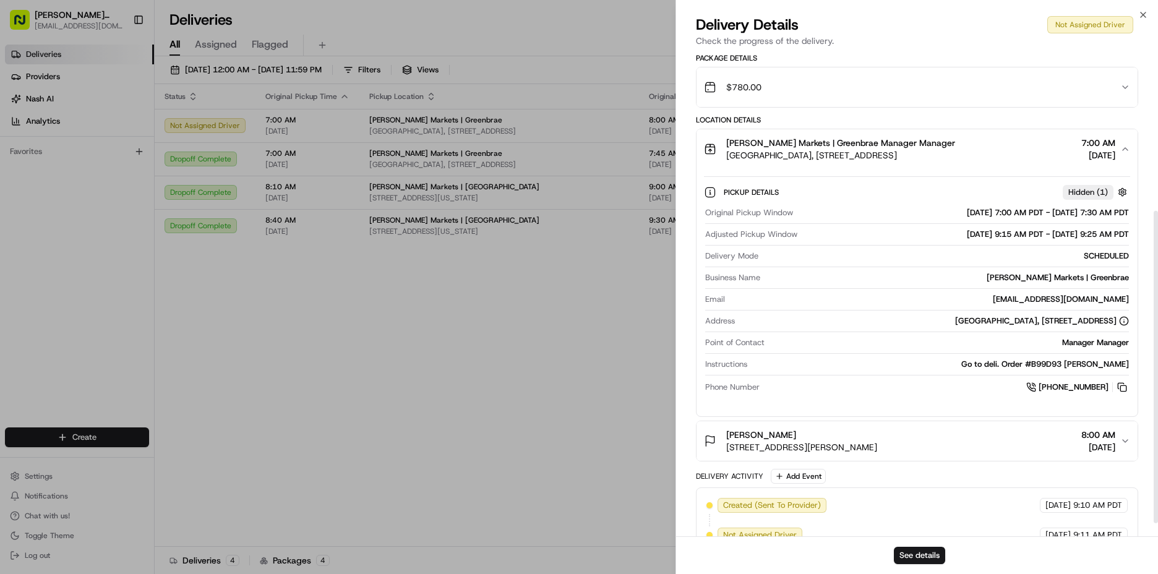
scroll to position [247, 0]
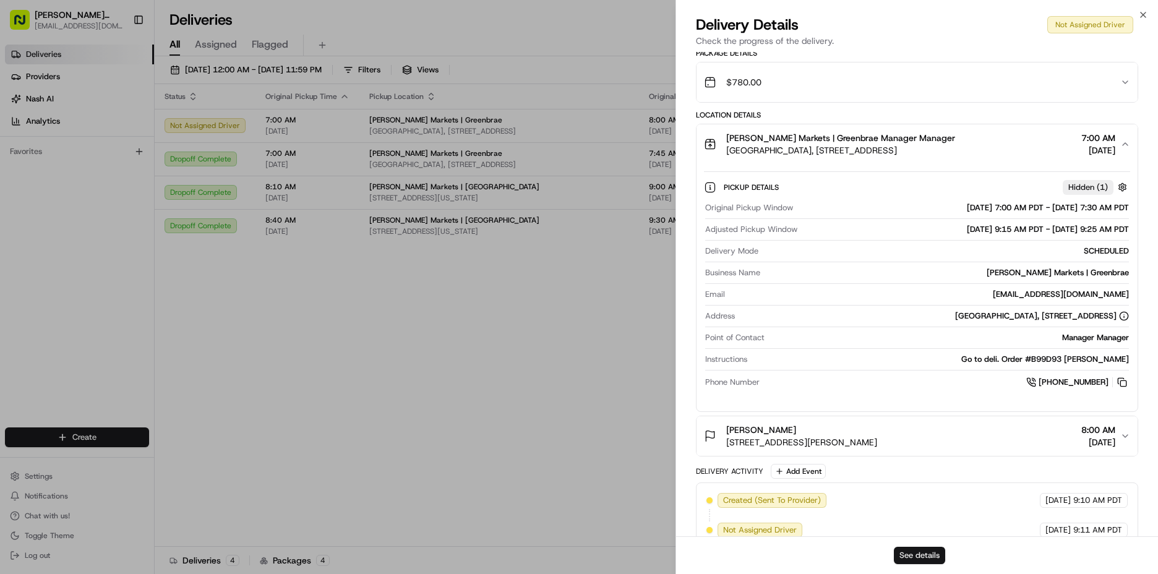
click at [931, 558] on button "See details" at bounding box center [919, 555] width 51 height 17
click at [1146, 15] on icon "button" at bounding box center [1143, 15] width 10 height 10
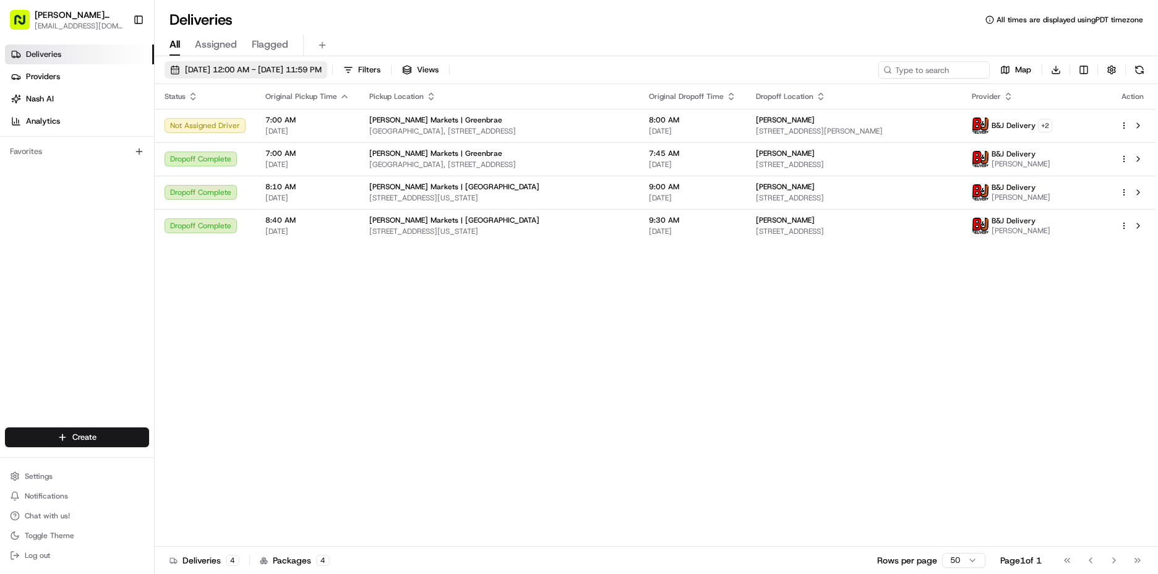
click at [233, 74] on span "[DATE] 12:00 AM - [DATE] 11:59 PM" at bounding box center [253, 69] width 137 height 11
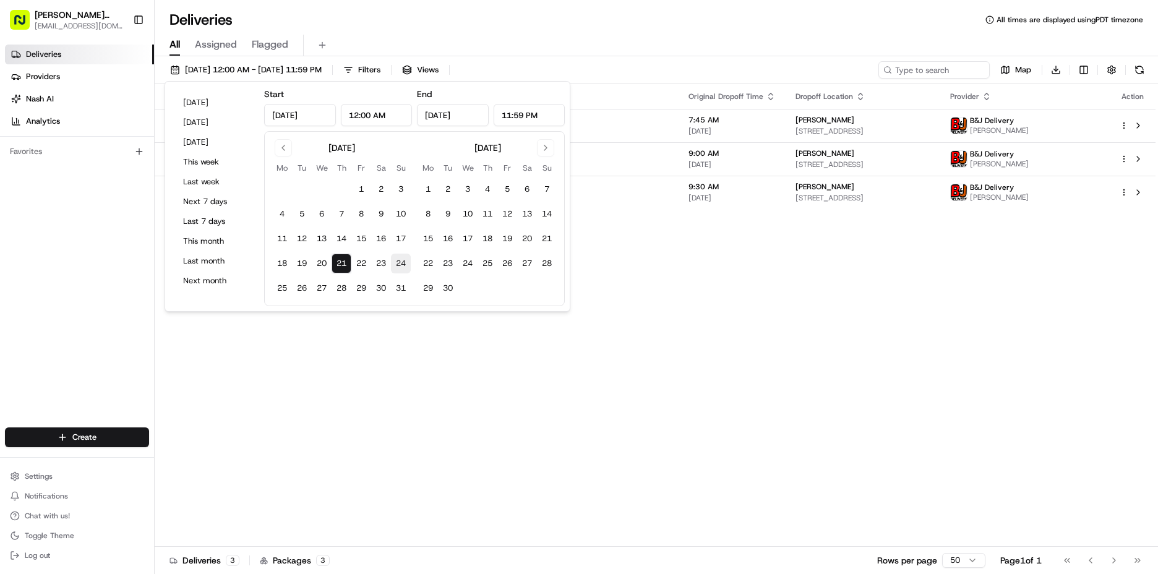
click at [403, 262] on button "24" at bounding box center [401, 264] width 20 height 20
type input "[DATE]"
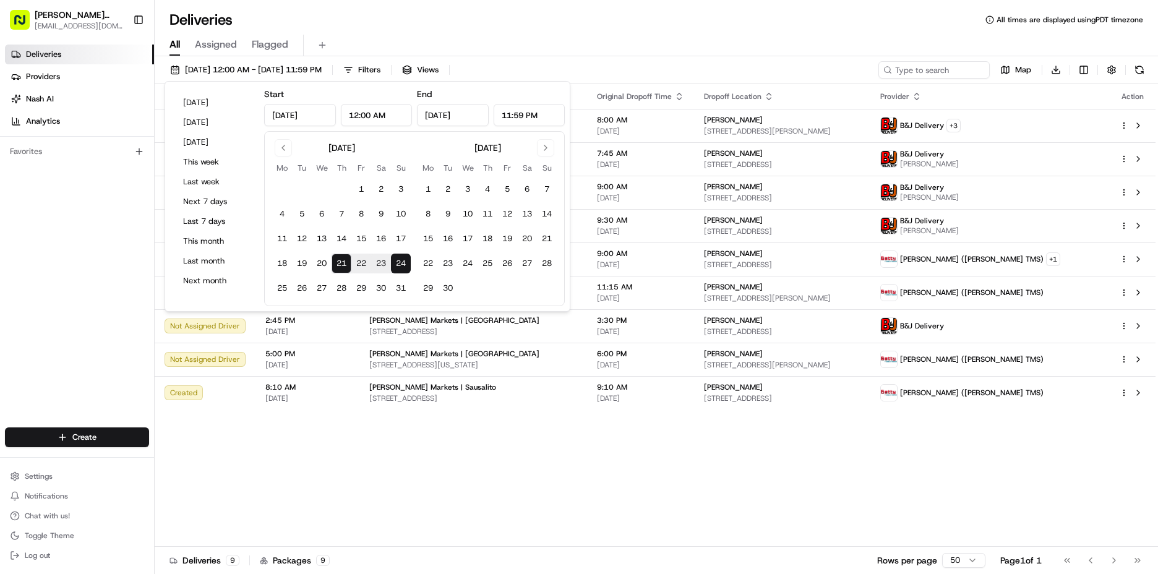
click at [411, 265] on div "[DATE] Mo Tu We Th Fr Sa Su 1 2 3 4 5 6 7 8 9 10 11 12 13 14 15 16 17 18 19 20 …" at bounding box center [414, 218] width 285 height 159
click at [399, 265] on button "24" at bounding box center [401, 264] width 20 height 20
type input "[DATE]"
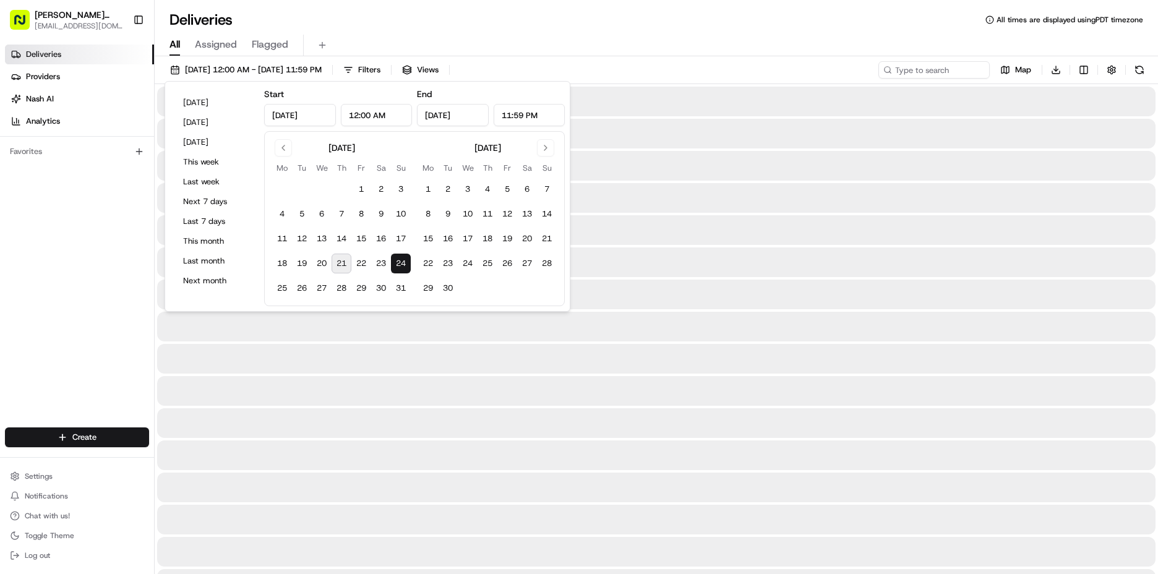
click at [399, 265] on button "24" at bounding box center [401, 264] width 20 height 20
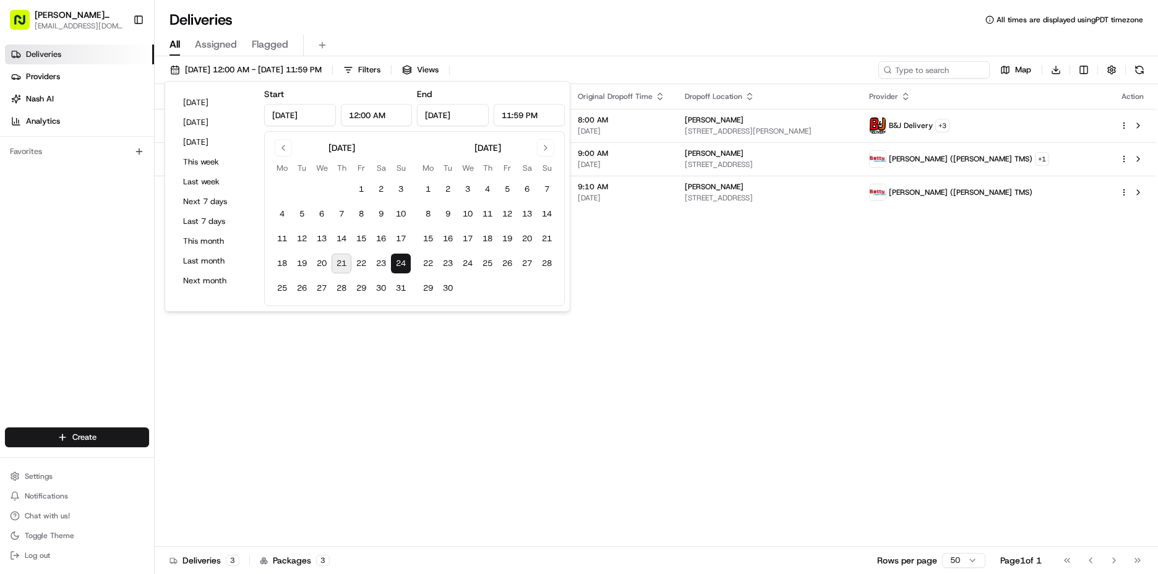
click at [823, 286] on div "Status Original Pickup Time Pickup Location Original Dropoff Time Dropoff Locat…" at bounding box center [655, 315] width 1001 height 463
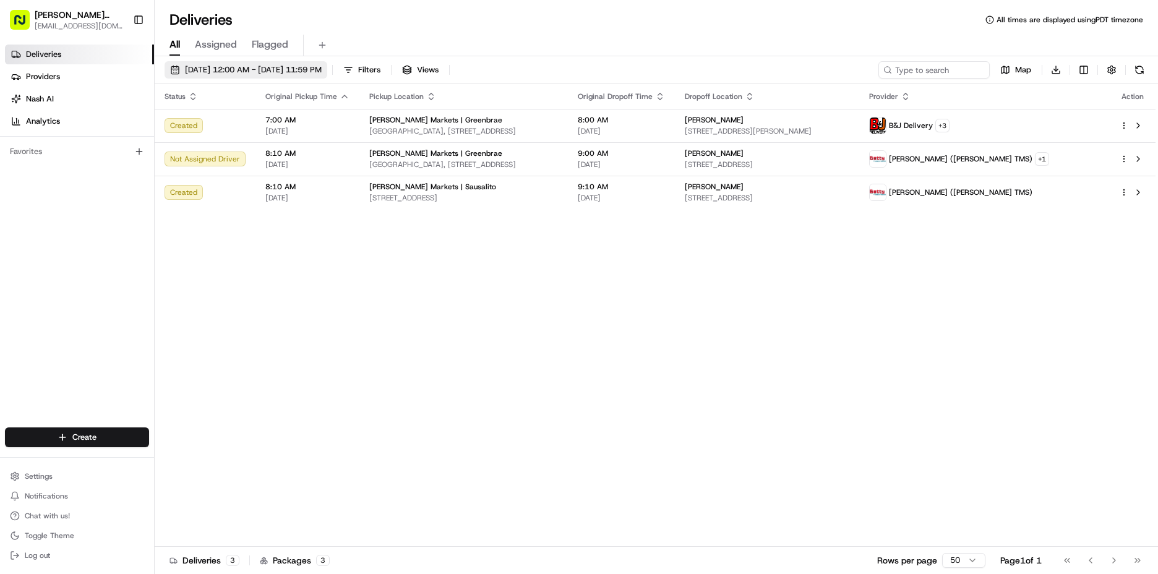
click at [281, 69] on span "[DATE] 12:00 AM - [DATE] 11:59 PM" at bounding box center [253, 69] width 137 height 11
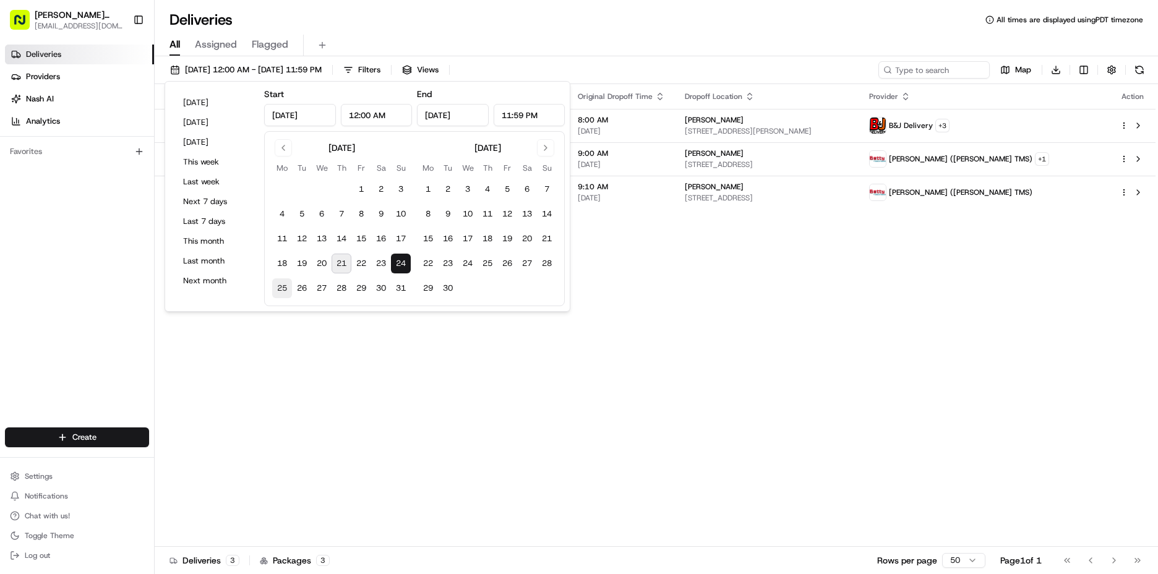
click at [278, 288] on button "25" at bounding box center [282, 288] width 20 height 20
type input "[DATE]"
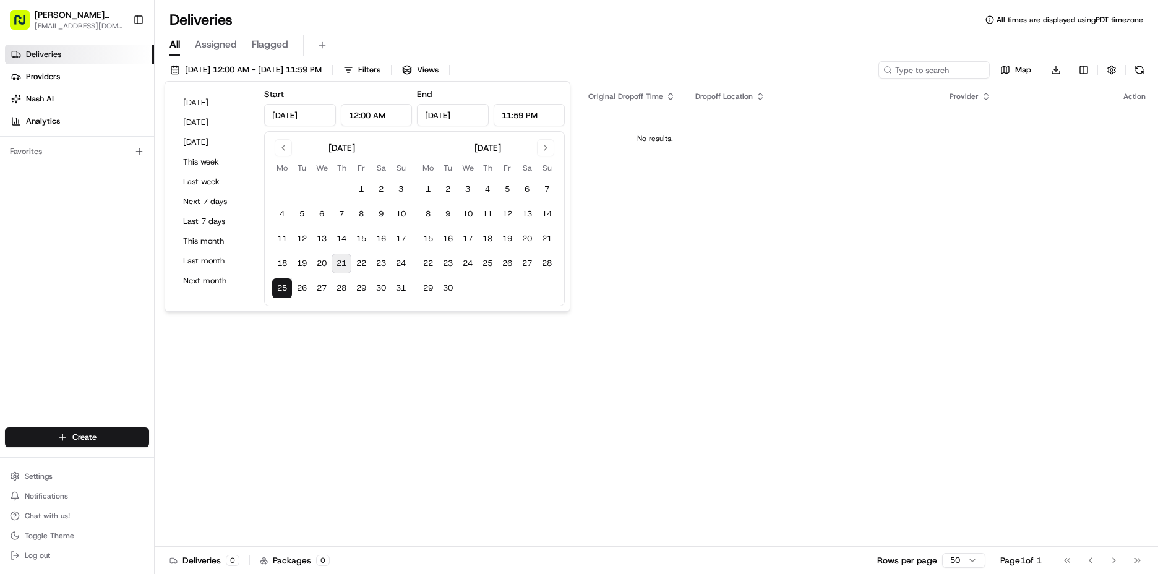
click at [278, 288] on button "25" at bounding box center [282, 288] width 20 height 20
click at [304, 289] on button "26" at bounding box center [302, 288] width 20 height 20
type input "[DATE]"
click at [314, 341] on div "Status Original Pickup Time Pickup Location Original Dropoff Time Dropoff Locat…" at bounding box center [655, 315] width 1001 height 463
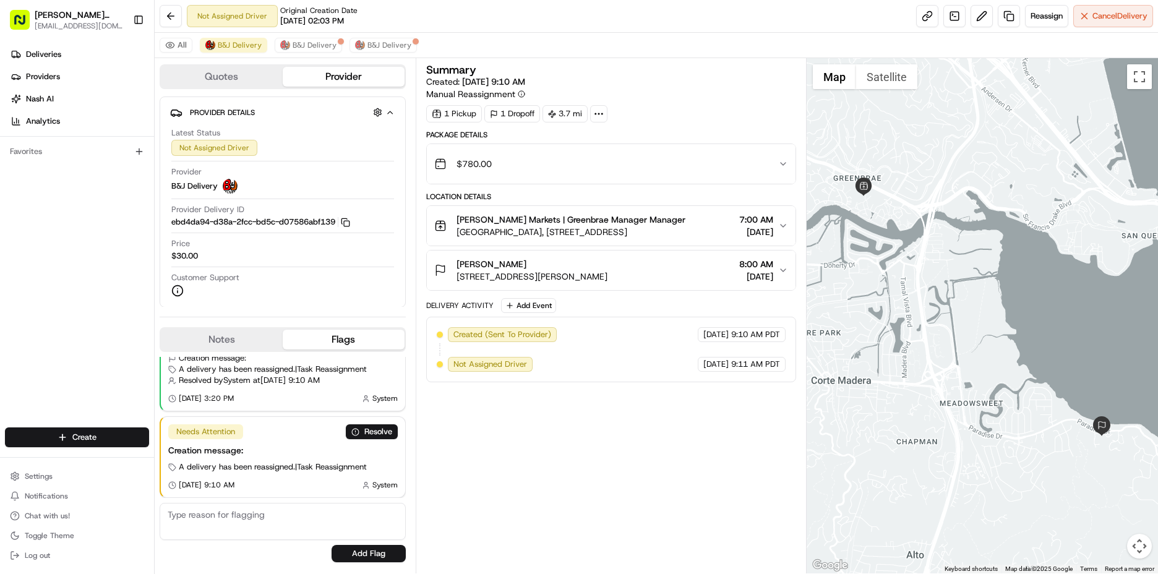
click at [788, 224] on icon "button" at bounding box center [783, 226] width 10 height 10
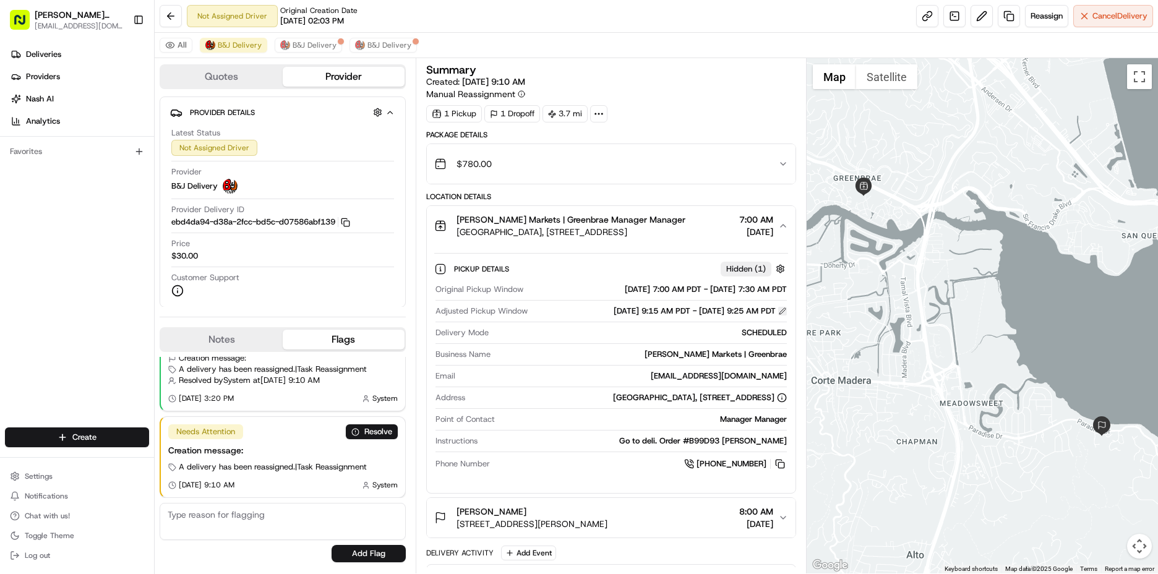
click at [784, 307] on button at bounding box center [782, 311] width 9 height 9
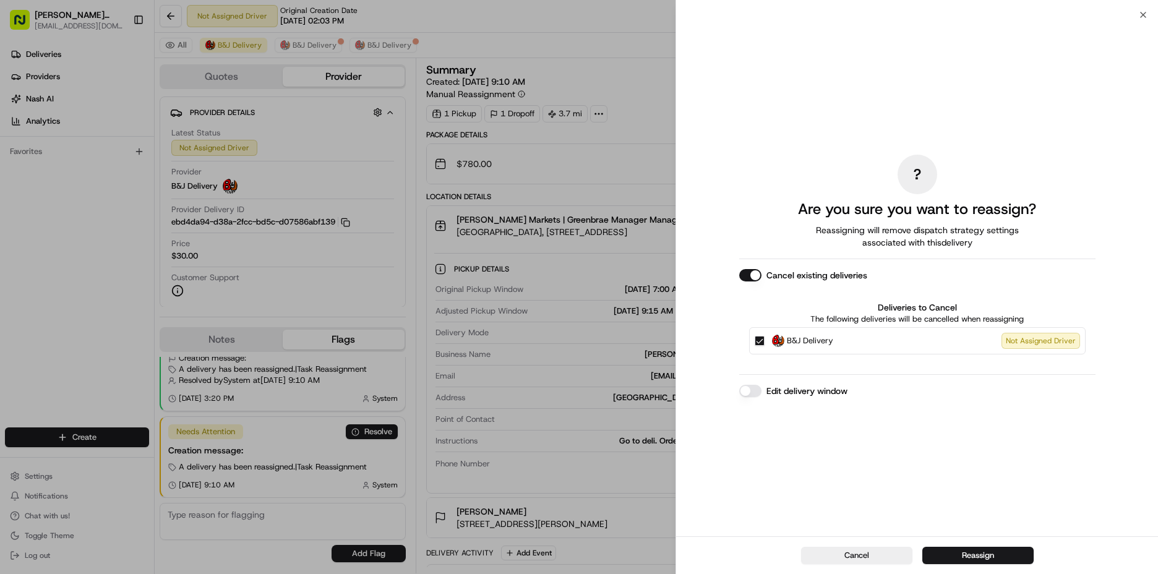
click at [760, 387] on button "Edit delivery window" at bounding box center [750, 391] width 22 height 12
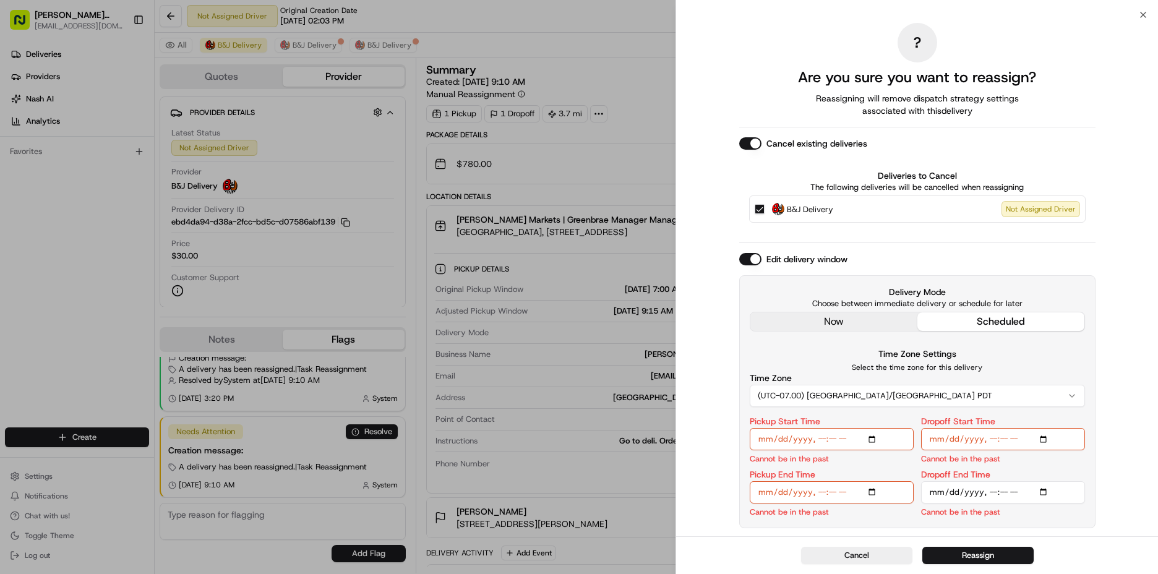
click at [781, 437] on input "Pickup Start Time" at bounding box center [832, 439] width 164 height 22
type input "2025-08-24T09:15"
click at [777, 497] on input "Pickup End Time" at bounding box center [832, 492] width 164 height 22
type input "2025-08-24T09:25"
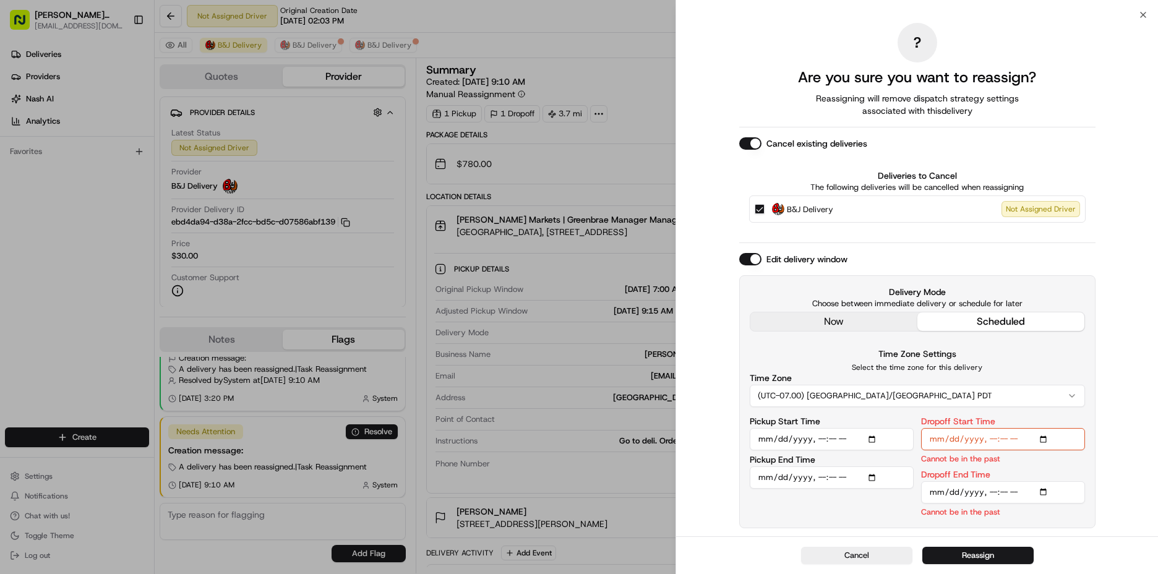
click at [950, 440] on input "Dropoff Start Time" at bounding box center [1003, 439] width 164 height 22
type input "2025-08-24T09:35"
click at [949, 492] on input "Dropoff End Time" at bounding box center [1003, 492] width 164 height 22
type input "2025-08-24T09:45"
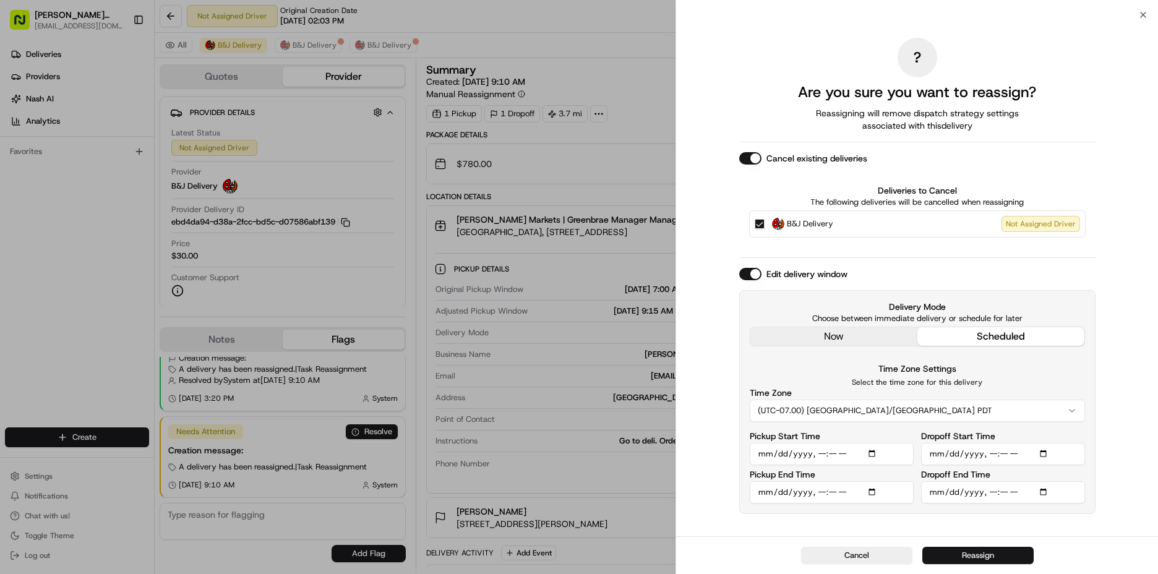
click at [995, 555] on button "Reassign" at bounding box center [977, 555] width 111 height 17
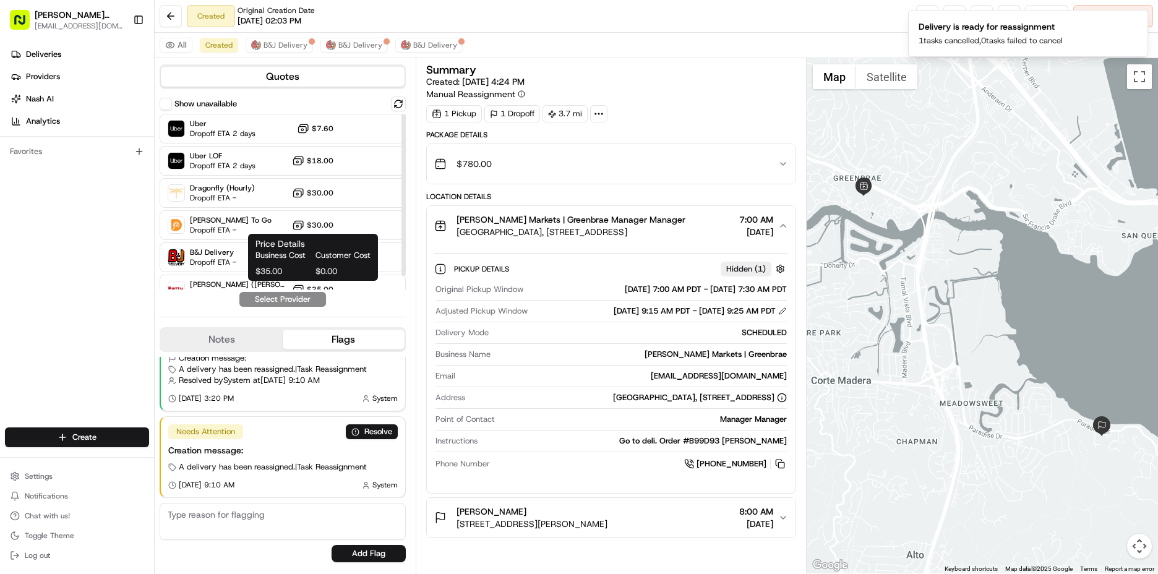
click at [330, 256] on span "Customer Cost" at bounding box center [342, 255] width 55 height 11
click at [217, 262] on span "Dropoff ETA -" at bounding box center [213, 262] width 46 height 10
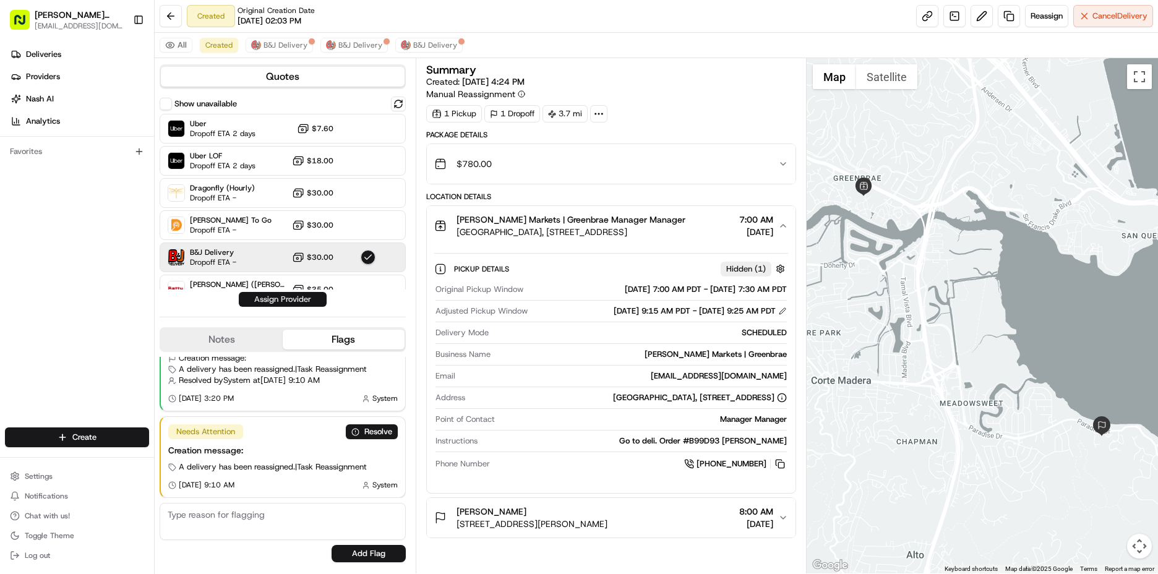
click at [302, 298] on button "Assign Provider" at bounding box center [283, 299] width 88 height 15
